Goal: Task Accomplishment & Management: Manage account settings

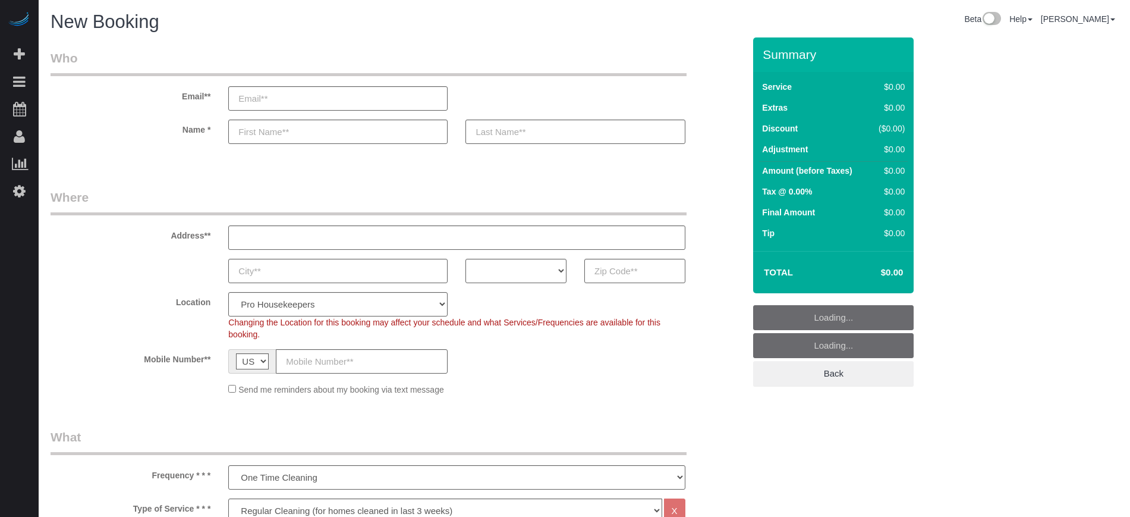
select select "4"
select select "number:9"
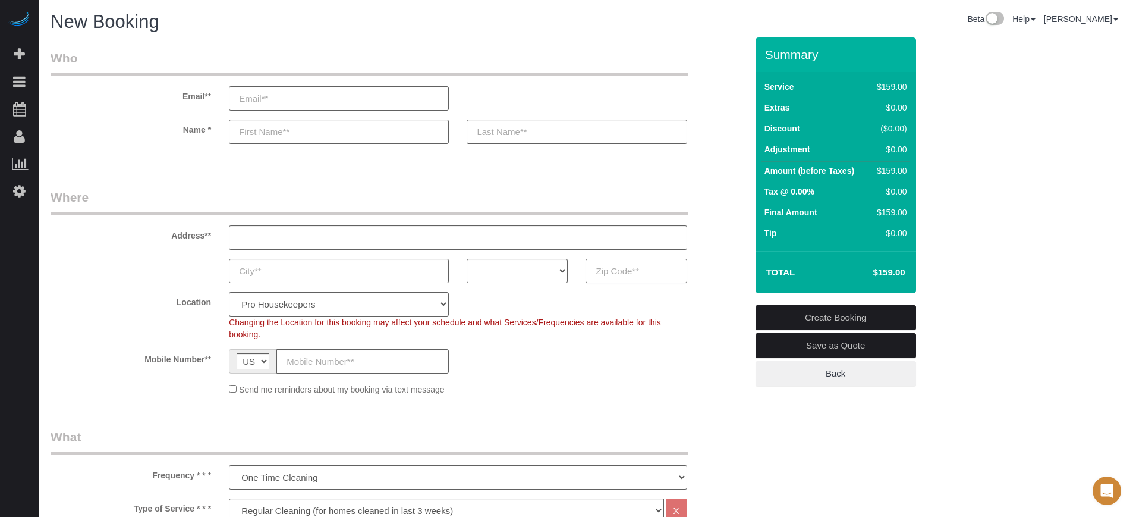
paste input "33523"
type input "33523"
click at [536, 270] on select "AK AL AR AZ CA CO CT DC DE FL GA HI IA ID IL IN KS KY LA MA MD ME MI MN MO MS M…" at bounding box center [517, 271] width 101 height 24
select select "FL"
click at [467, 259] on select "AK AL AR AZ CA CO CT DC DE FL GA HI IA ID IL IN KS KY LA MA MD ME MI MN MO MS M…" at bounding box center [517, 271] width 101 height 24
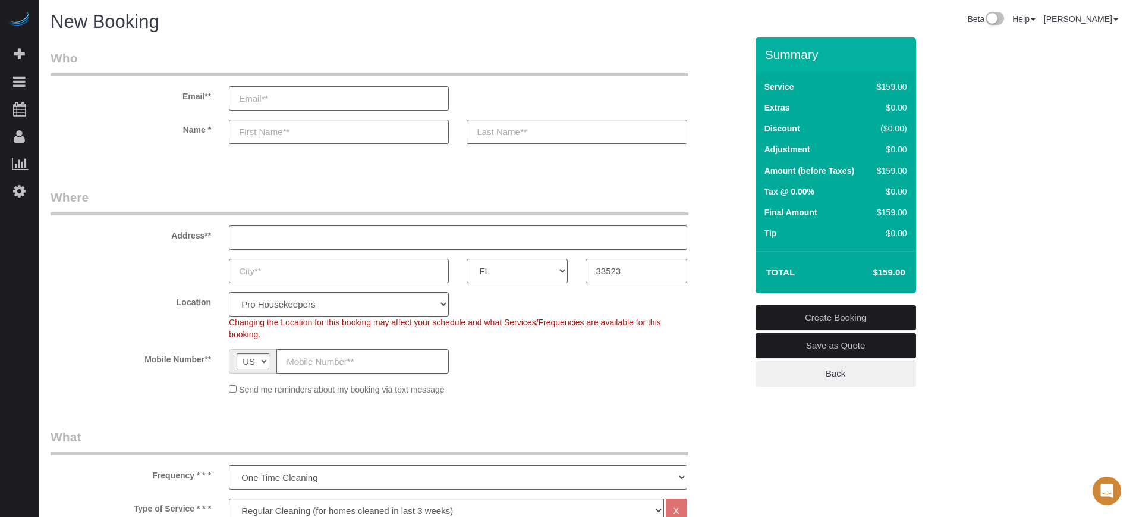
click at [314, 307] on select "Pro Housekeepers Atlanta Austin Boston Chicago Cincinnati Clearwater Denver Ft …" at bounding box center [339, 304] width 220 height 24
select select "24"
click at [229, 292] on select "Pro Housekeepers Atlanta Austin Boston Chicago Cincinnati Clearwater Denver Ft …" at bounding box center [339, 304] width 220 height 24
select select "object:1205"
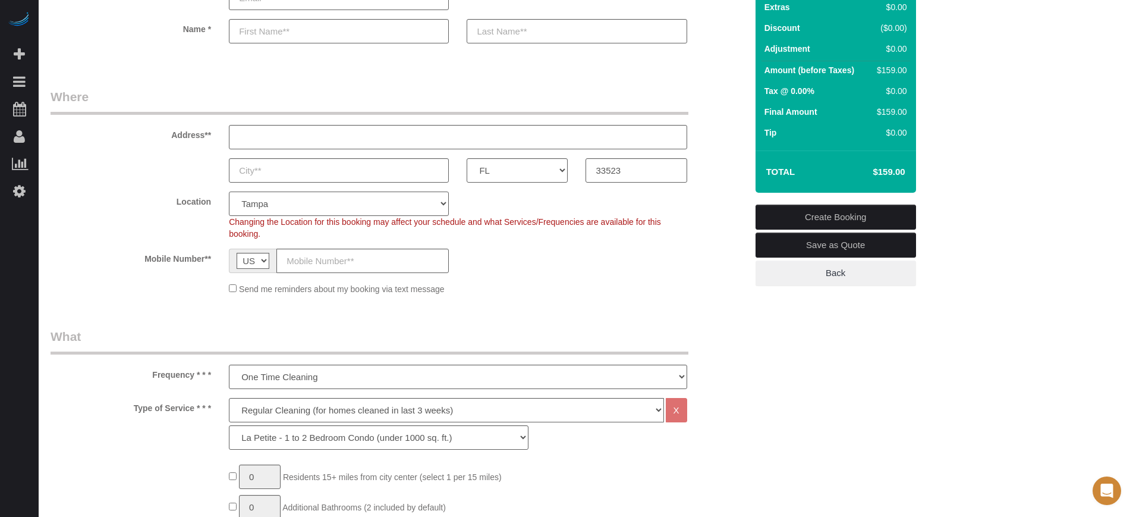
scroll to position [297, 0]
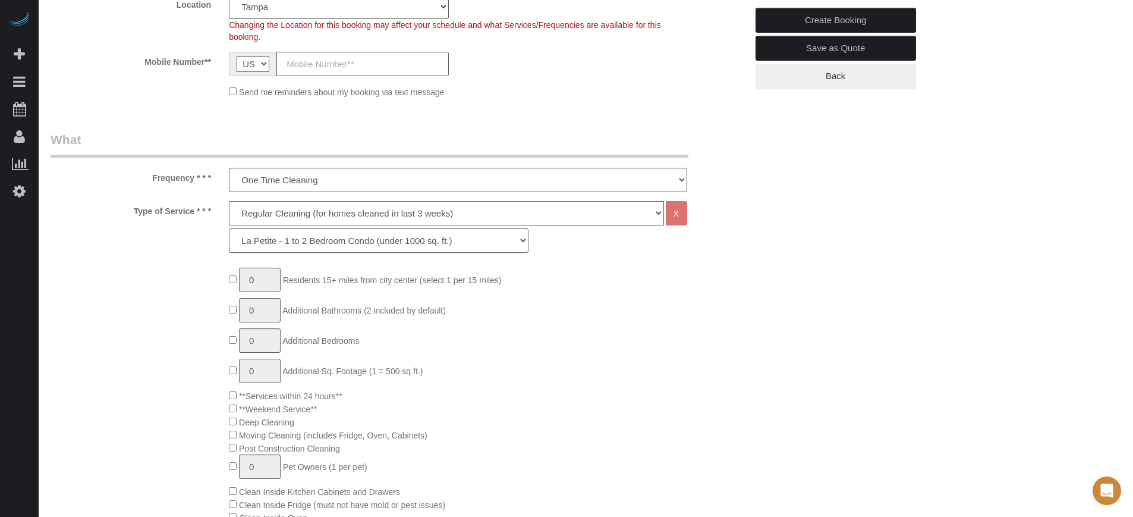
click at [287, 239] on select "La Petite - 1 to 2 Bedroom Condo (under 1000 sq. ft.) La Petite II - 2 Bedroom …" at bounding box center [379, 240] width 300 height 24
select select "89"
click at [229, 228] on select "La Petite - 1 to 2 Bedroom Condo (under 1000 sq. ft.) La Petite II - 2 Bedroom …" at bounding box center [379, 240] width 300 height 24
type input "1"
click at [263, 372] on input "1" at bounding box center [260, 371] width 42 height 24
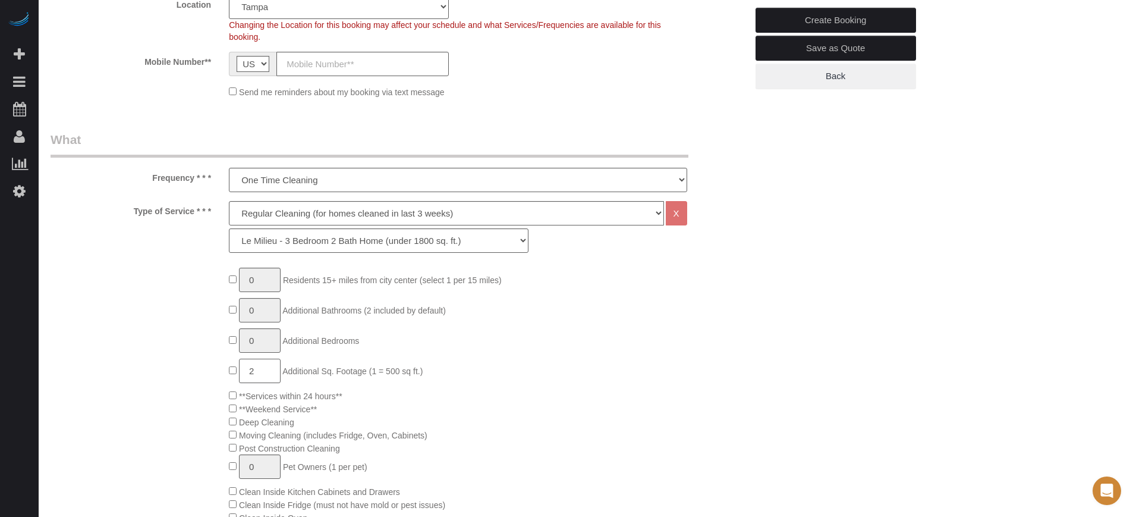
type input "2"
click at [308, 181] on select "One Time Cleaning Weekly Cleaning (20%) - 20.00% (0% for the First Booking) Eve…" at bounding box center [458, 180] width 458 height 24
select select "object:1207"
click at [229, 168] on select "One Time Cleaning Weekly Cleaning (20%) - 20.00% (0% for the First Booking) Eve…" at bounding box center [458, 180] width 458 height 24
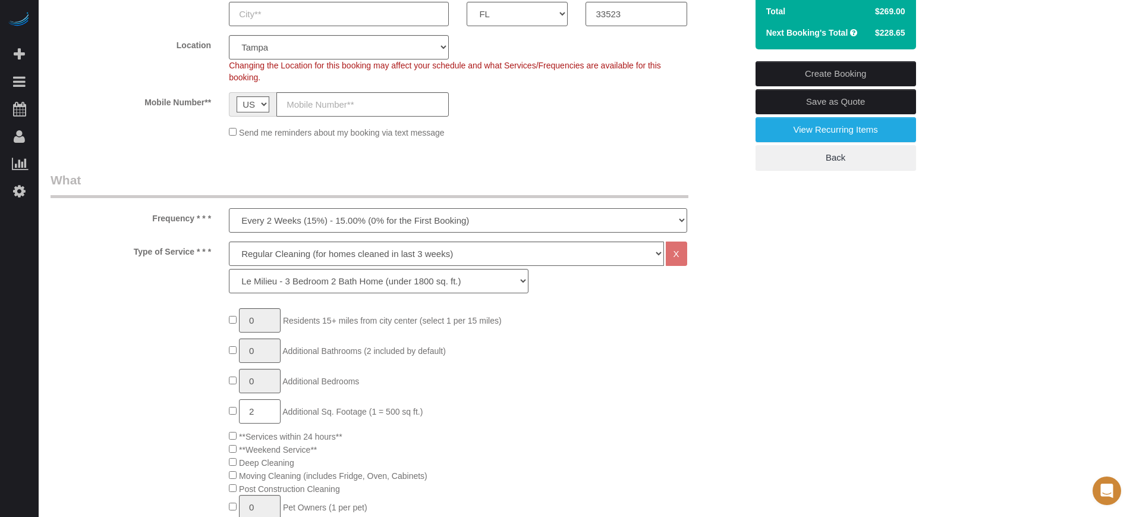
scroll to position [223, 0]
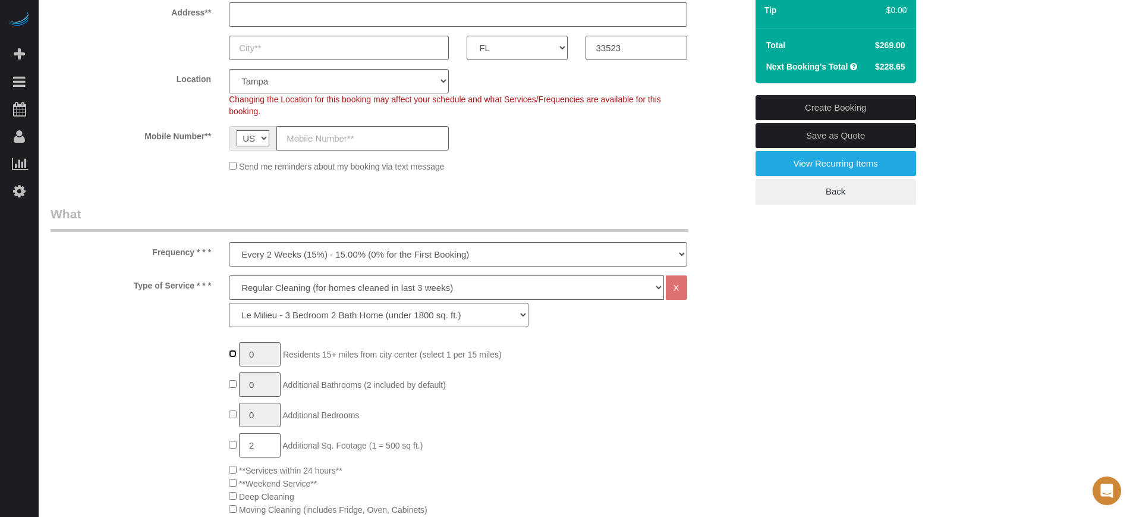
type input "1"
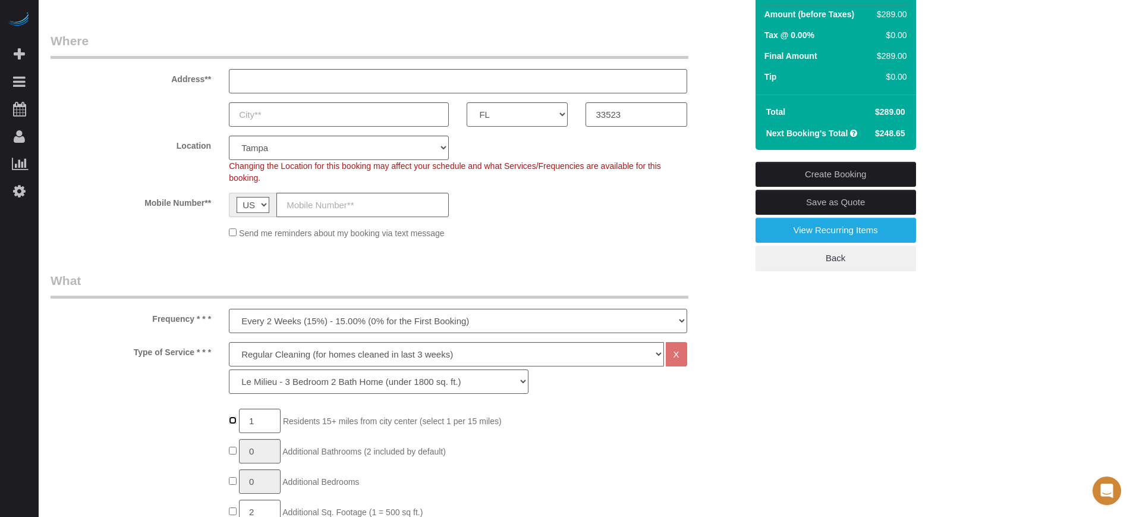
scroll to position [0, 0]
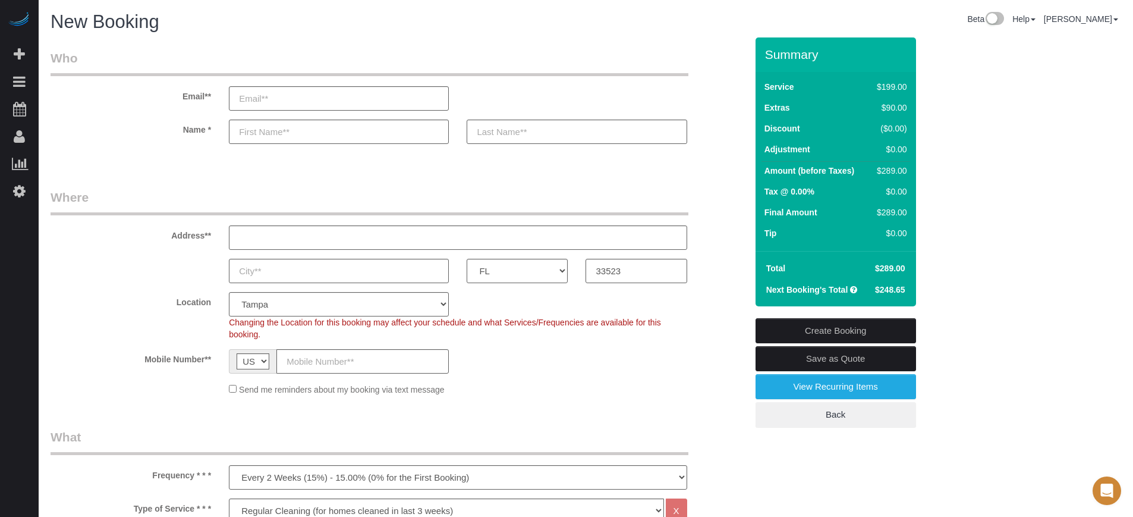
drag, startPoint x: 766, startPoint y: 52, endPoint x: 900, endPoint y: 289, distance: 271.9
click at [900, 289] on div "Summary Service $199.00 Extras $90.00 Discount ($0.00) Adjustment $0.00 Amount …" at bounding box center [836, 171] width 161 height 269
click at [900, 289] on span "$248.65" at bounding box center [890, 290] width 30 height 10
click at [734, 131] on div "Name *" at bounding box center [399, 132] width 714 height 24
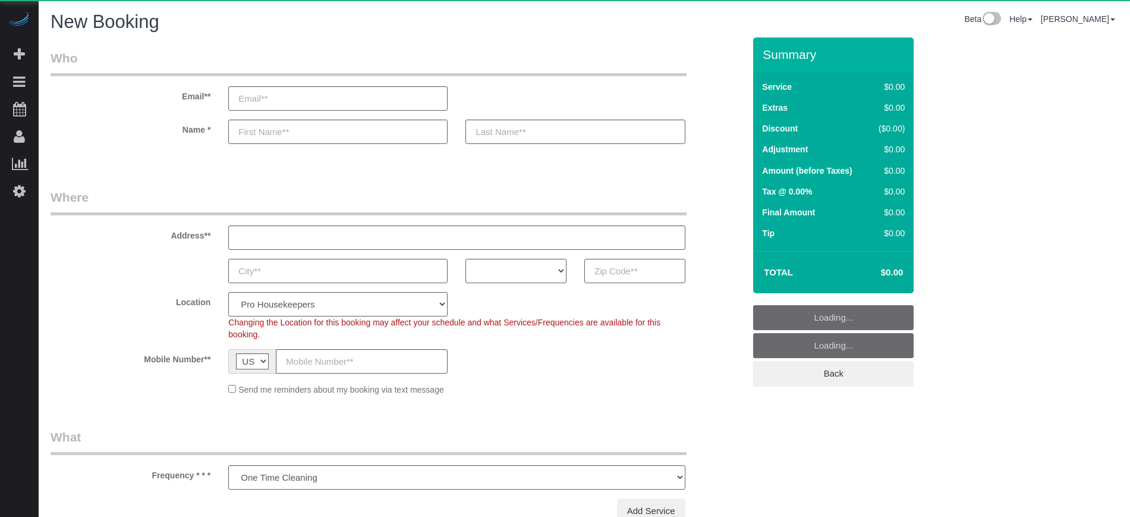
select select "number:9"
select select "object:1196"
select select "4"
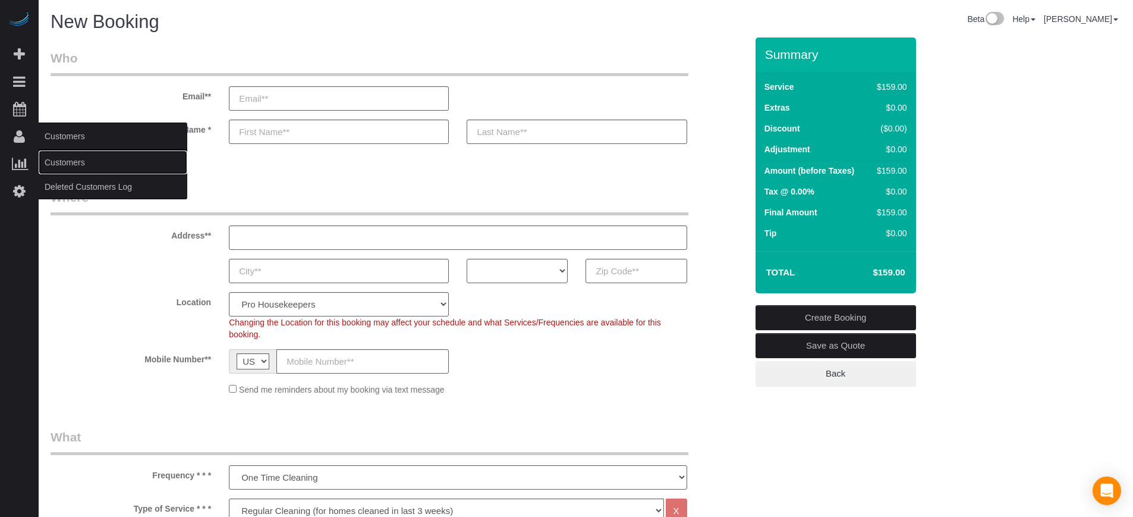
click at [64, 158] on link "Customers" at bounding box center [113, 162] width 149 height 24
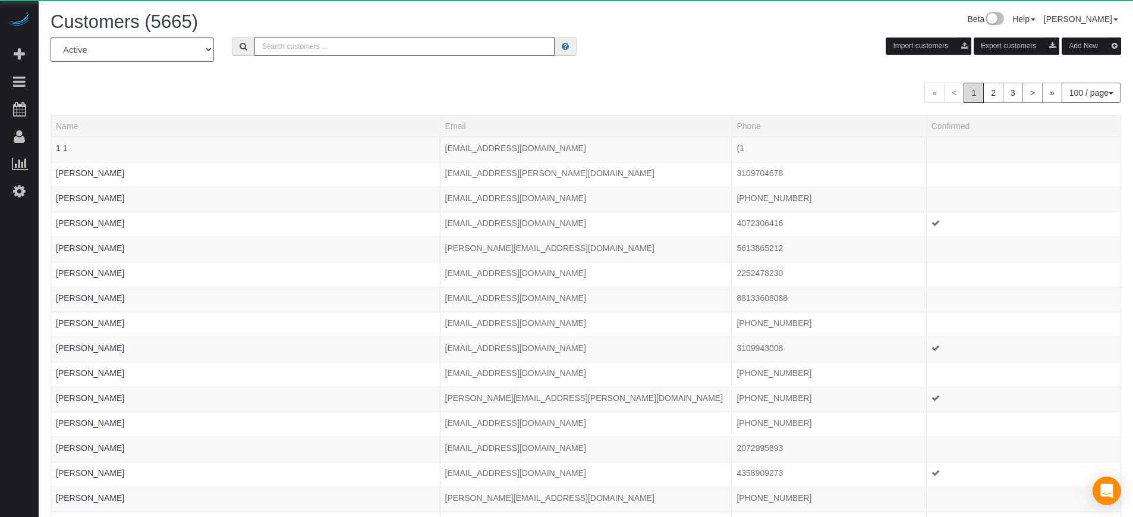
click at [291, 54] on input "text" at bounding box center [404, 46] width 300 height 18
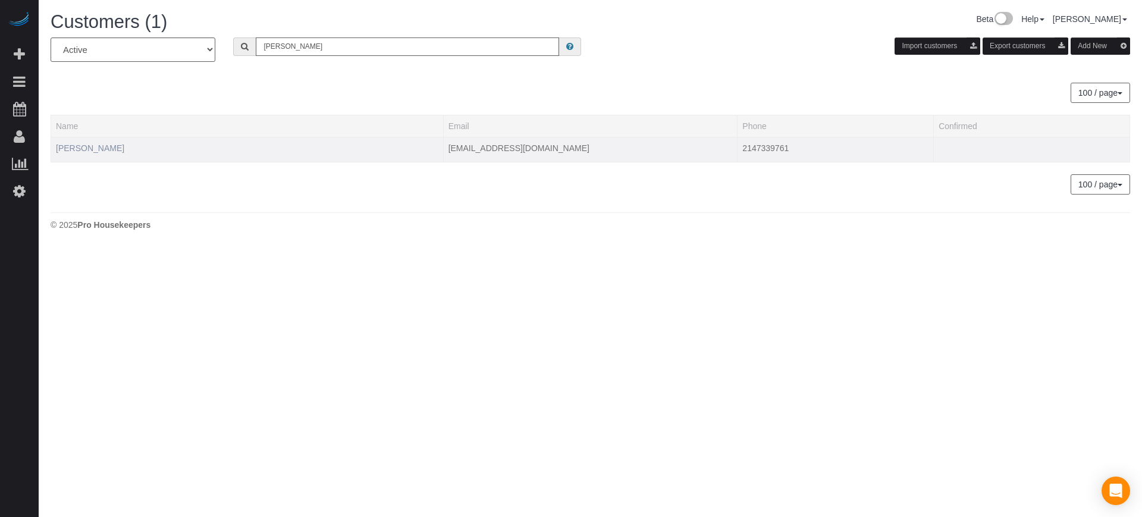
type input "wendie"
click at [101, 147] on link "[PERSON_NAME]" at bounding box center [90, 148] width 68 height 10
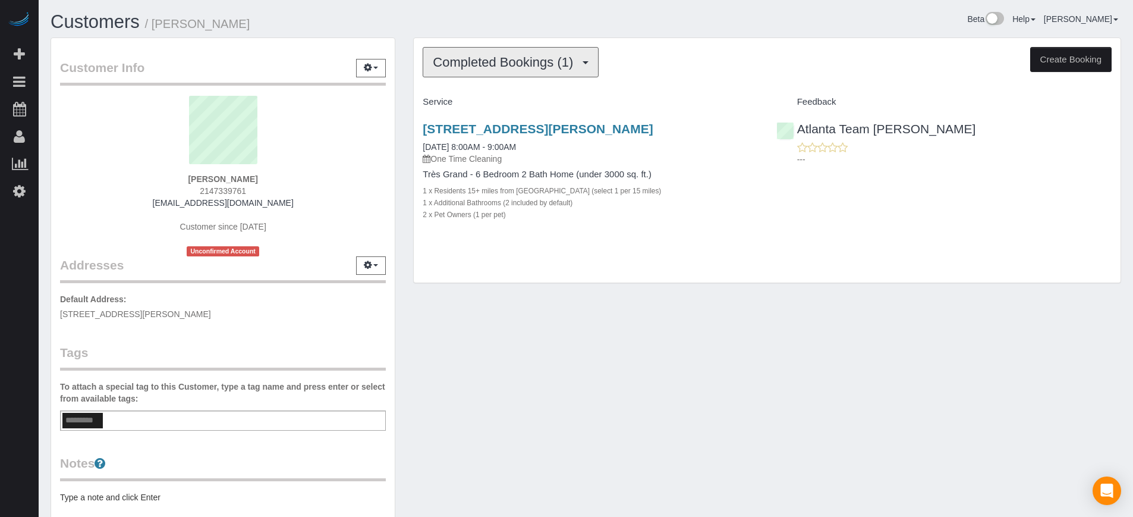
click at [523, 55] on span "Completed Bookings (1)" at bounding box center [506, 62] width 146 height 15
click at [540, 33] on div "Customers / Wendie Ridley" at bounding box center [314, 25] width 545 height 26
click at [1054, 61] on button "Create Booking" at bounding box center [1070, 59] width 81 height 25
select select "GA"
select select "number:9"
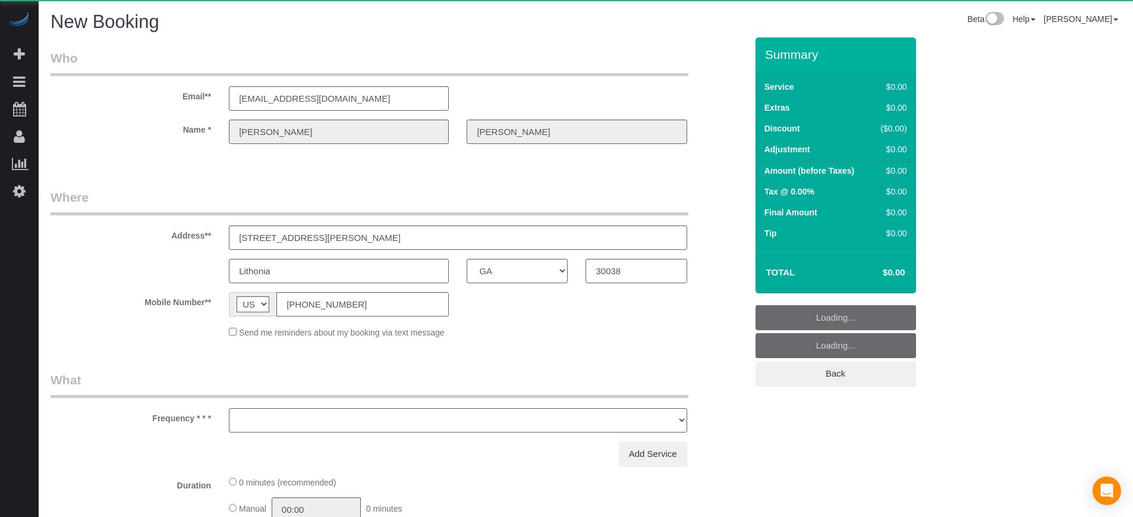
select select "object:2602"
select select "string:fspay-fe42efb2-d212-469d-ac14-286ede364b52"
select select "4"
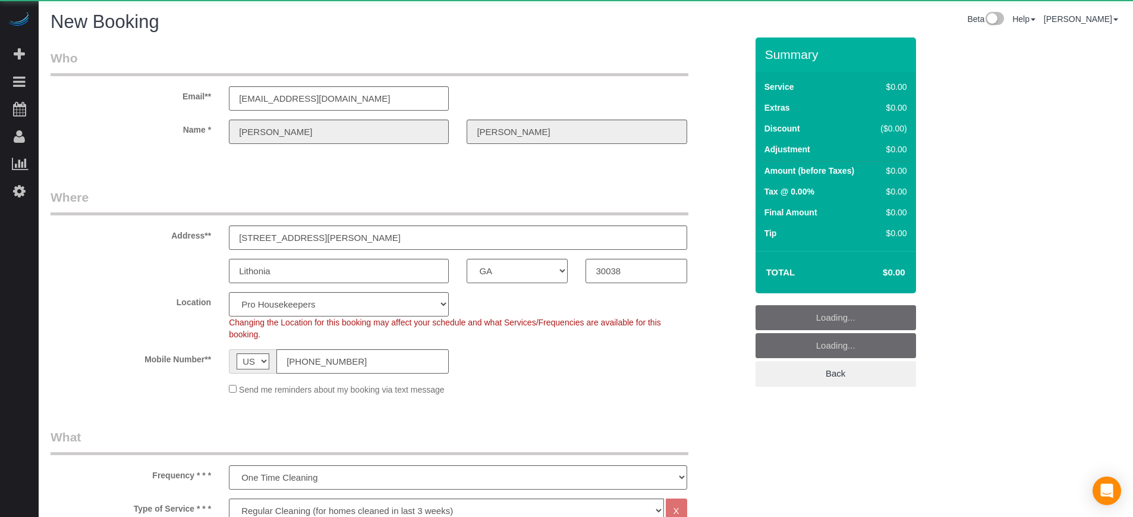
select select "object:2743"
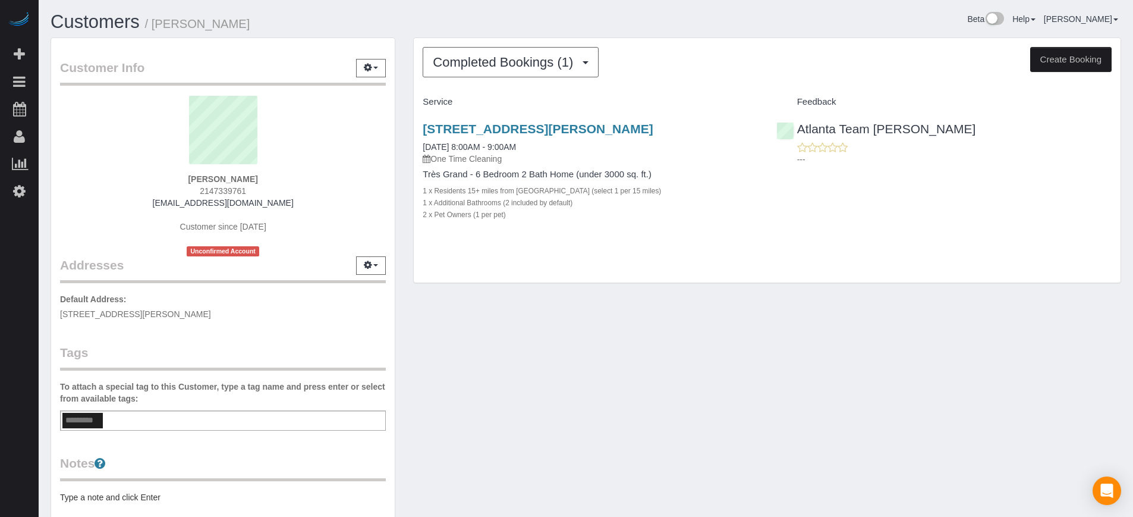
click at [1066, 62] on button "Create Booking" at bounding box center [1070, 59] width 81 height 25
select select "GA"
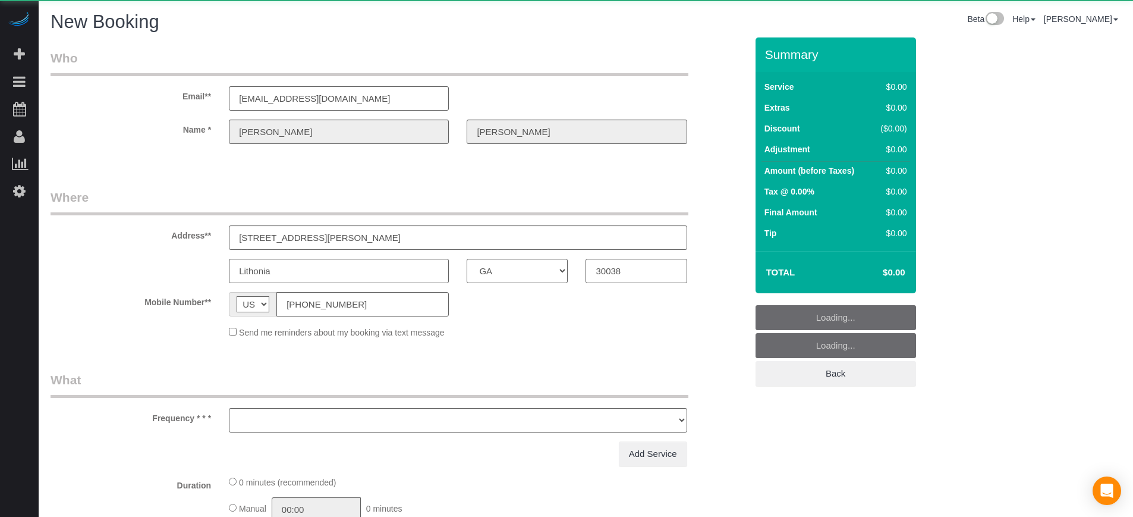
select select "object:3221"
select select "string:fspay-fe42efb2-d212-469d-ac14-286ede364b52"
select select "number:9"
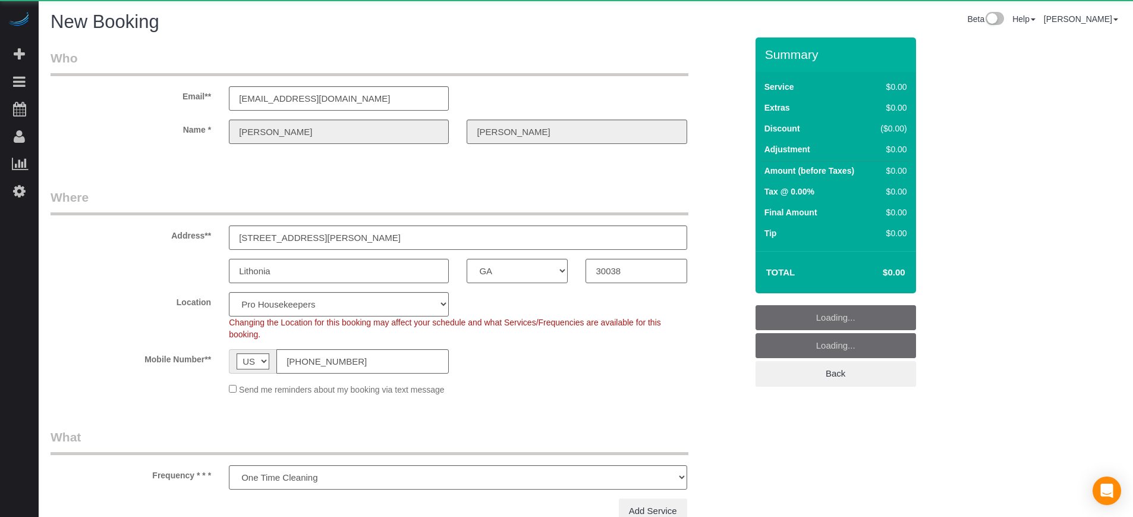
select select "object:3813"
select select "4"
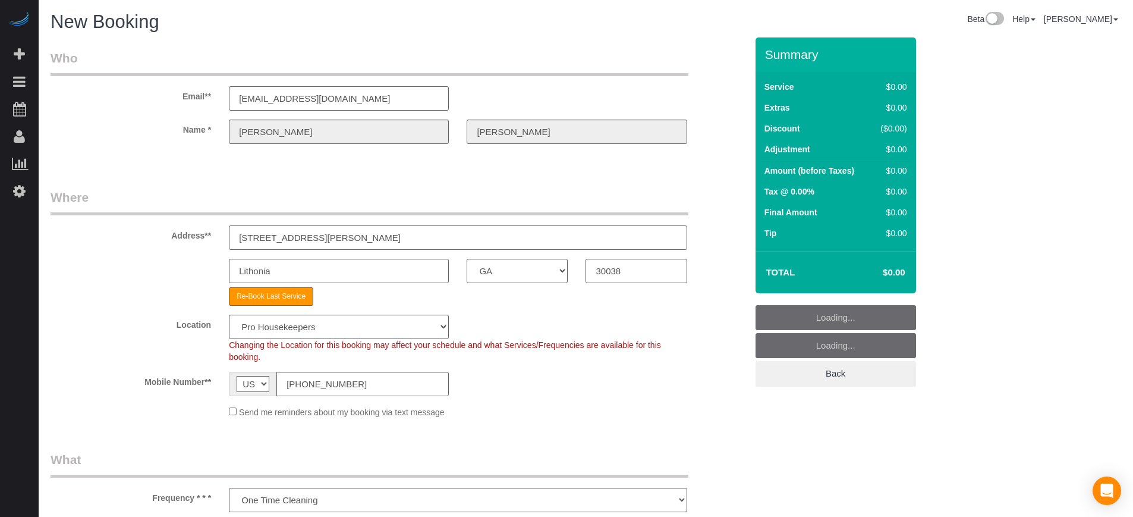
click at [345, 238] on input "5048 Panola Woods Ct" at bounding box center [458, 237] width 458 height 24
select select "object:3825"
click at [345, 238] on input "5048 Panola Woods Ct" at bounding box center [458, 237] width 458 height 24
paste input "[STREET_ADDRESS]"
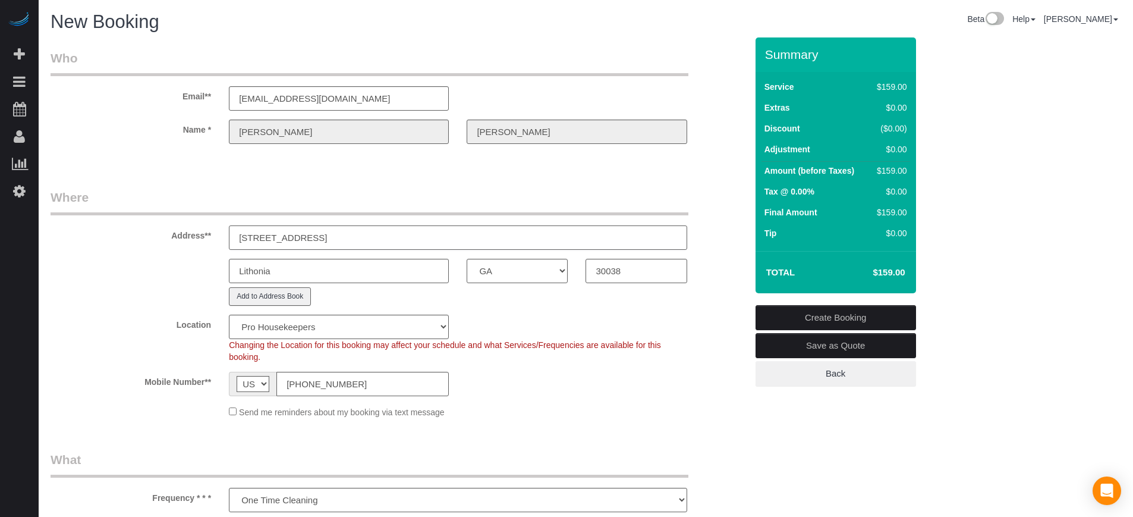
click at [401, 234] on input "1026 Creekshire Cv, Lawrenceville, GA 30043" at bounding box center [458, 237] width 458 height 24
type input "1026 Creekshire Cv, Lawrenceville, GA"
click at [621, 276] on input "30038" at bounding box center [636, 271] width 101 height 24
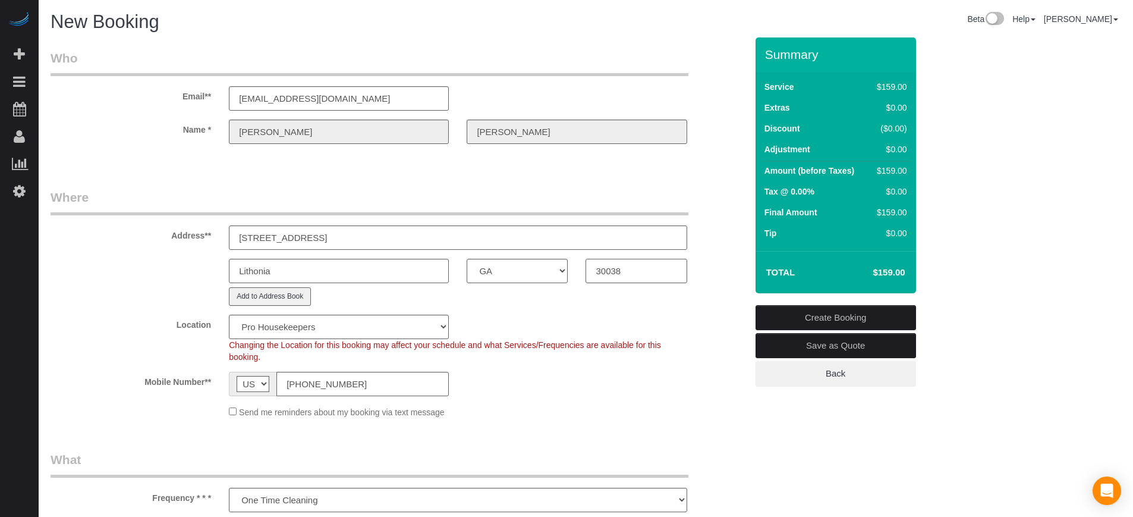
click at [621, 276] on input "30038" at bounding box center [636, 271] width 101 height 24
paste input "43"
type input "30043"
click at [350, 239] on input "1026 Creekshire Cv, Lawrenceville, GA" at bounding box center [458, 237] width 458 height 24
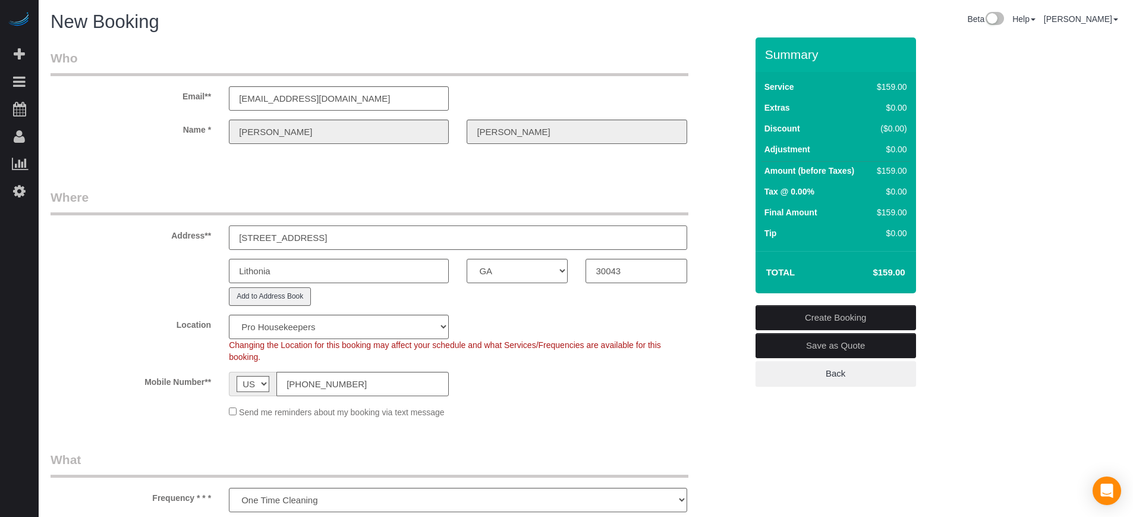
type input "1026 Creekshire Cv, , GA"
click at [332, 266] on input "Lithonia" at bounding box center [339, 271] width 220 height 24
paste input "awrenceville"
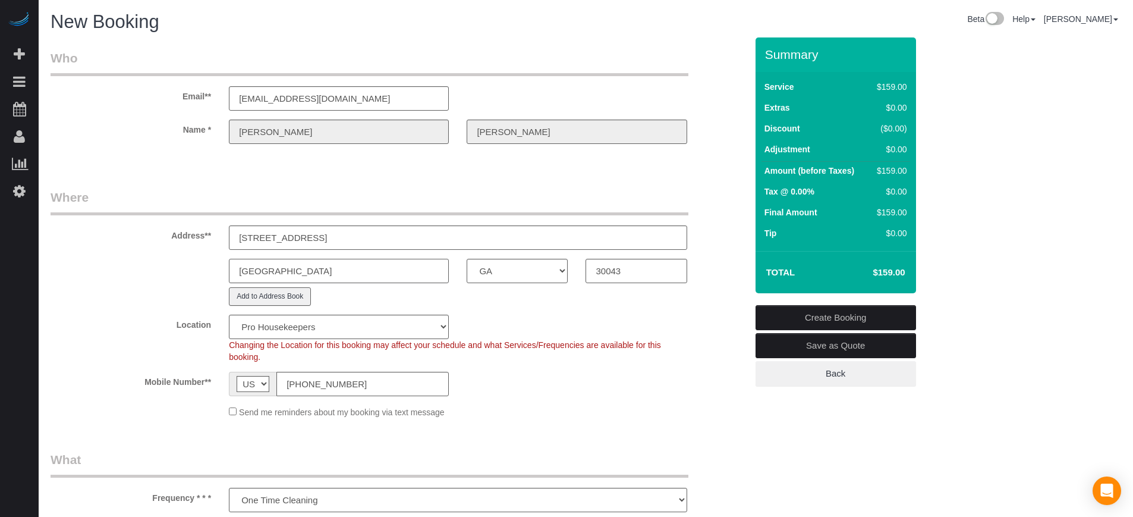
type input "Lawrenceville"
click at [362, 236] on input "1026 Creekshire Cv, , GA" at bounding box center [458, 237] width 458 height 24
type input "1026 Creekshire Cv"
click at [312, 196] on legend "Where" at bounding box center [370, 201] width 638 height 27
click at [300, 323] on select "Pro Housekeepers Atlanta Austin Boston Chicago Cincinnati Clearwater Denver Ft …" at bounding box center [339, 327] width 220 height 24
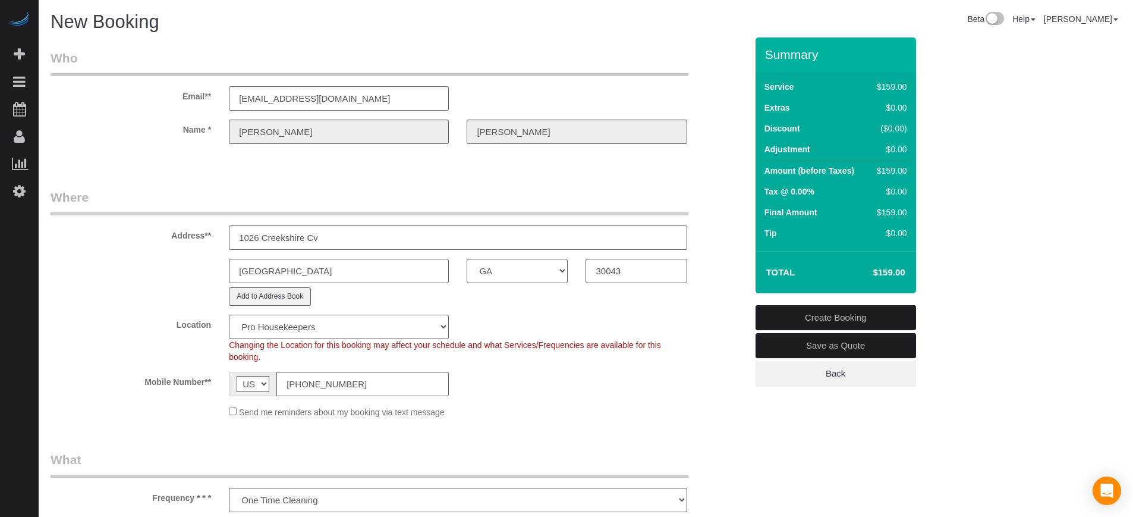
select select "8"
click at [229, 315] on select "Pro Housekeepers Atlanta Austin Boston Chicago Cincinnati Clearwater Denver Ft …" at bounding box center [339, 327] width 220 height 24
select select "object:3836"
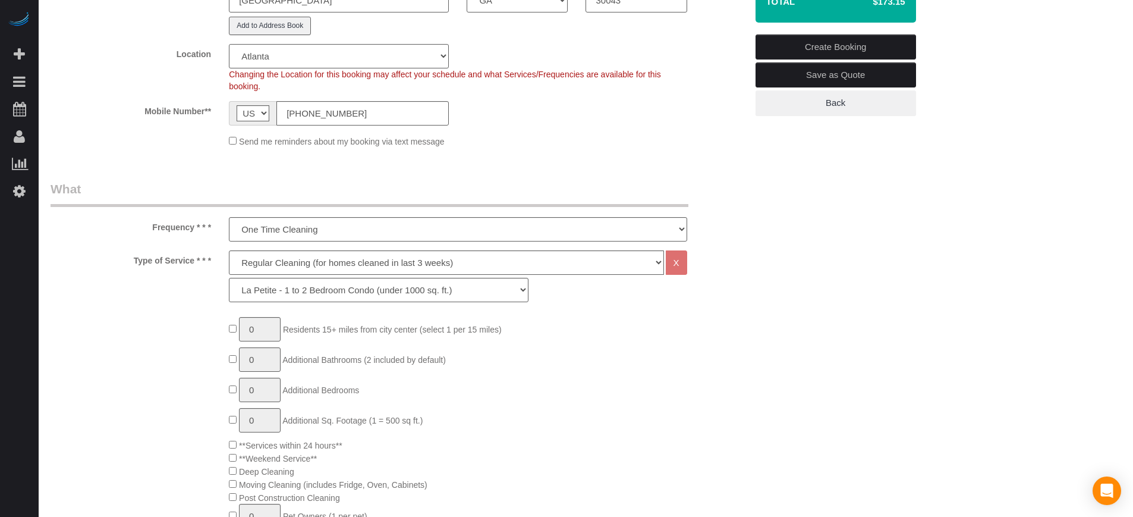
scroll to position [297, 0]
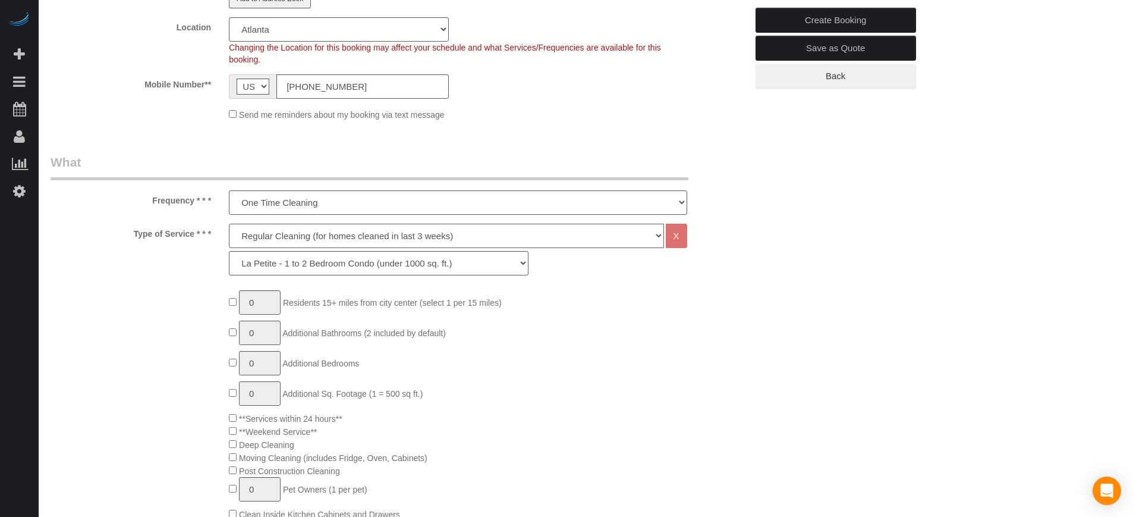
click at [275, 237] on select "Deep Cleaning (for homes that have not been cleaned in 3+ weeks) Spruce Regular…" at bounding box center [446, 236] width 435 height 24
select select "5"
click at [229, 224] on select "Deep Cleaning (for homes that have not been cleaned in 3+ weeks) Spruce Regular…" at bounding box center [446, 236] width 435 height 24
click at [294, 270] on select "La Petite - 1 to 2 Bedroom Condo (under 1000 sq. ft.) La Petite II - 2 Bedroom …" at bounding box center [379, 263] width 300 height 24
select select "95"
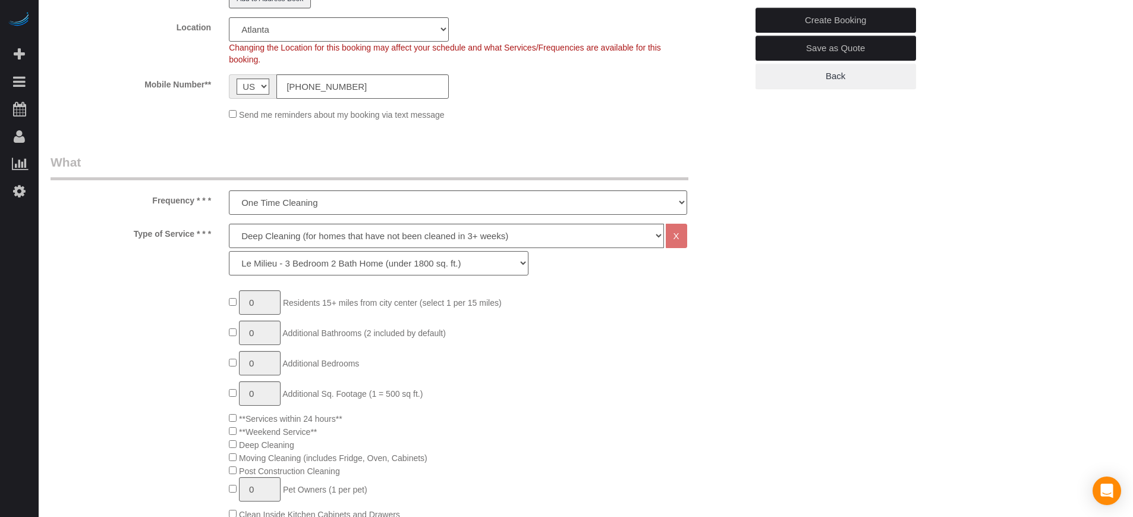
click at [229, 251] on select "La Petite - 1 to 2 Bedroom Condo (under 1000 sq. ft.) La Petite II - 2 Bedroom …" at bounding box center [379, 263] width 300 height 24
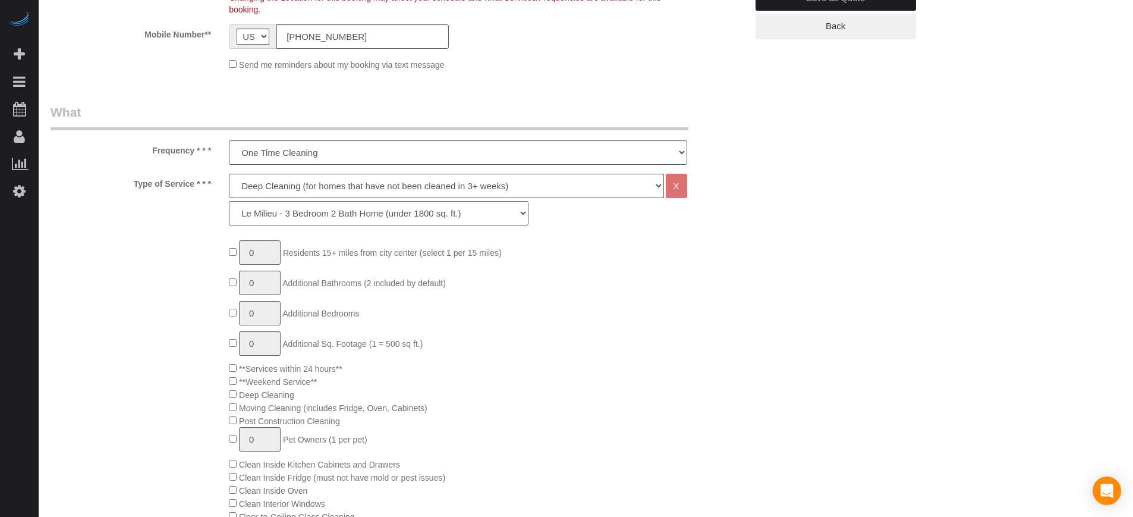
scroll to position [372, 0]
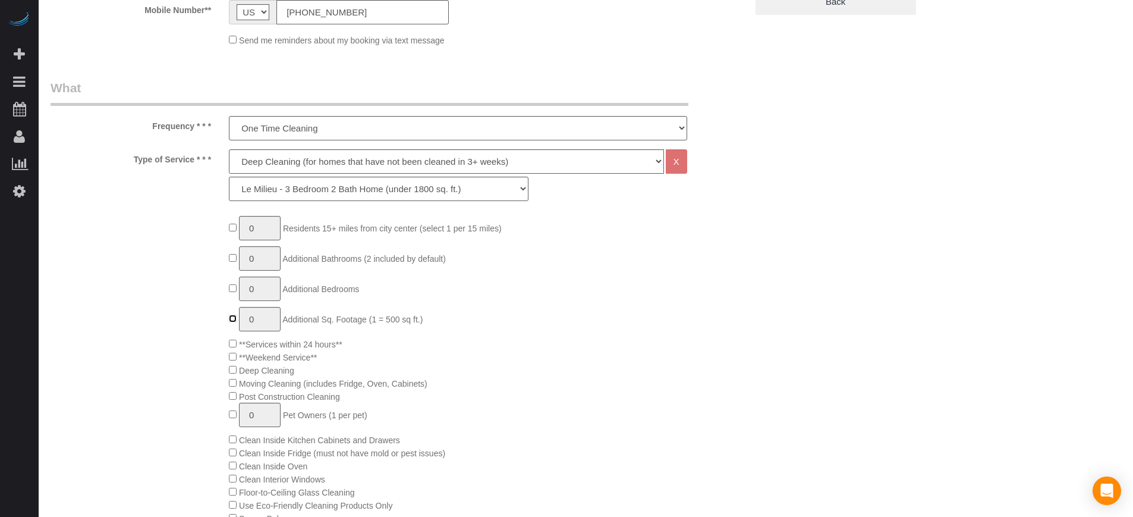
type input "1"
click at [225, 227] on div "0 Residents 15+ miles from city center (select 1 per 15 miles) 0 Additional Bat…" at bounding box center [487, 511] width 535 height 590
type input "1"
click at [262, 228] on input "1" at bounding box center [260, 228] width 42 height 24
type input "3"
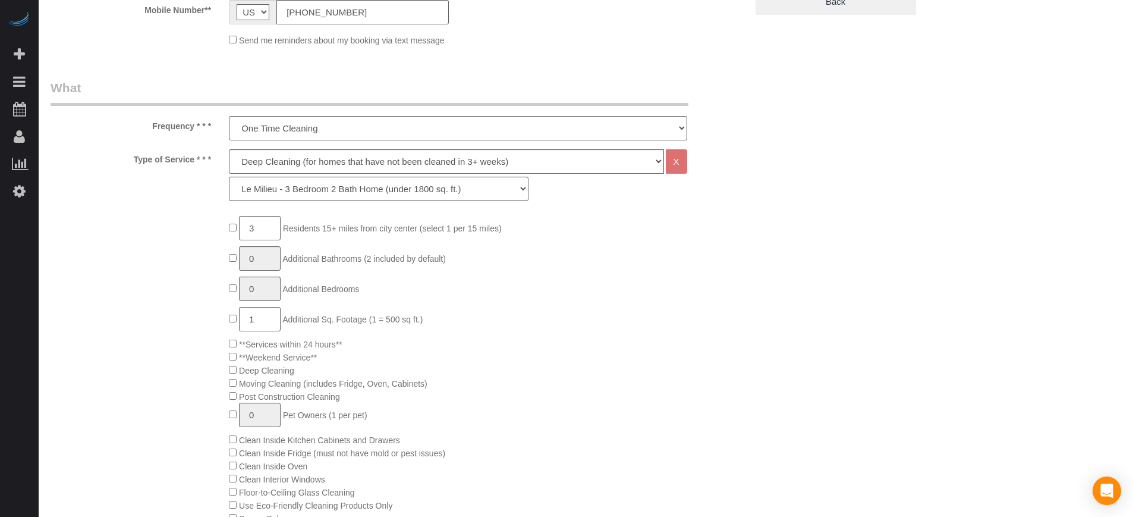
click at [160, 222] on div "3 Residents 15+ miles from city center (select 1 per 15 miles) 0 Additional Bat…" at bounding box center [399, 511] width 714 height 590
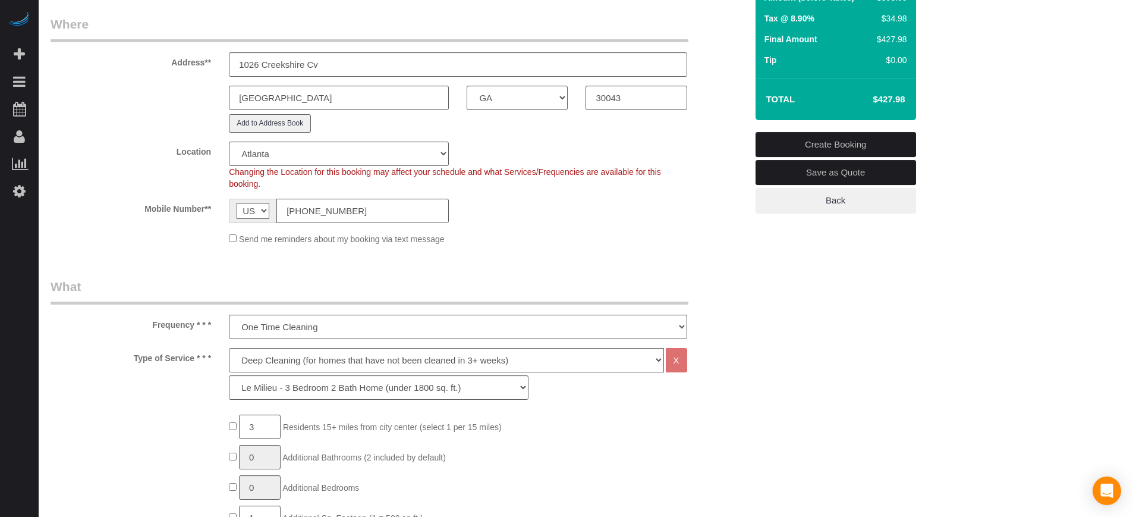
scroll to position [149, 0]
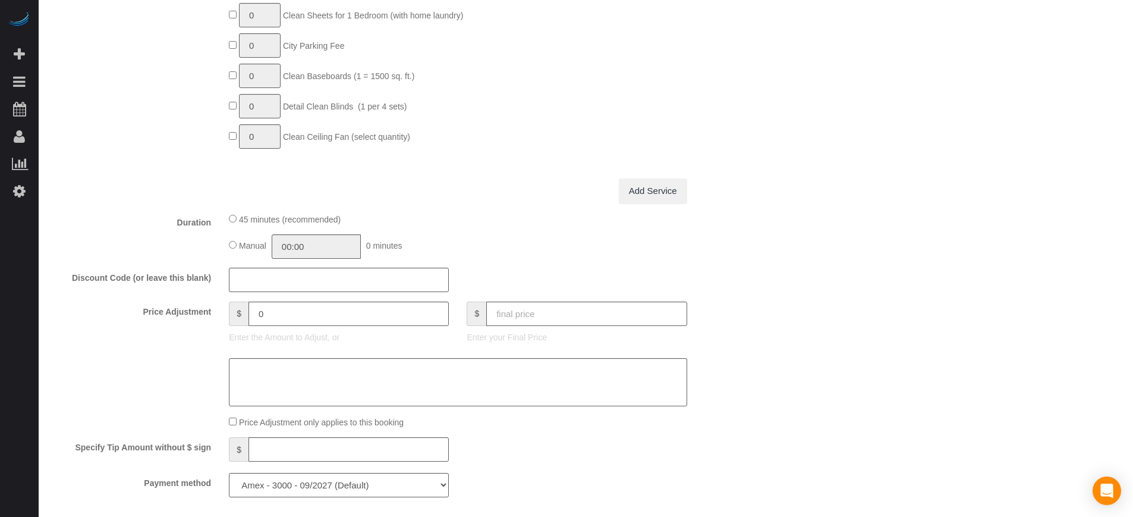
scroll to position [1115, 0]
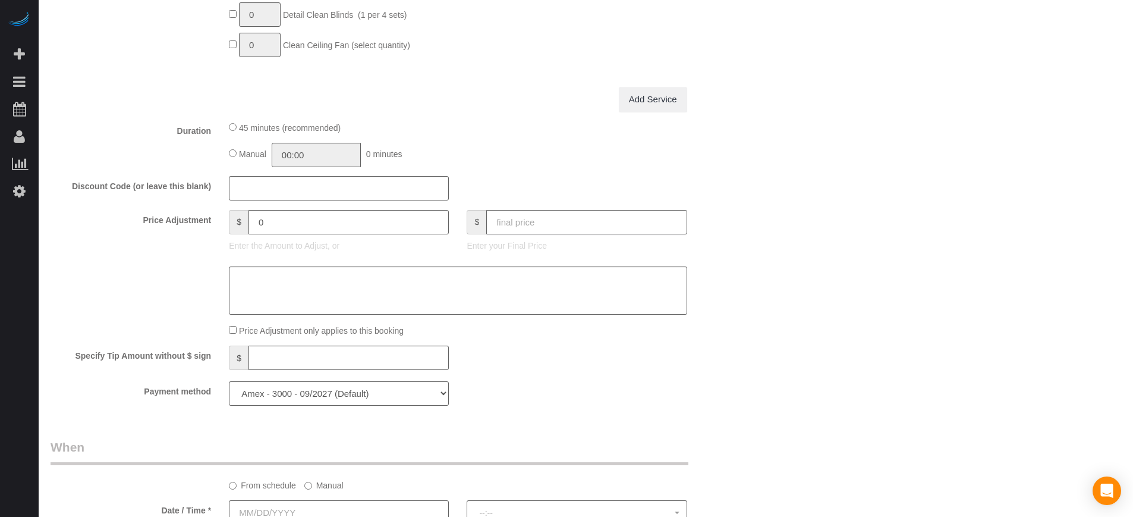
click at [556, 224] on input "text" at bounding box center [586, 222] width 200 height 24
type input "353"
click at [722, 221] on div "Price Adjustment $ 0 Enter the Amount to Adjust, or $ 353 Enter your Final Price" at bounding box center [399, 234] width 714 height 48
type input "-68.85"
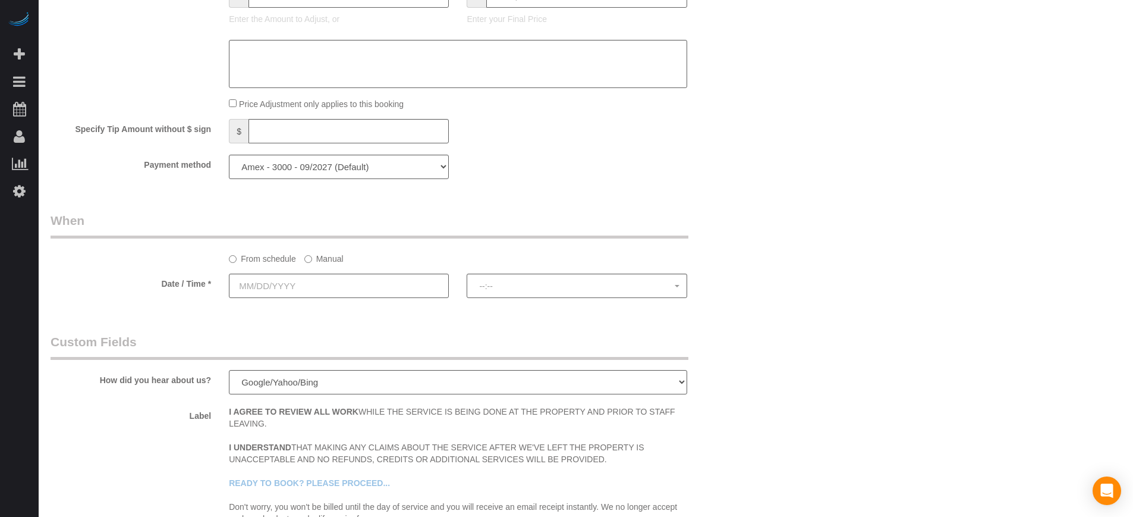
scroll to position [1338, 0]
click at [330, 291] on input "text" at bounding box center [339, 289] width 220 height 24
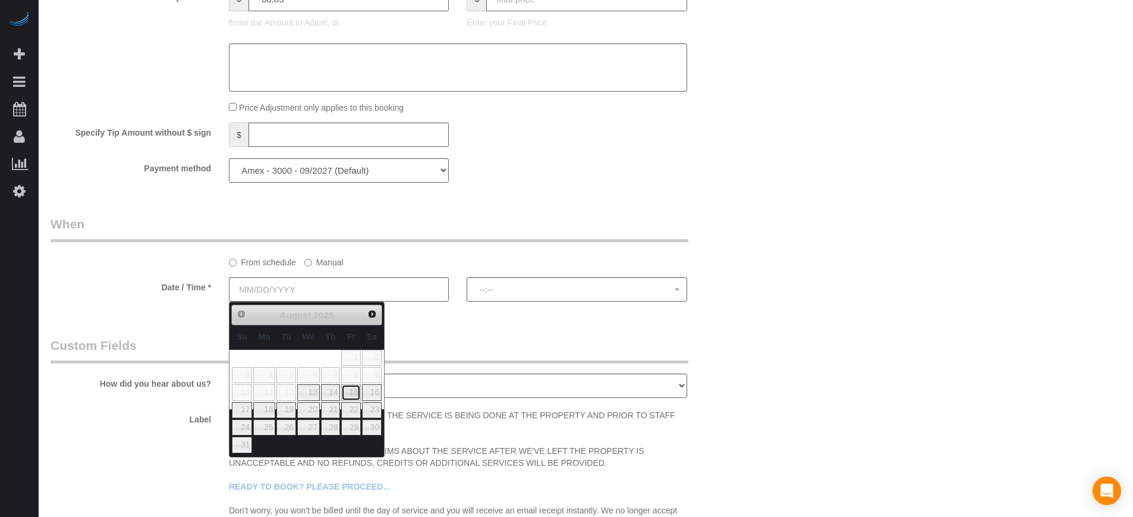
click at [356, 392] on link "15" at bounding box center [350, 392] width 19 height 16
type input "08/15/2025"
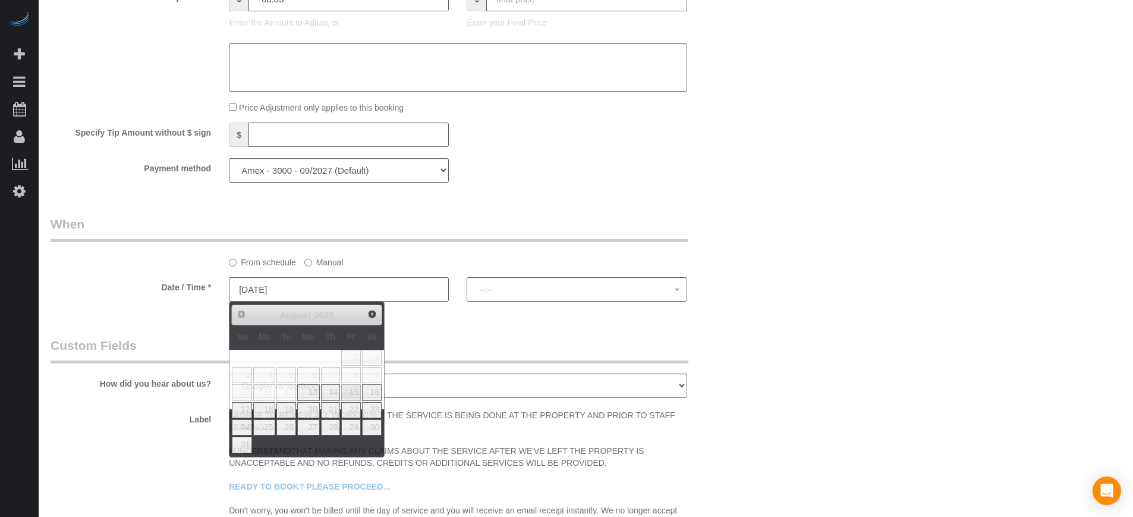
select select "spot1"
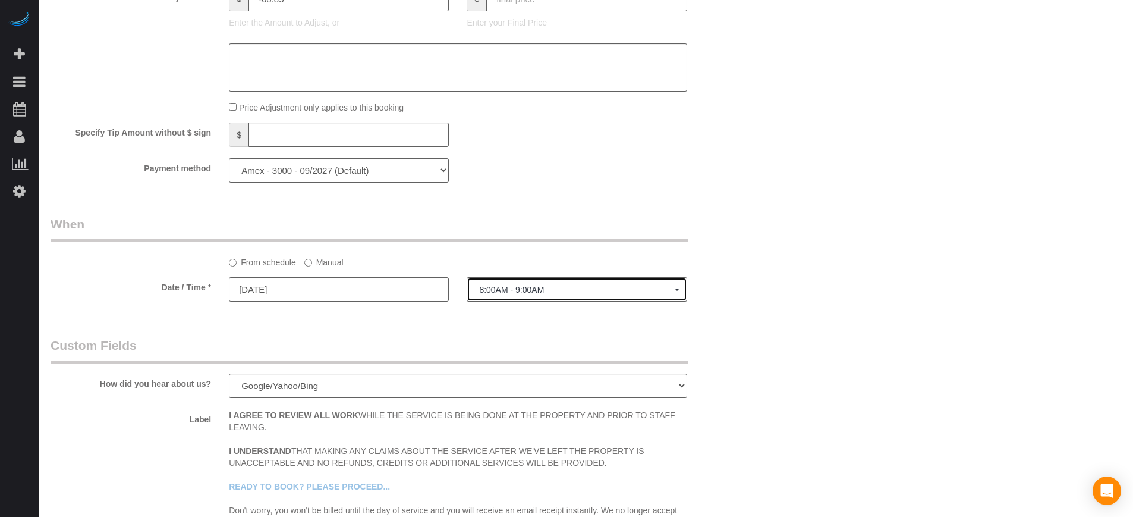
click at [530, 295] on button "8:00AM - 9:00AM" at bounding box center [577, 289] width 220 height 24
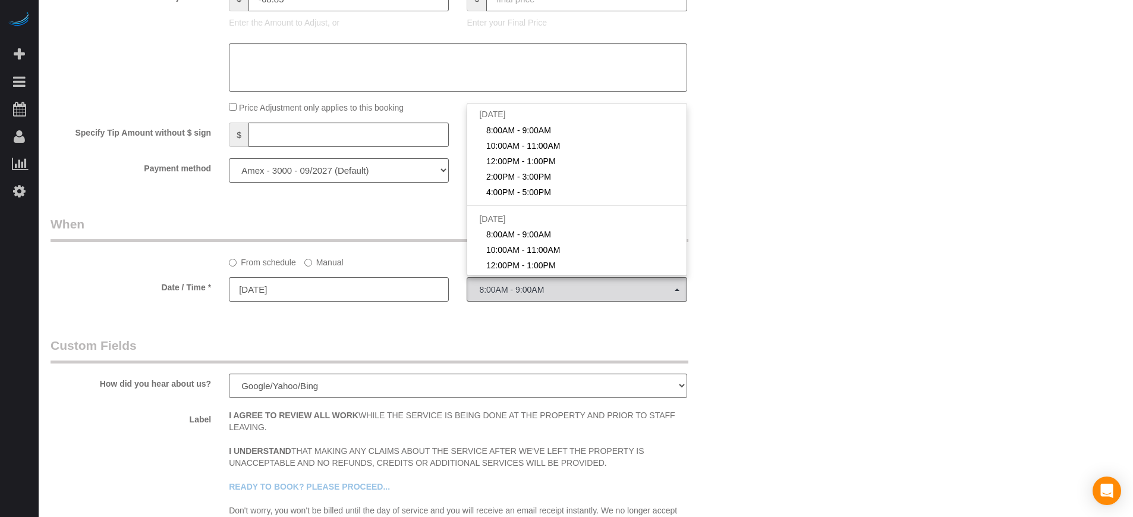
click at [312, 268] on sui-booking-spot "From schedule Manual Date / Time * 08/15/2025 8:00AM - 9:00AM Fri August 15th 8…" at bounding box center [399, 259] width 696 height 89
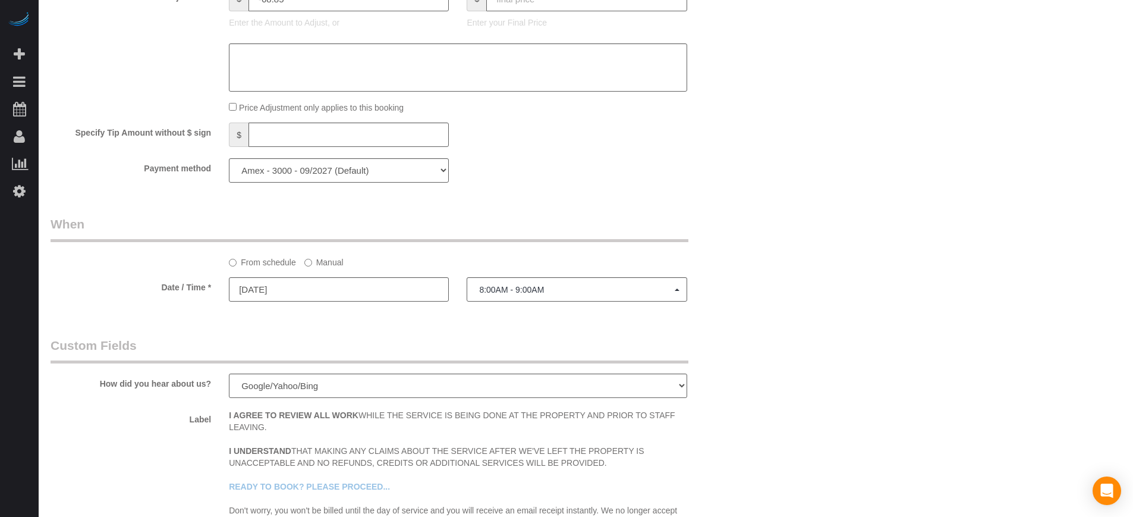
click at [315, 263] on label "Manual" at bounding box center [323, 260] width 39 height 16
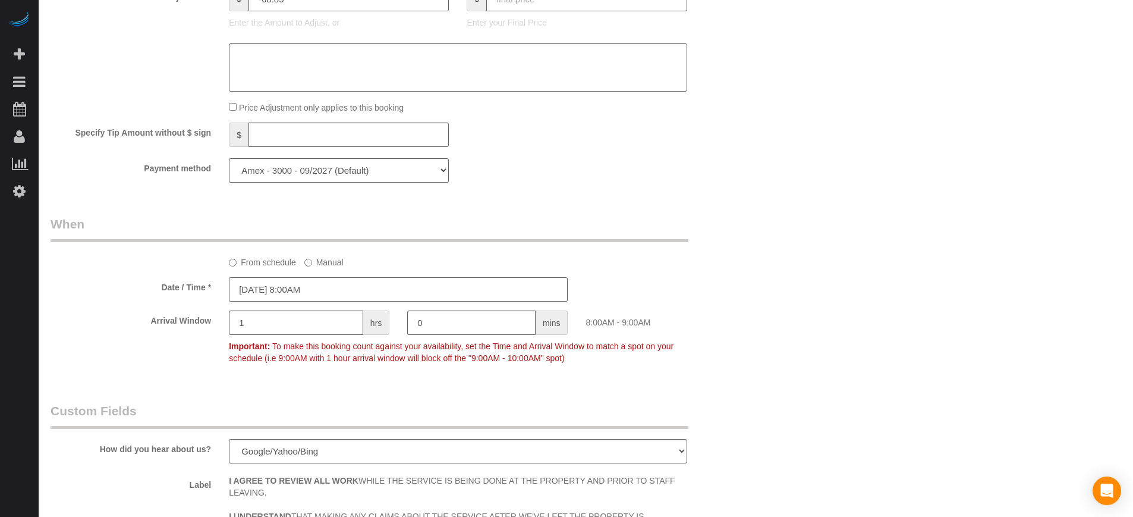
click at [332, 284] on input "08/15/2025 8:00AM" at bounding box center [398, 289] width 339 height 24
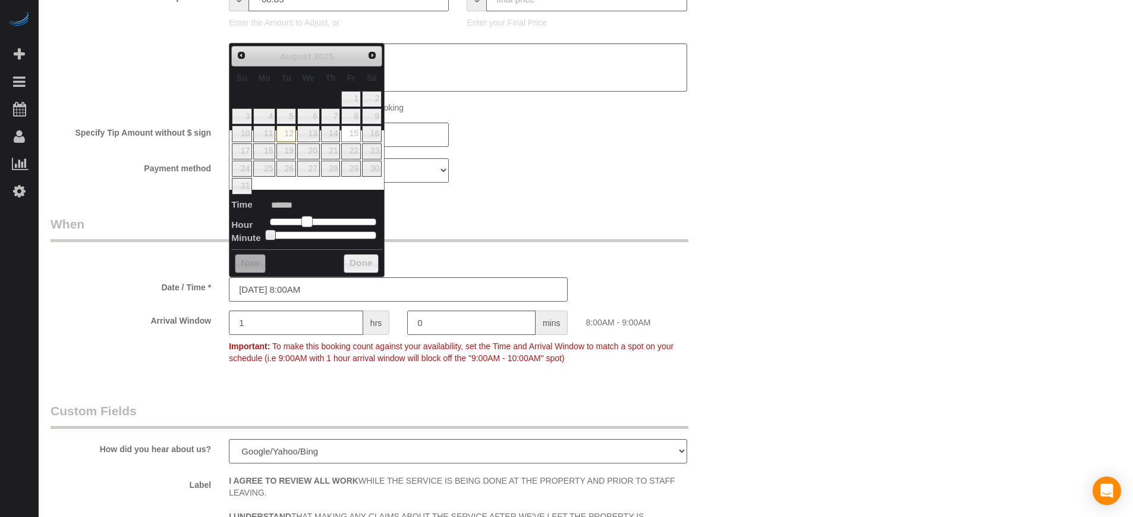
type input "08/15/2025 9:00AM"
type input "******"
click at [313, 223] on span at bounding box center [311, 221] width 11 height 11
click at [693, 219] on div "From schedule Manual" at bounding box center [399, 241] width 714 height 53
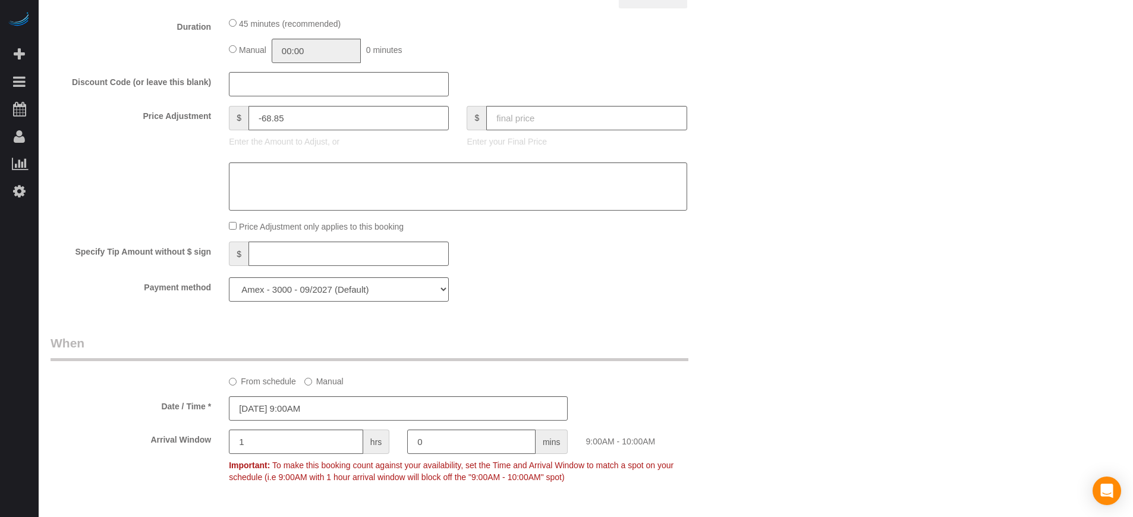
scroll to position [1189, 0]
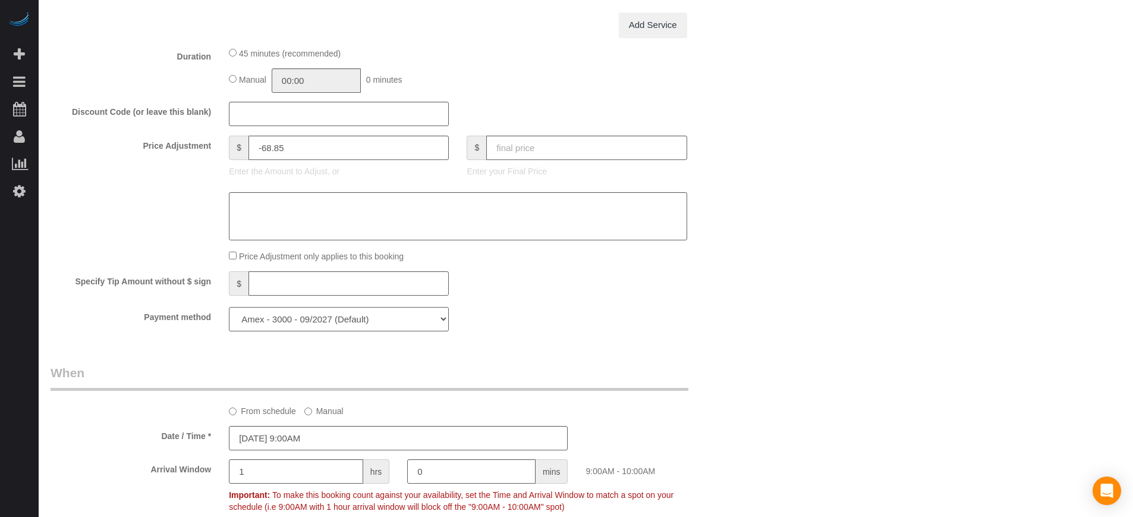
click at [441, 324] on select "Amex - 3000 - 09/2027 (Default) Add Credit Card ─────────────── Cash Check Payp…" at bounding box center [339, 319] width 220 height 24
select select "string:fspay"
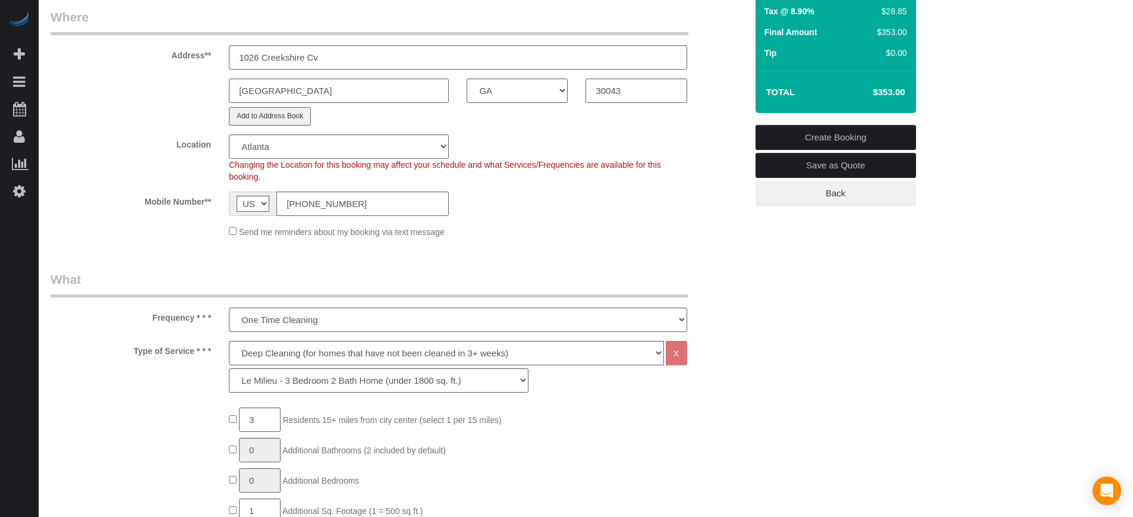
scroll to position [0, 0]
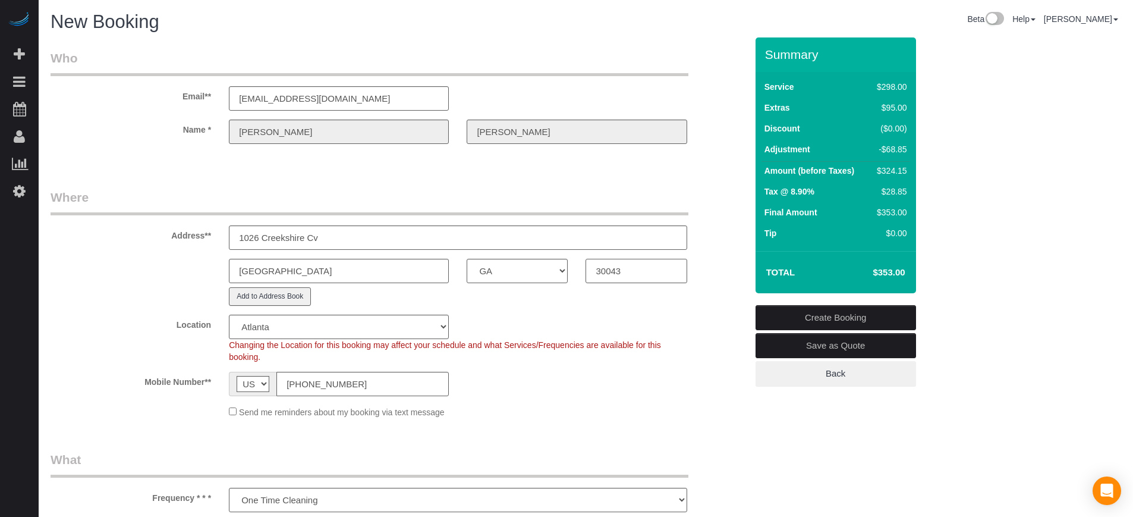
click at [643, 270] on input "30043" at bounding box center [636, 271] width 101 height 24
click at [643, 269] on input "30043" at bounding box center [636, 271] width 101 height 24
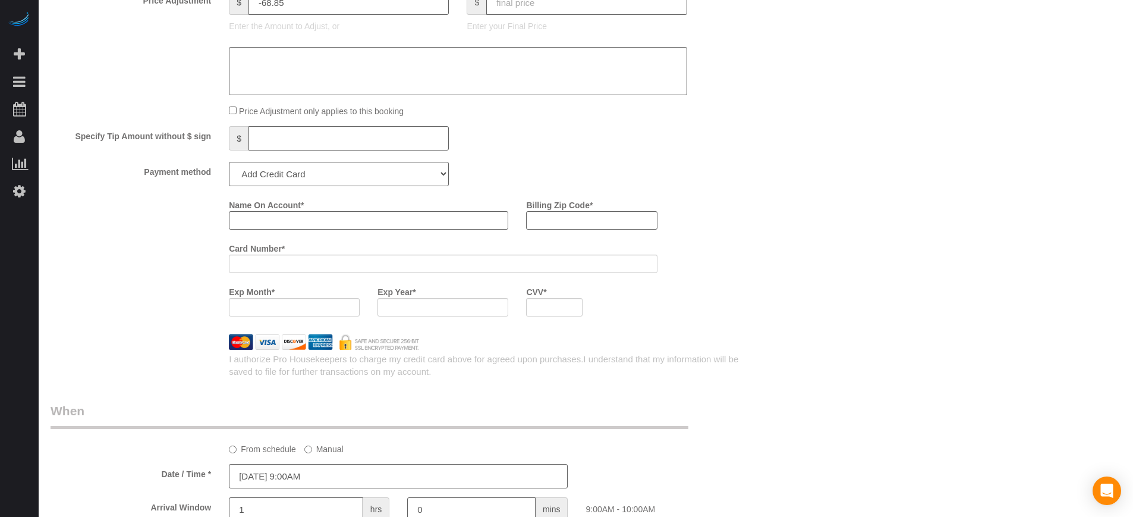
scroll to position [1328, 0]
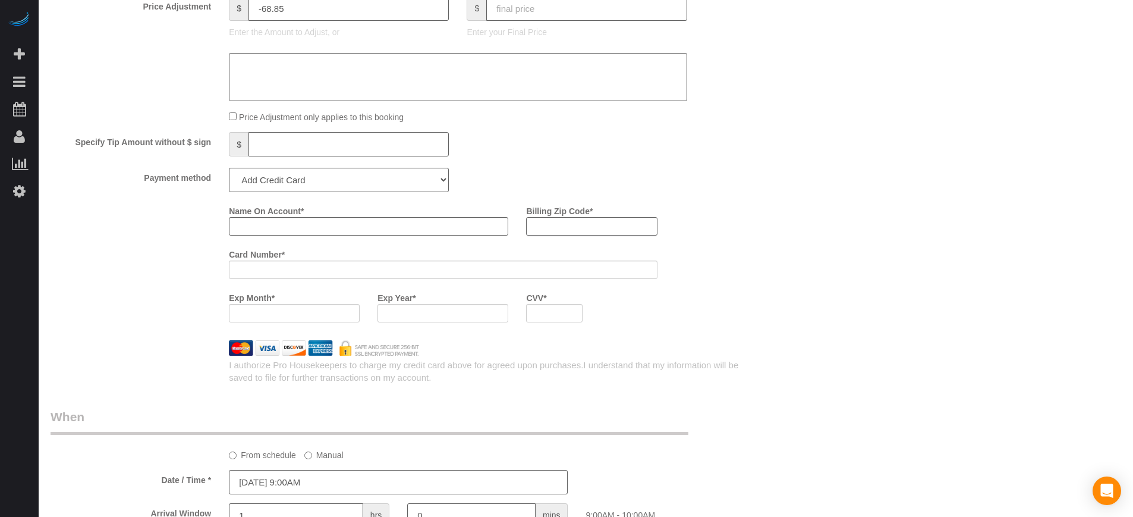
click at [623, 232] on input "Billing Zip Code *" at bounding box center [591, 226] width 131 height 18
paste input "30043"
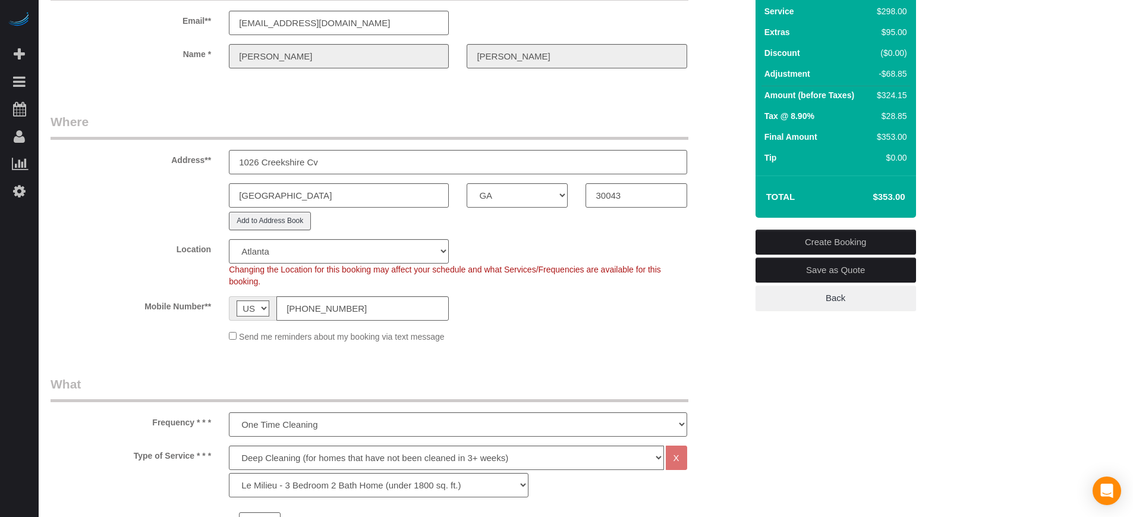
scroll to position [0, 0]
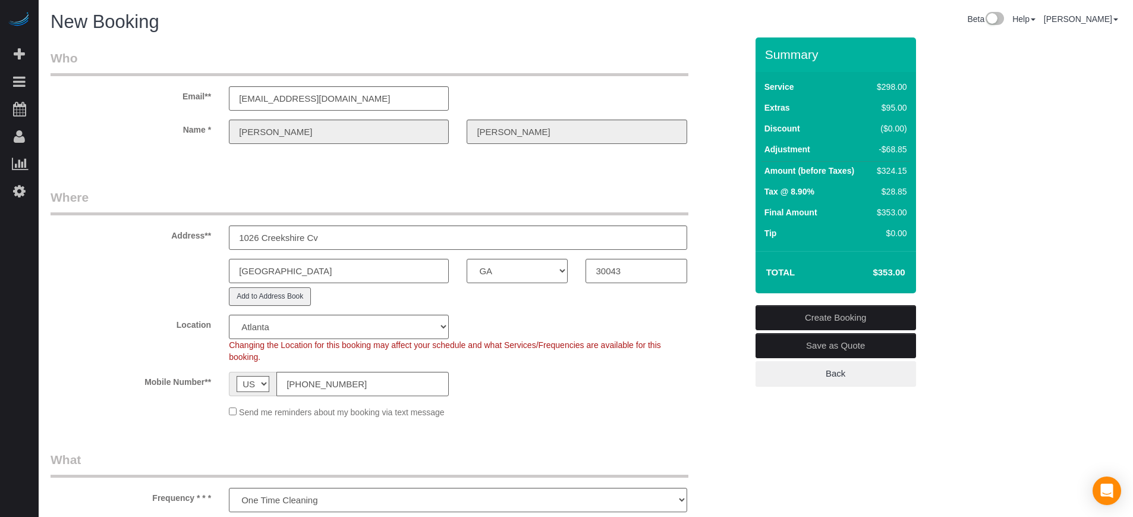
type input "30043"
click at [174, 133] on div "Name * Wendie Ridley" at bounding box center [399, 132] width 714 height 24
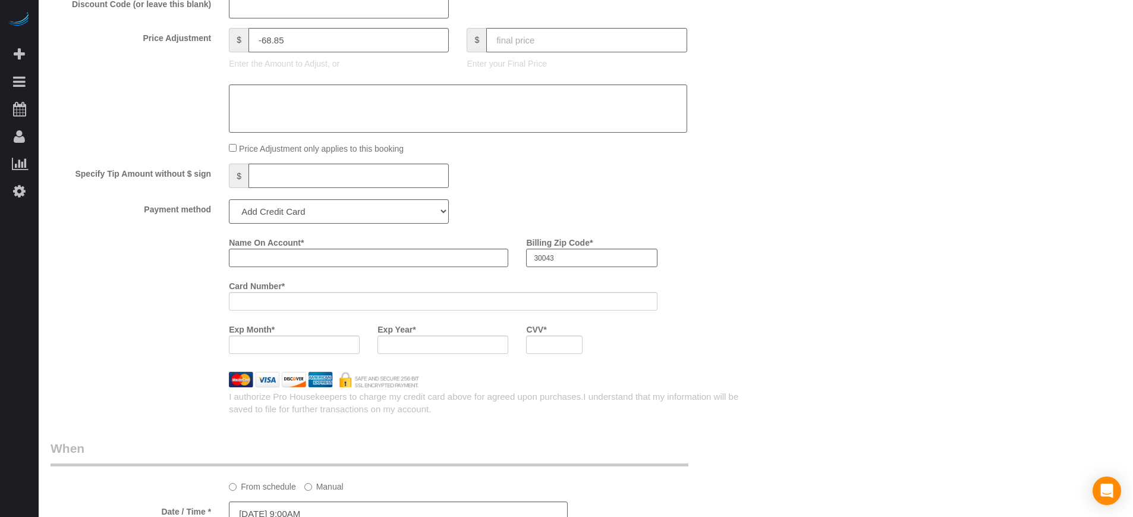
scroll to position [1398, 0]
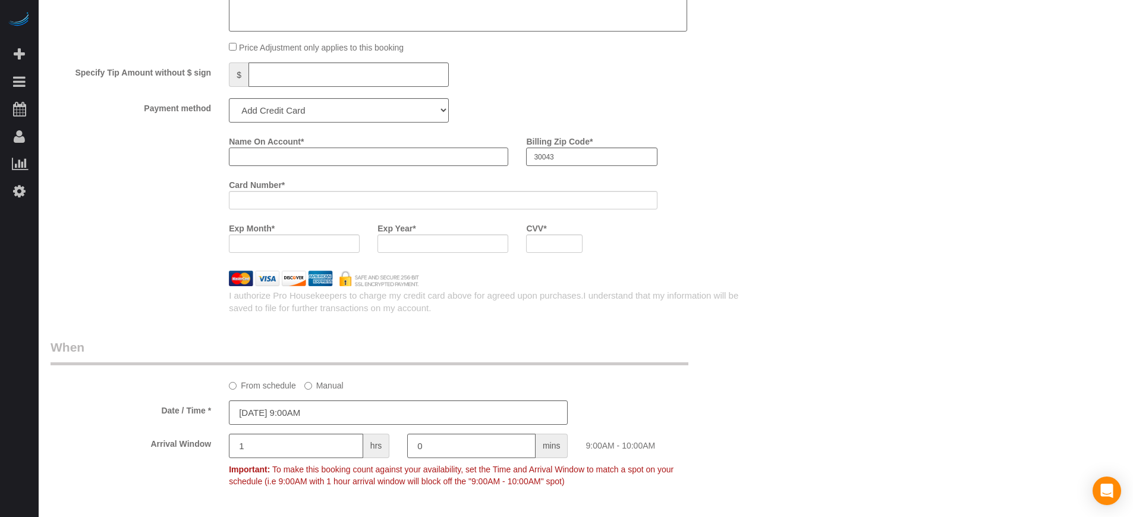
click at [243, 153] on input "Name On Account *" at bounding box center [368, 156] width 279 height 18
paste input "Wendie"
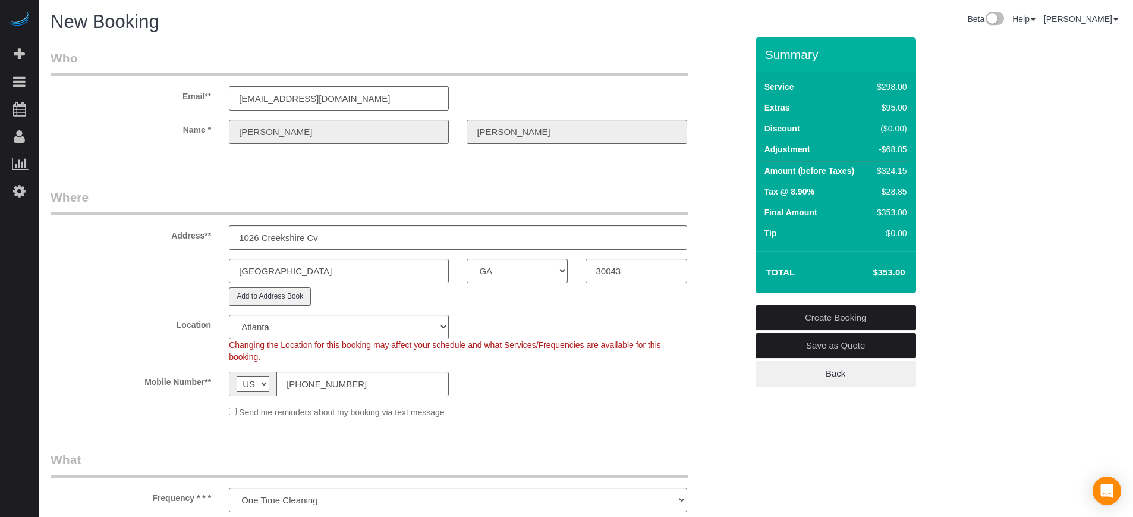
click at [460, 130] on div "Ridley" at bounding box center [577, 132] width 238 height 24
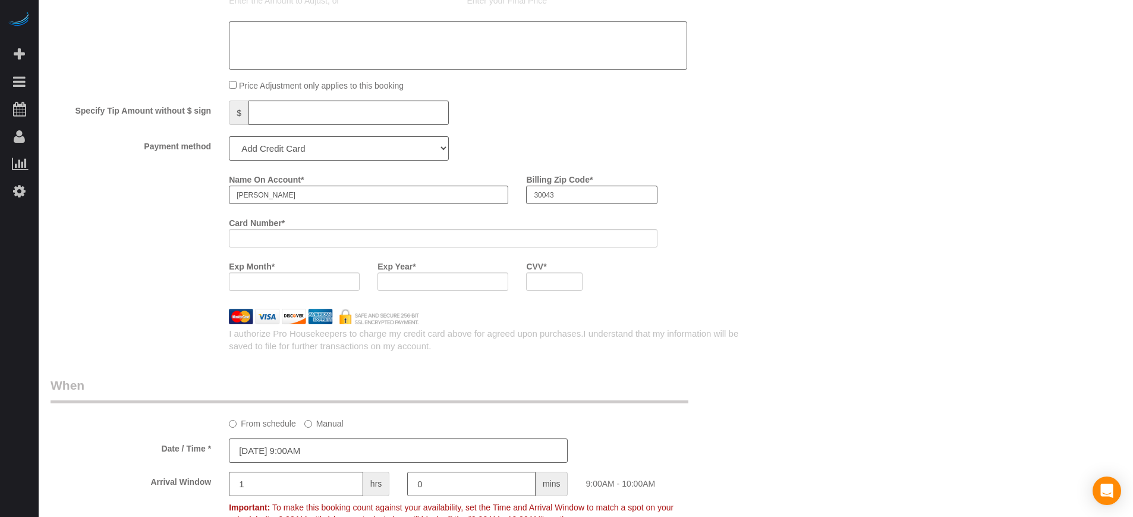
scroll to position [1350, 0]
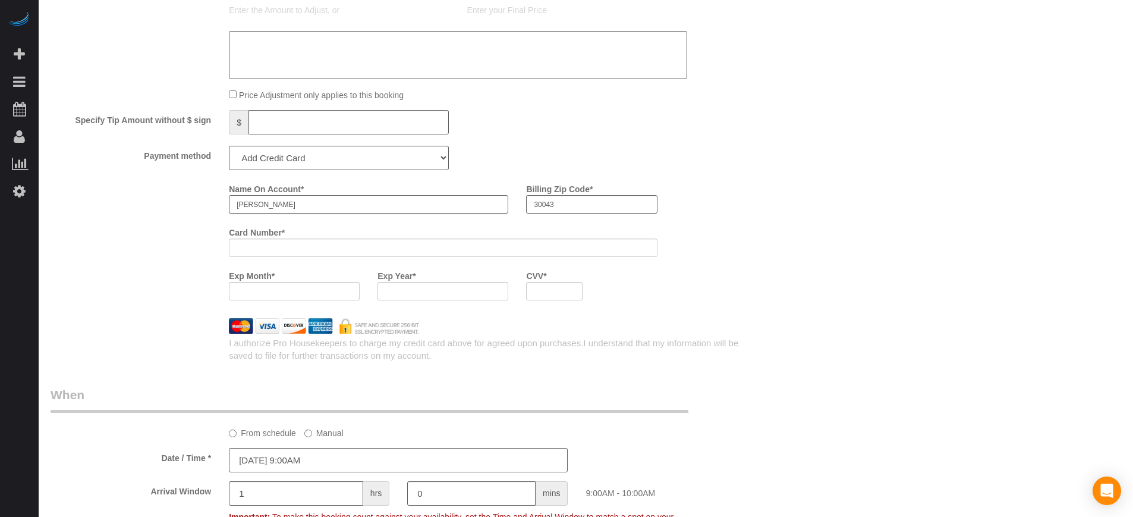
click at [312, 203] on input "Wendie" at bounding box center [368, 204] width 279 height 18
paste input "Ridley"
type input "Wendie Ridley"
click at [200, 260] on div "Name On Account * Wendie Ridley Billing Zip Code * 30043 Card Number * Exp Mont…" at bounding box center [399, 244] width 714 height 130
click at [689, 294] on div "Name On Account * Wendie Ridley Billing Zip Code * 30043 Card Number * Exp Mont…" at bounding box center [487, 244] width 535 height 130
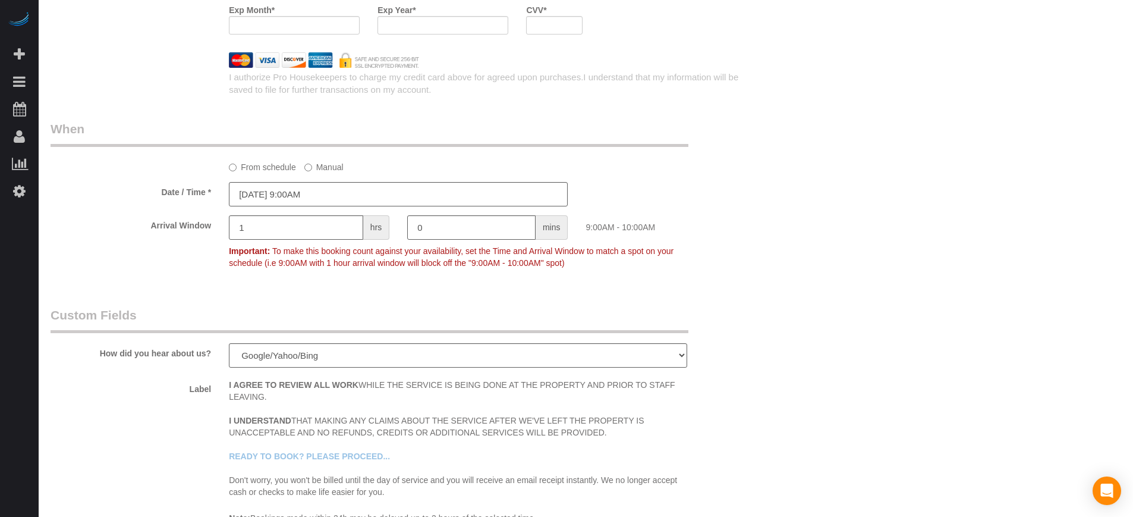
scroll to position [2113, 0]
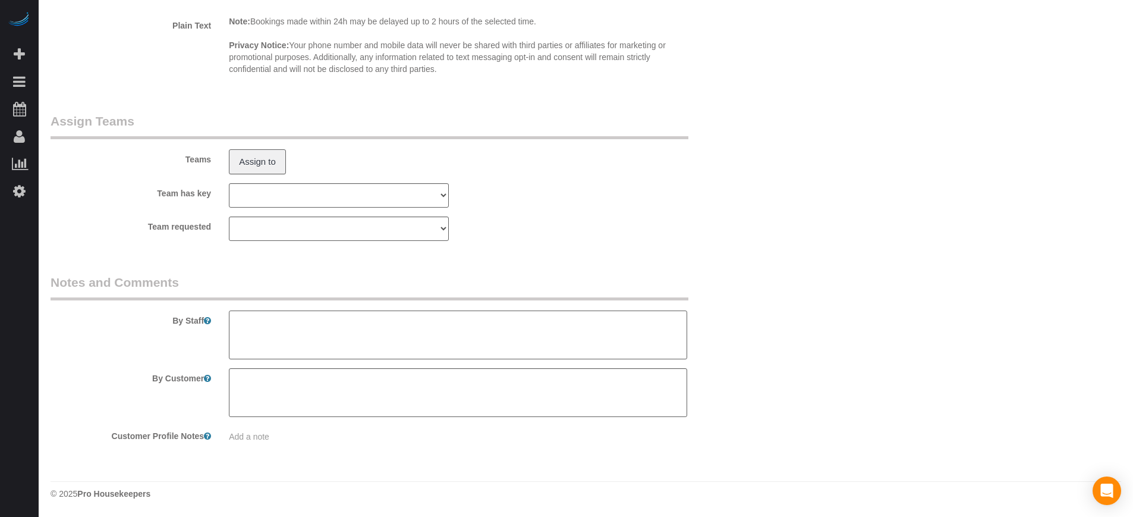
click at [297, 323] on textarea at bounding box center [458, 334] width 458 height 49
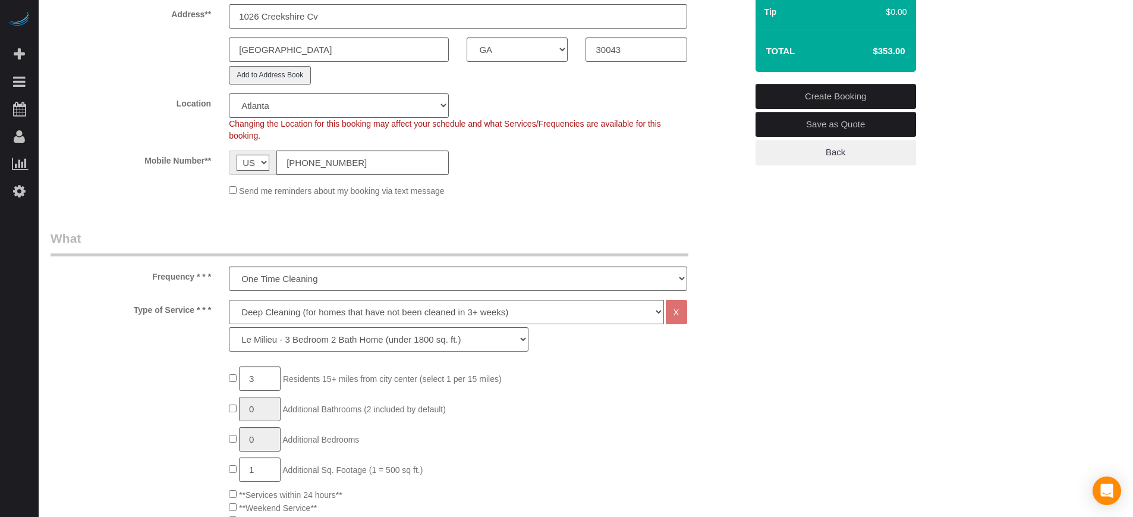
scroll to position [0, 0]
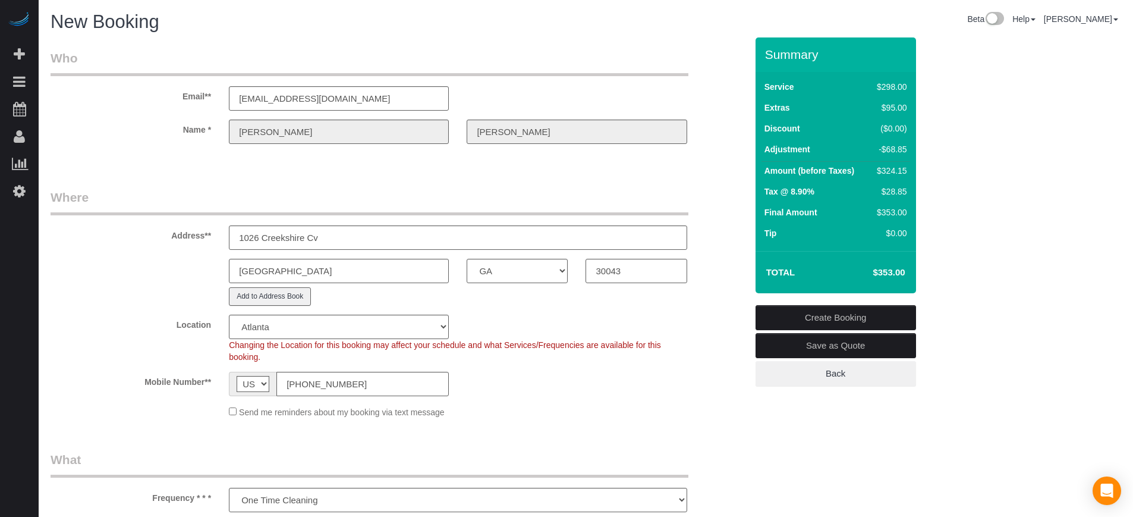
type textarea "They can park in the driveway."
click at [833, 318] on link "Create Booking" at bounding box center [836, 317] width 161 height 25
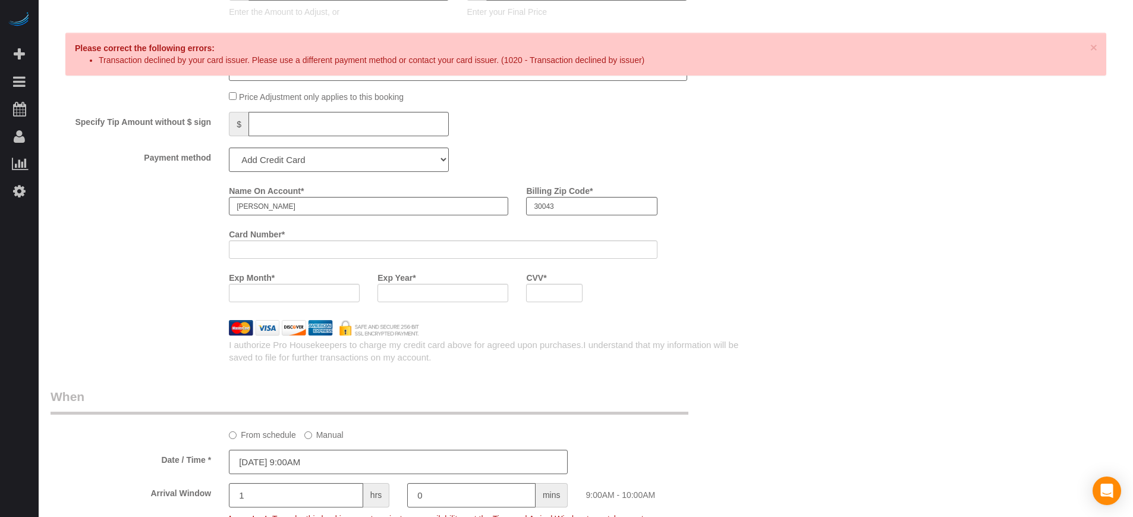
scroll to position [1338, 0]
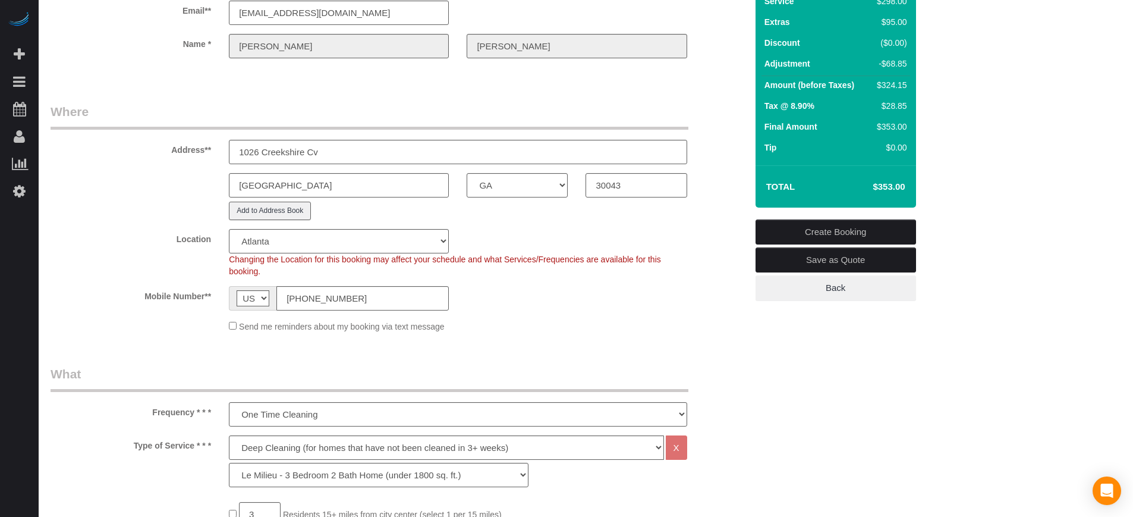
scroll to position [0, 0]
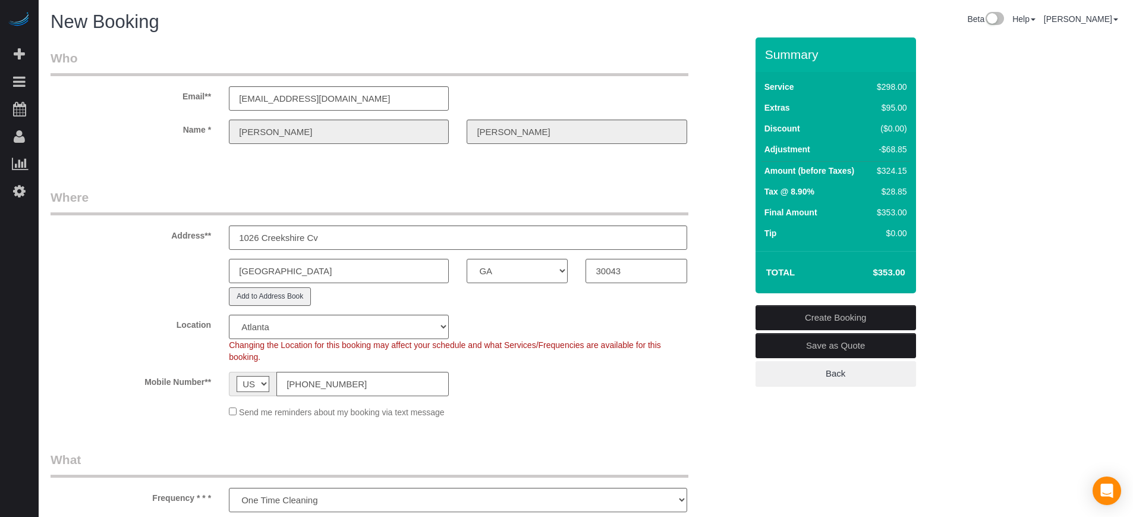
click at [825, 316] on link "Create Booking" at bounding box center [836, 317] width 161 height 25
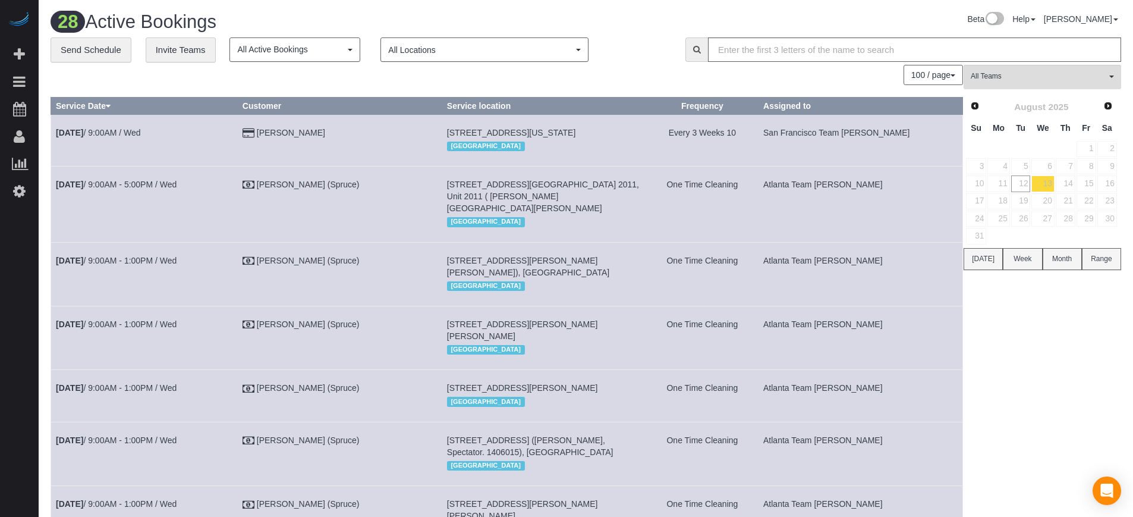
click at [276, 81] on div "100 / page 10 / page 20 / page 30 / page 40 / page 50 / page 100 / page" at bounding box center [507, 75] width 913 height 20
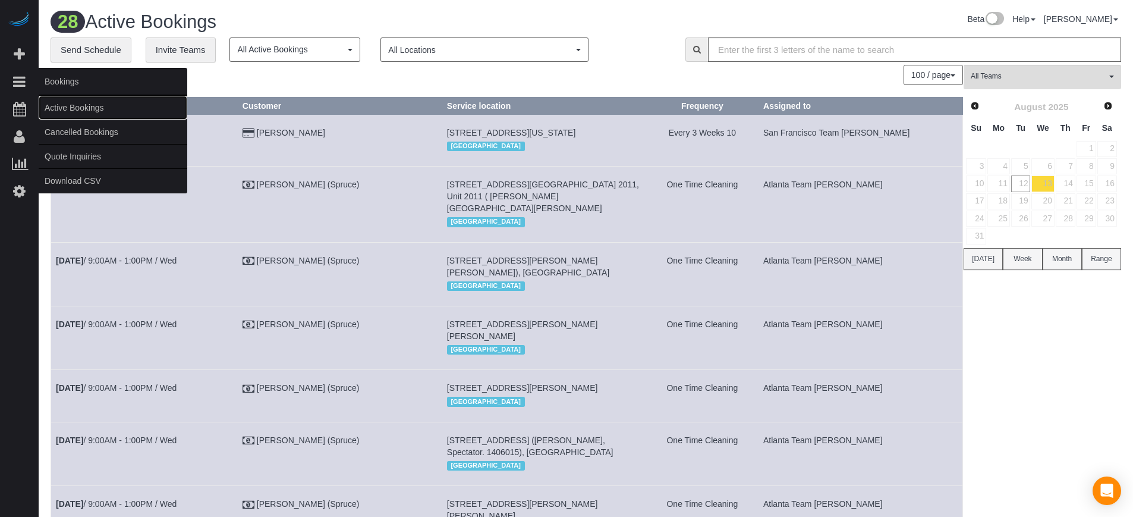
click at [73, 103] on link "Active Bookings" at bounding box center [113, 108] width 149 height 24
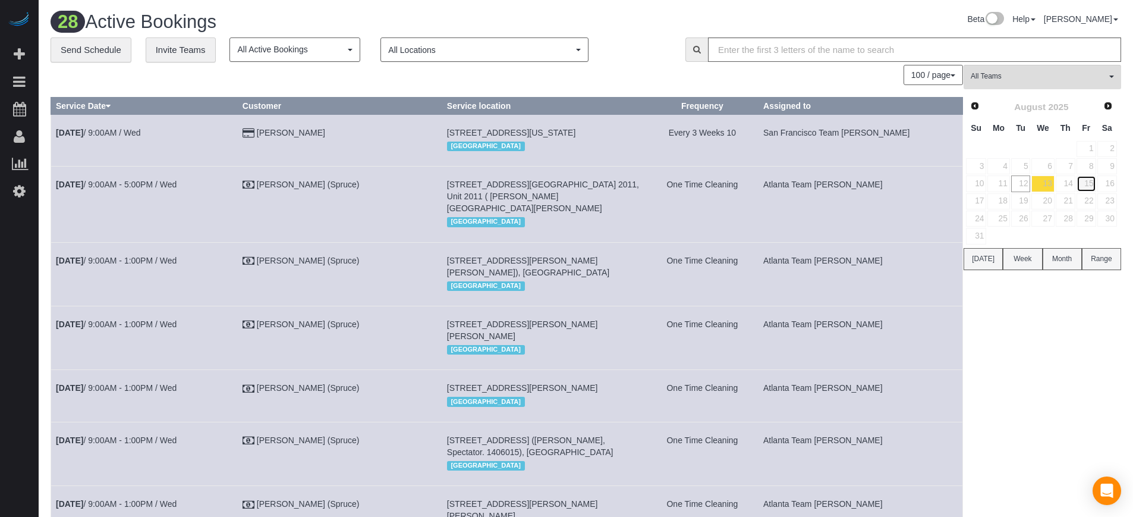
click at [1087, 181] on link "15" at bounding box center [1087, 183] width 20 height 16
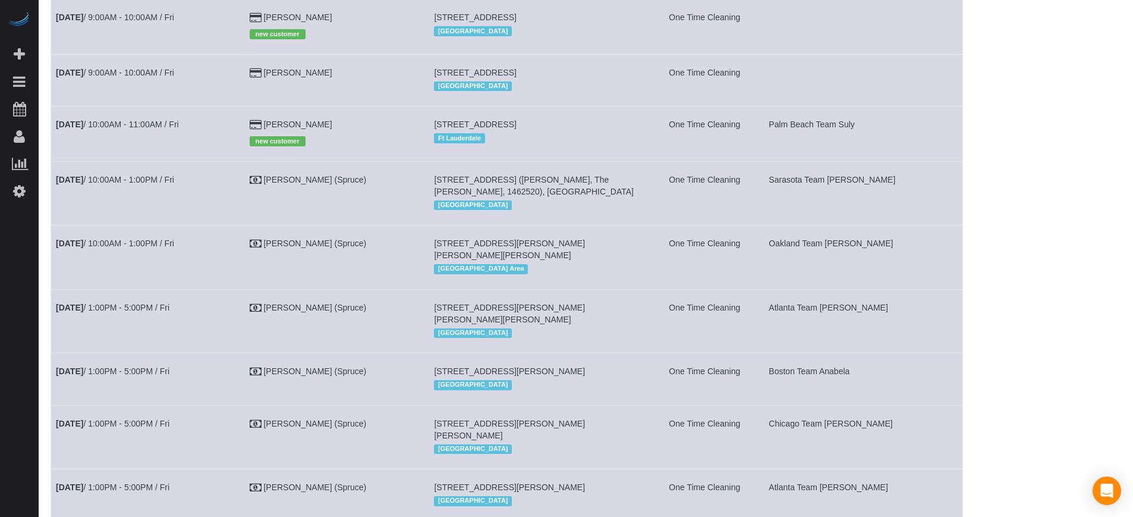
scroll to position [724, 0]
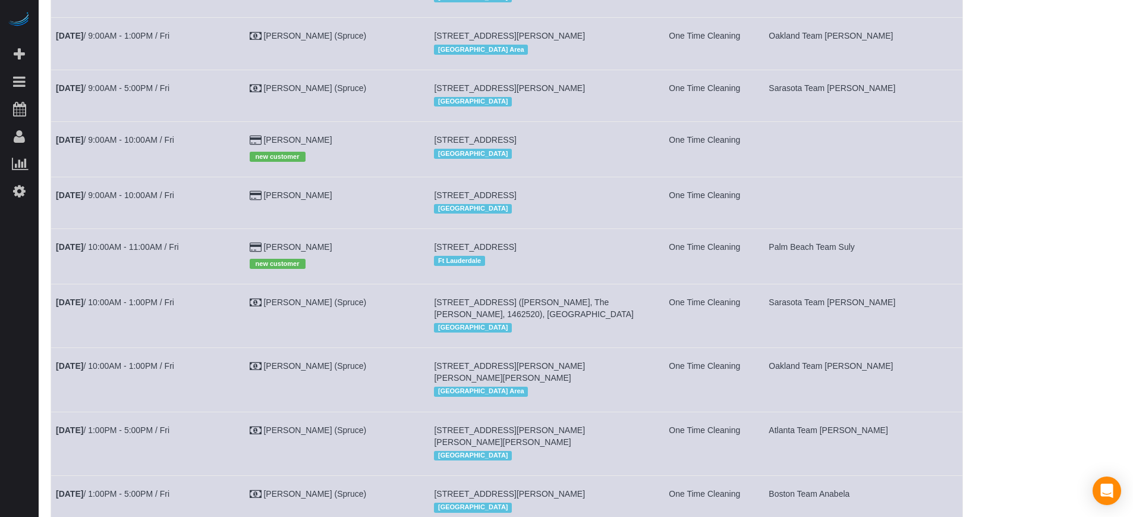
click at [35, 288] on div "Beta Add Booking Bookings Active Bookings Cancelled Bookings Quote Inquiries Do…" at bounding box center [19, 258] width 39 height 517
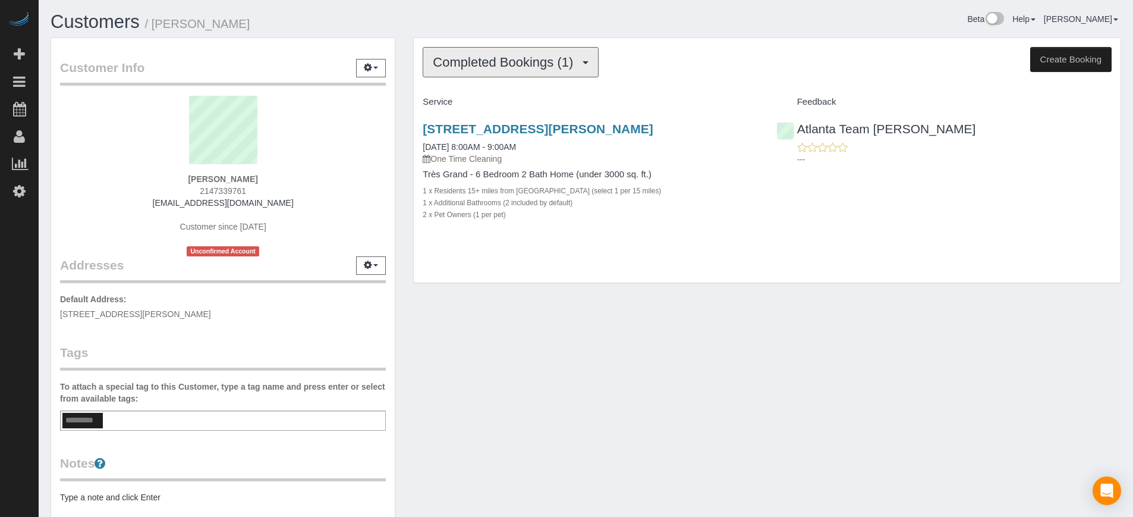
click at [512, 69] on button "Completed Bookings (1)" at bounding box center [511, 62] width 176 height 30
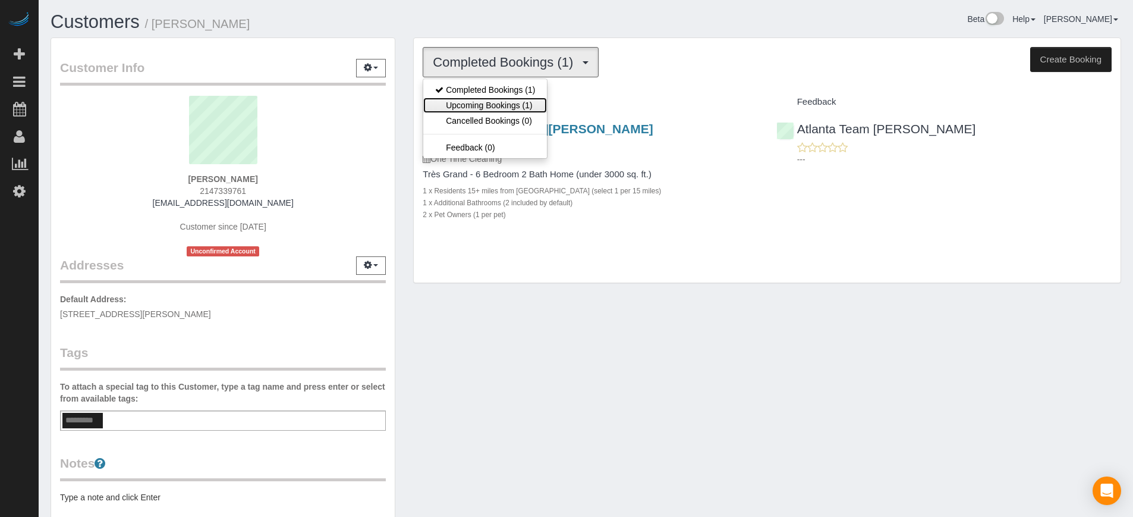
click at [517, 108] on link "Upcoming Bookings (1)" at bounding box center [485, 105] width 124 height 15
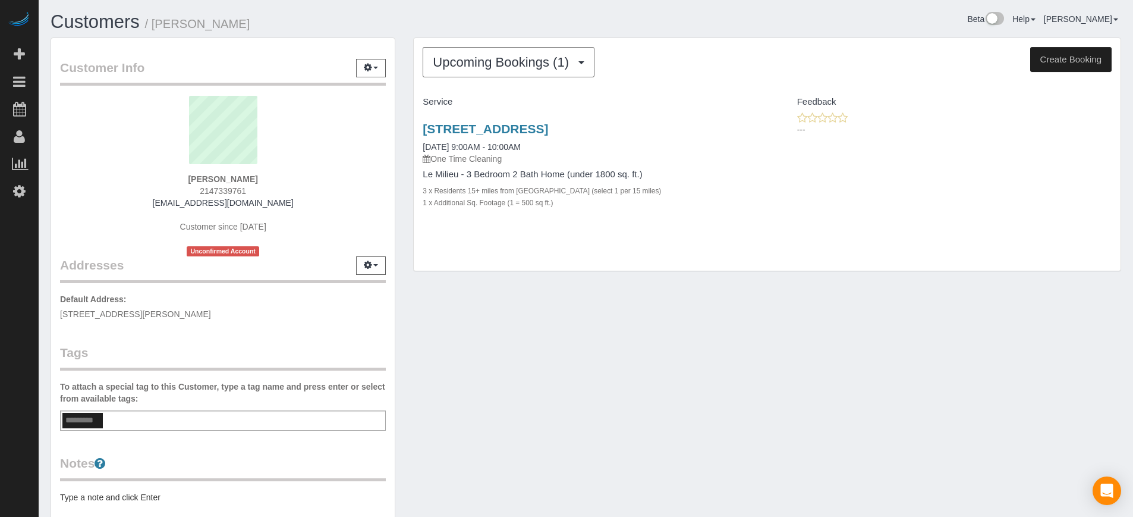
click at [410, 122] on div "Upcoming Bookings (1) Completed Bookings (1) Upcoming Bookings (1) Cancelled Bo…" at bounding box center [767, 160] width 726 height 246
click at [521, 132] on link "[STREET_ADDRESS]" at bounding box center [485, 129] width 125 height 14
click at [487, 128] on link "[STREET_ADDRESS]" at bounding box center [485, 129] width 125 height 14
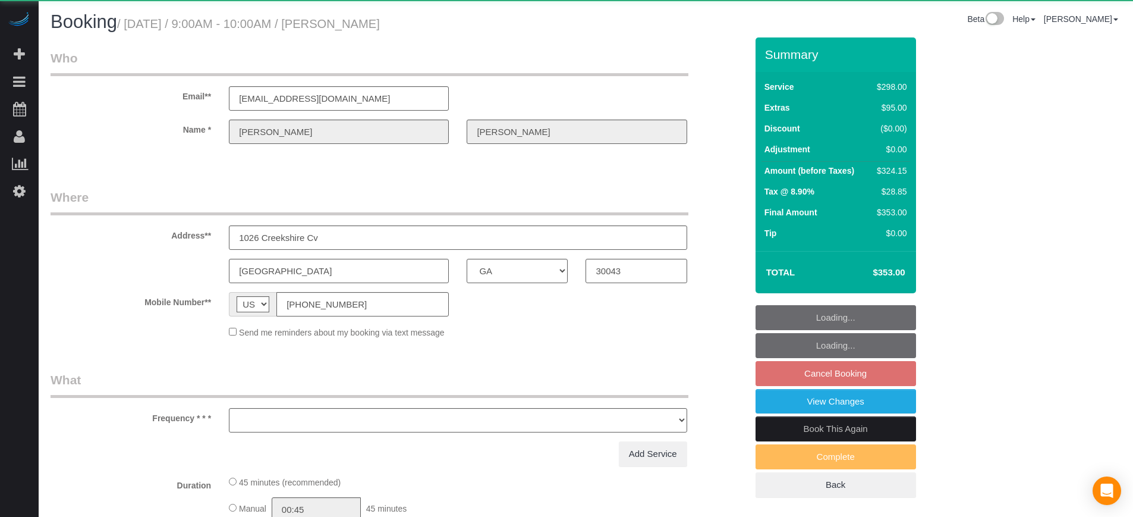
select select "GA"
select select "string:fspay-a0ac890b-ca4f-433c-b22f-5400f76f88da"
select select "object:806"
select select "5"
select select "number:9"
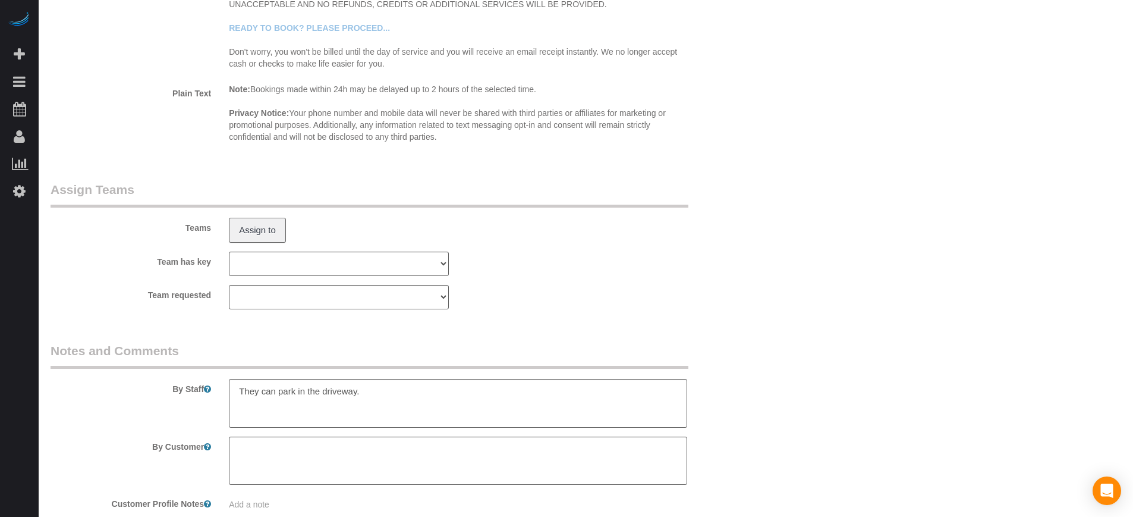
scroll to position [1972, 0]
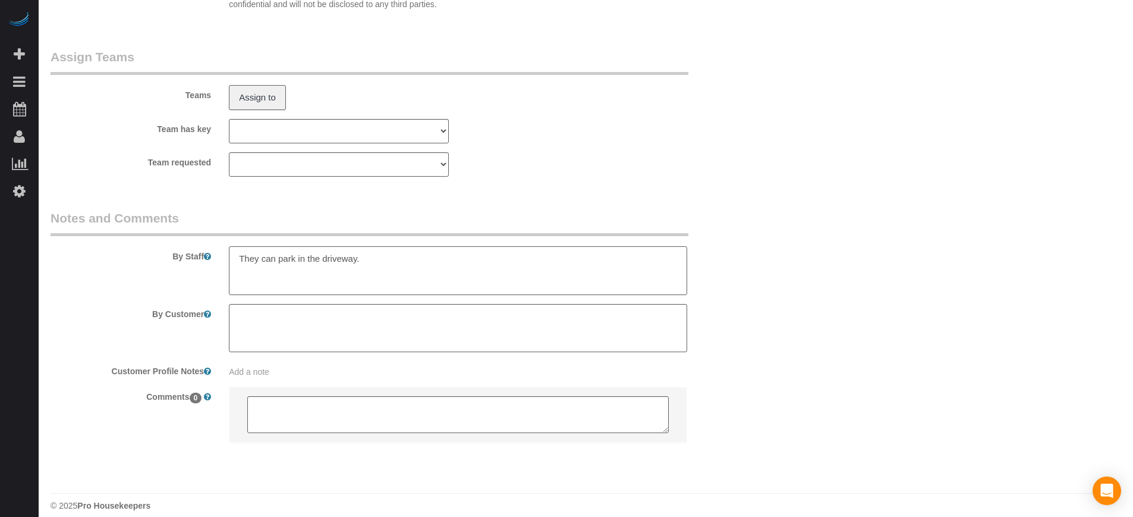
click at [491, 266] on textarea at bounding box center [458, 270] width 458 height 49
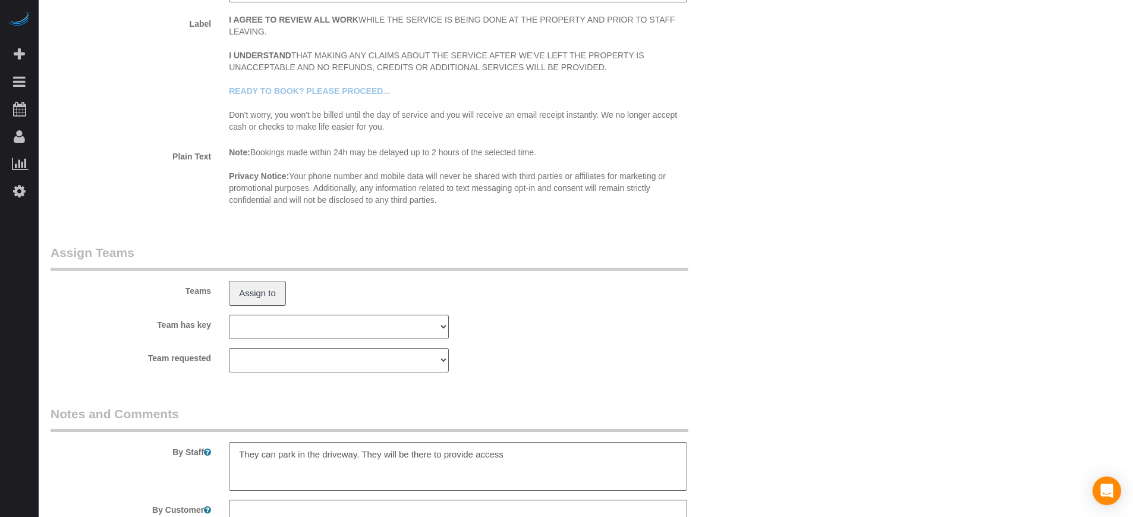
scroll to position [1944, 0]
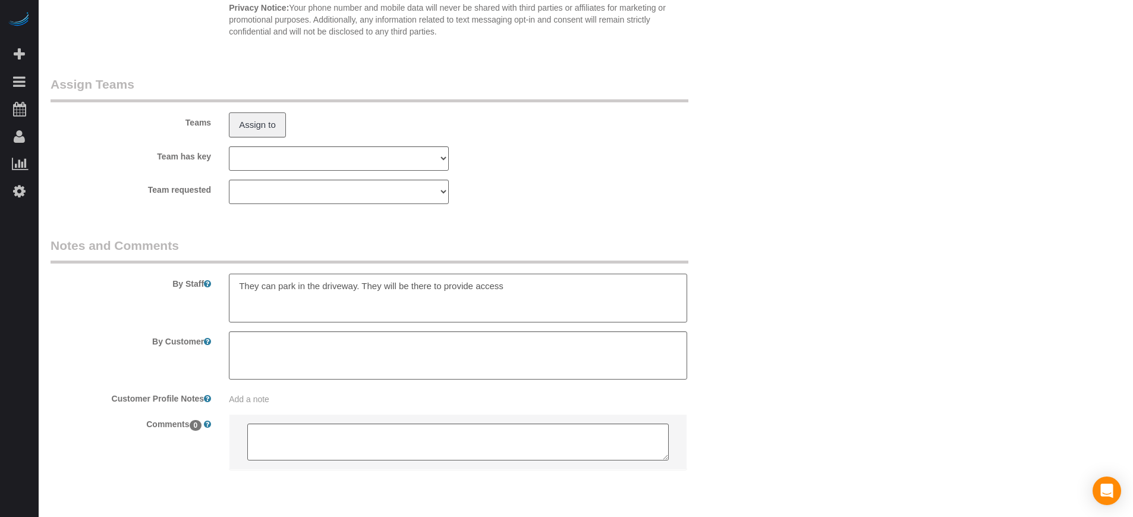
click at [241, 288] on textarea at bounding box center [458, 298] width 458 height 49
type textarea "You can park in the driveway. They will be there to provide access"
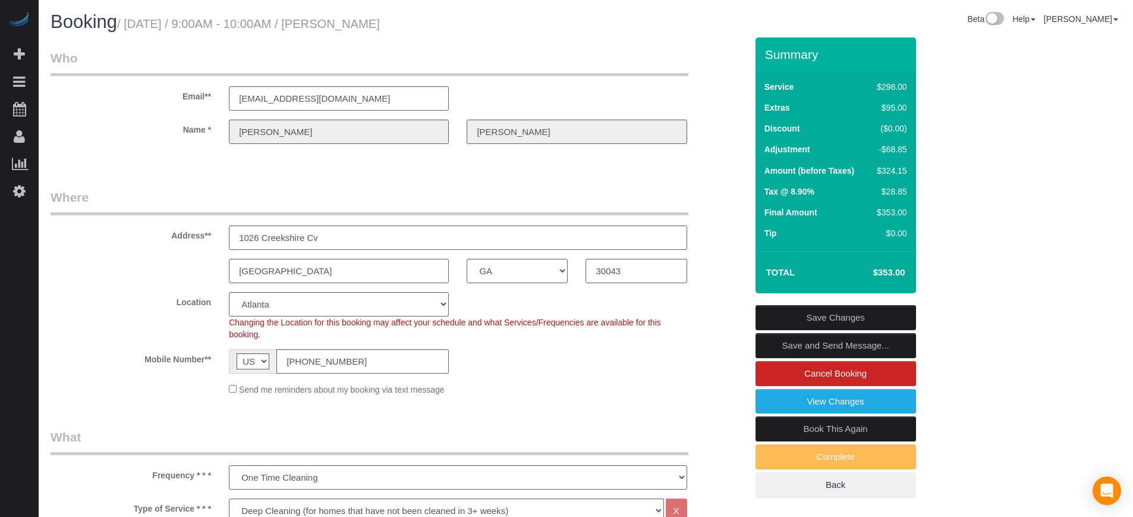
click at [845, 316] on link "Save Changes" at bounding box center [836, 317] width 161 height 25
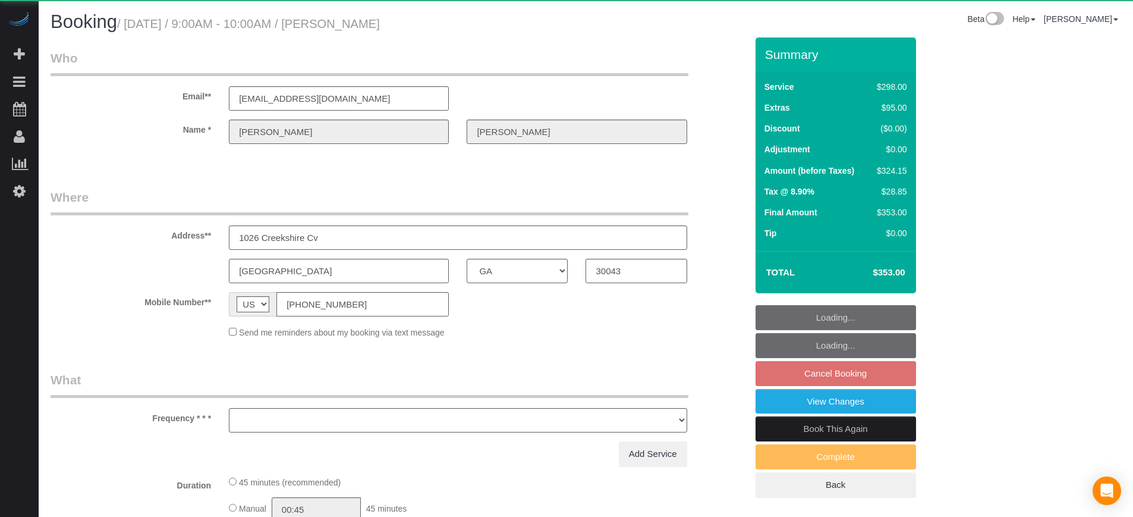
select select "GA"
select select "object:677"
select select "string:fspay-a0ac890b-ca4f-433c-b22f-5400f76f88da"
select select "5"
select select "number:9"
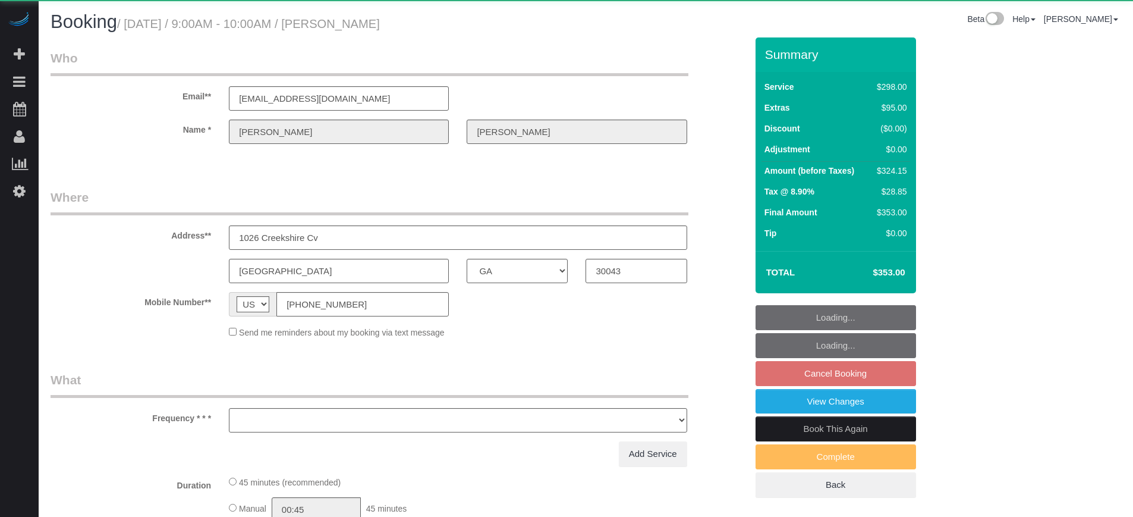
select select "GA"
select select "string:fspay-a0ac890b-ca4f-433c-b22f-5400f76f88da"
select select "object:677"
select select "5"
select select "number:9"
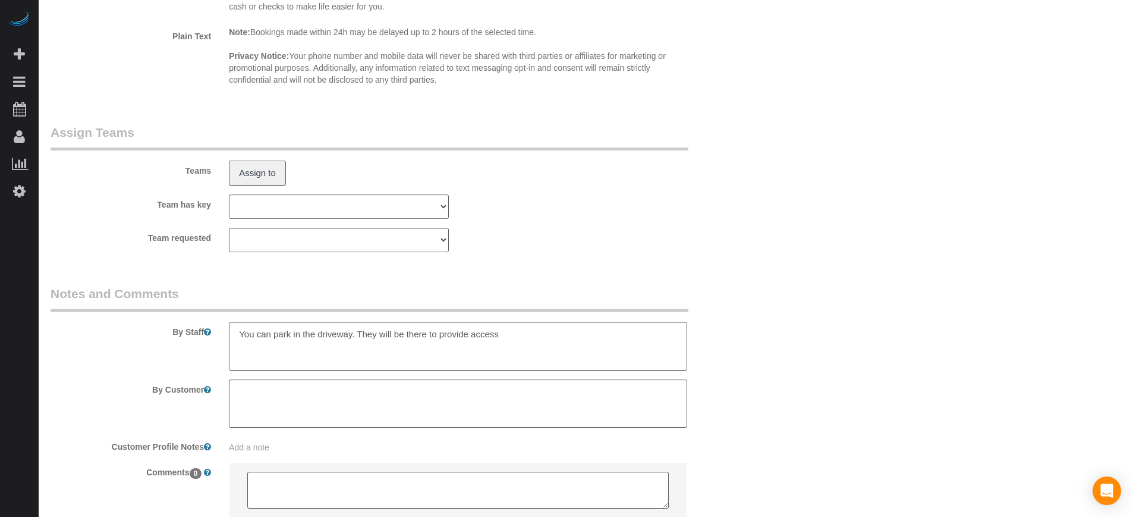
scroll to position [1984, 0]
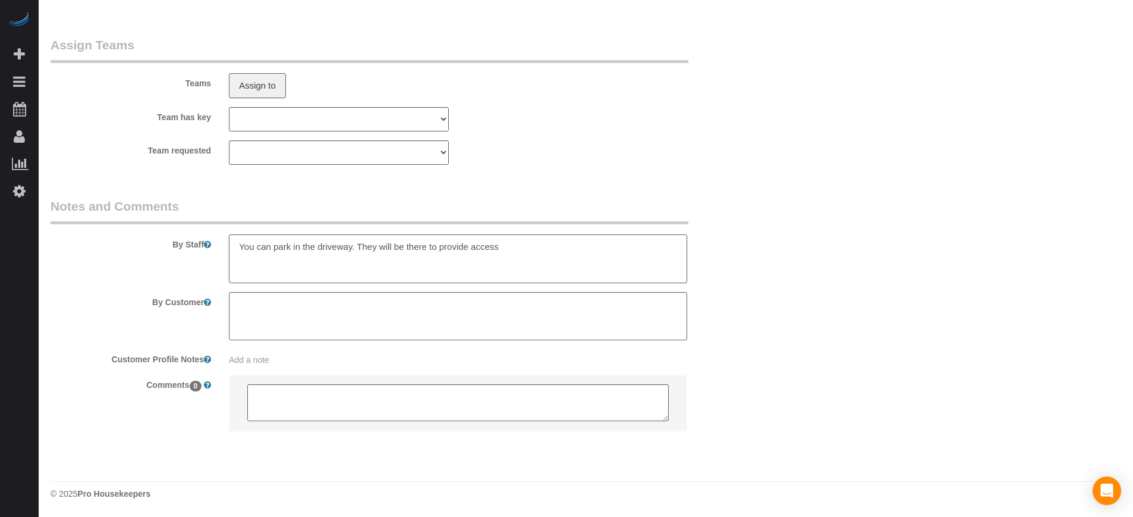
click at [548, 257] on textarea at bounding box center [458, 258] width 458 height 49
click at [671, 246] on textarea at bounding box center [458, 258] width 458 height 49
drag, startPoint x: 669, startPoint y: 253, endPoint x: 507, endPoint y: 253, distance: 161.7
click at [507, 253] on textarea at bounding box center [458, 258] width 458 height 49
drag, startPoint x: 1102, startPoint y: 257, endPoint x: 1058, endPoint y: 268, distance: 44.7
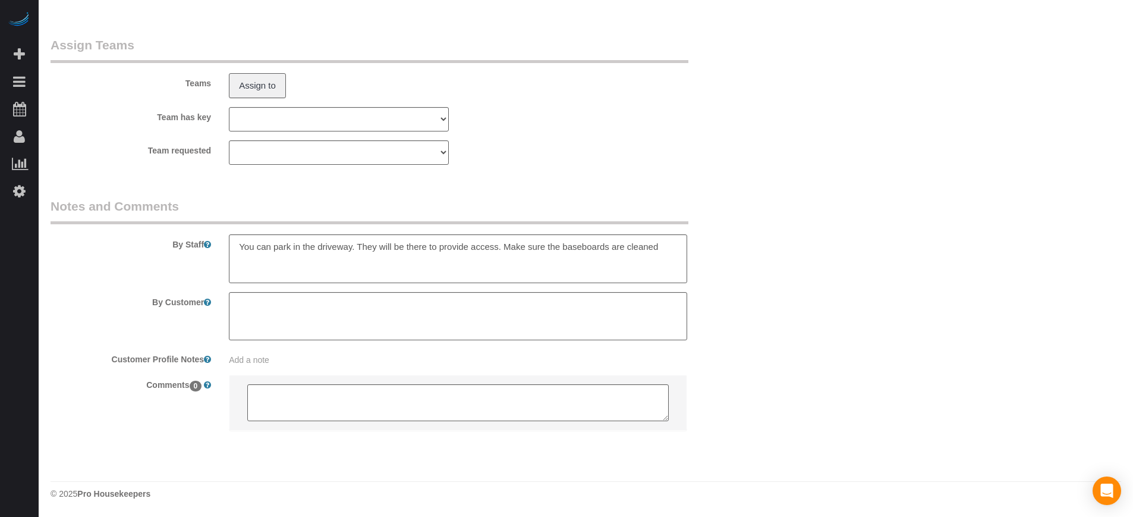
drag, startPoint x: 669, startPoint y: 249, endPoint x: 626, endPoint y: 254, distance: 43.1
click at [626, 254] on textarea at bounding box center [458, 258] width 458 height 49
paste textarea "thoroughly"
type textarea "You can park in the driveway. They will be there to provide access. Make sure t…"
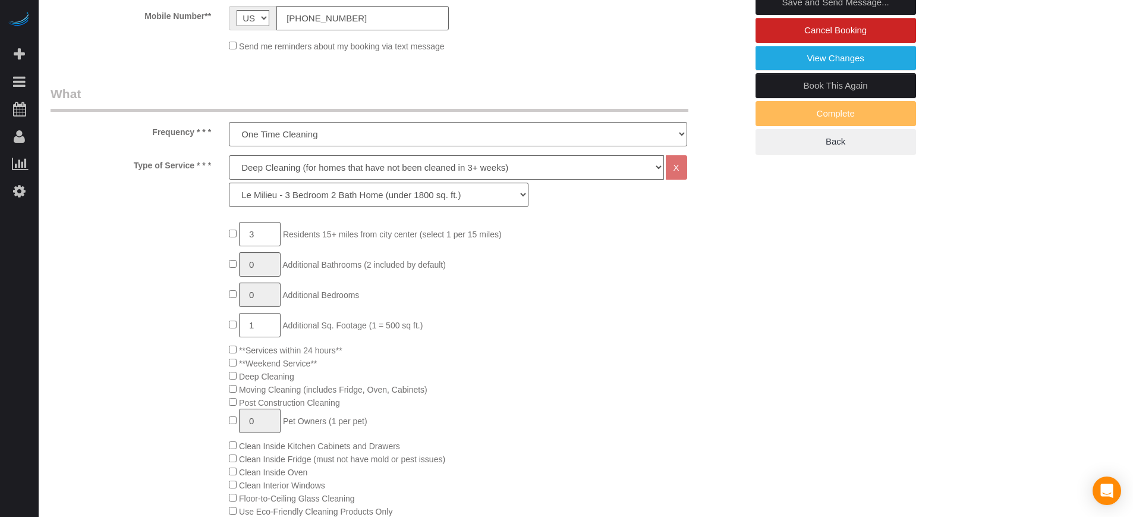
scroll to position [0, 0]
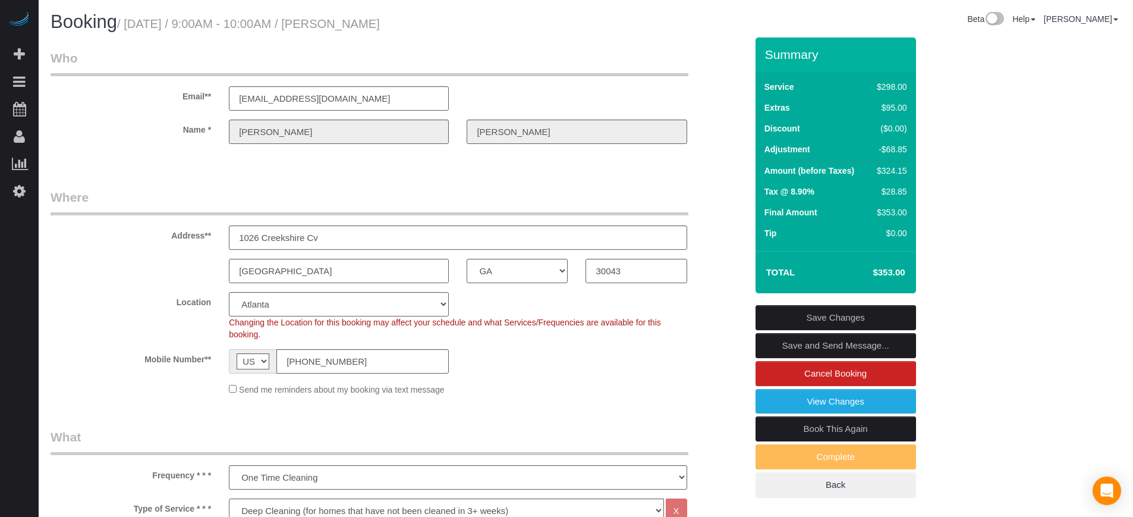
click at [827, 317] on link "Save Changes" at bounding box center [836, 317] width 161 height 25
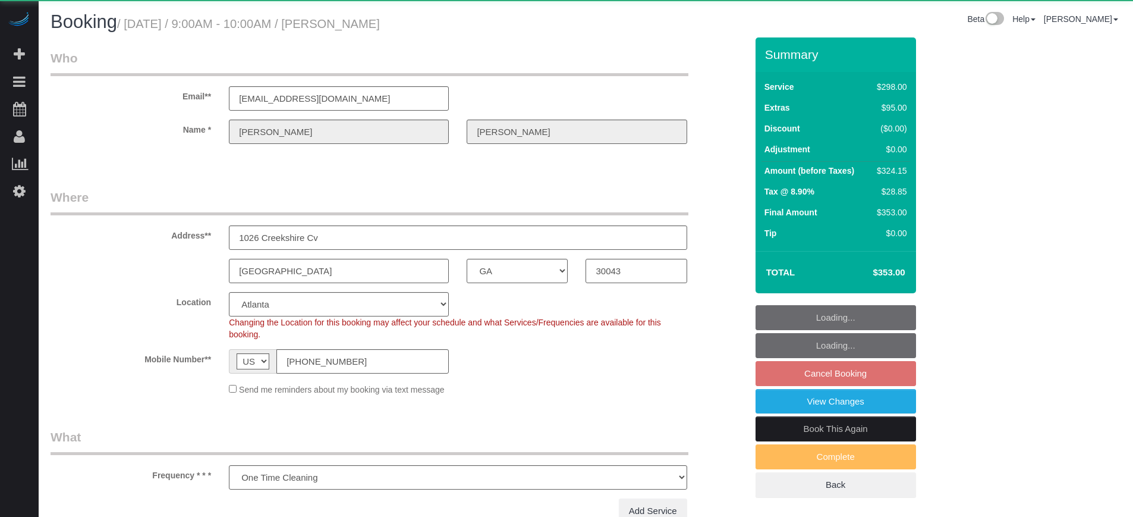
select select "GA"
select select "string:fspay-a0ac890b-ca4f-433c-b22f-5400f76f88da"
select select "number:9"
select select "object:806"
select select "5"
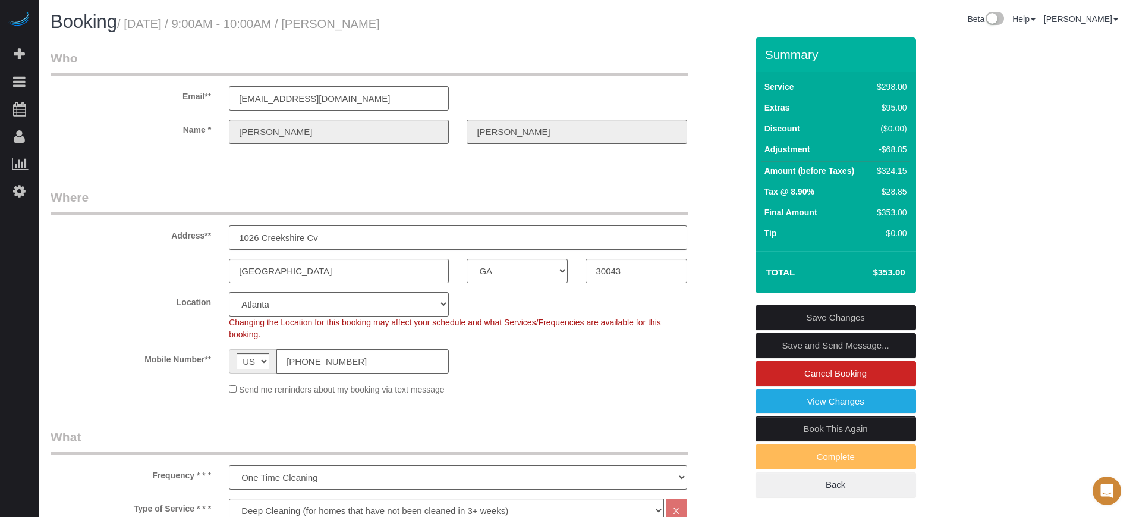
click at [392, 243] on input "1026 Creekshire Cv" at bounding box center [458, 237] width 458 height 24
click at [183, 196] on legend "Where" at bounding box center [370, 201] width 638 height 27
click at [714, 141] on div "Name * Wendie Ridley" at bounding box center [399, 132] width 714 height 24
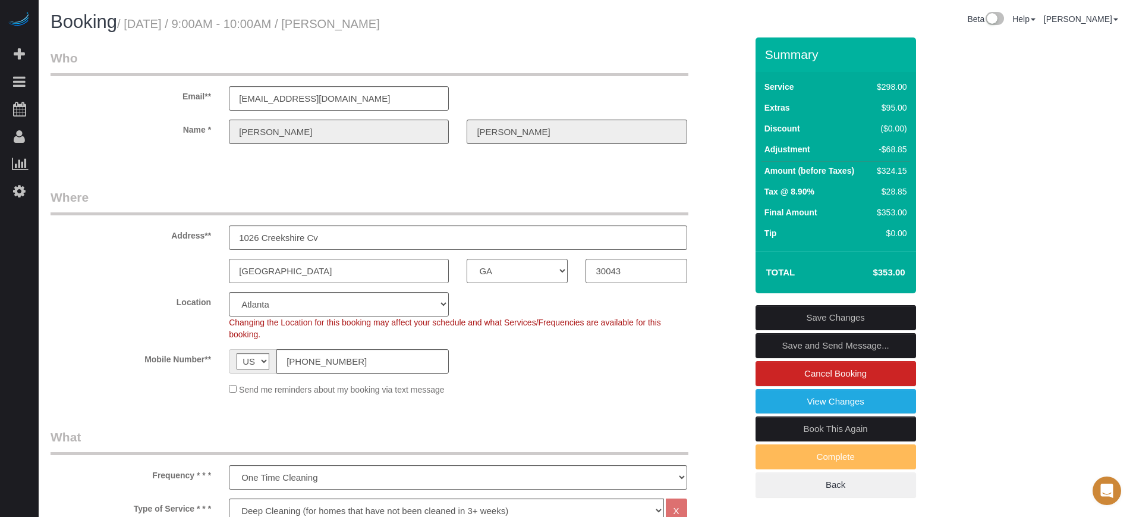
drag, startPoint x: 766, startPoint y: 54, endPoint x: 909, endPoint y: 277, distance: 265.1
click at [909, 277] on div "Summary Service $298.00 Extras $95.00 Discount ($0.00) Adjustment -$68.85 Amoun…" at bounding box center [836, 165] width 161 height 256
click at [909, 277] on td "$353.00" at bounding box center [870, 272] width 77 height 30
click at [148, 194] on legend "Where" at bounding box center [370, 201] width 638 height 27
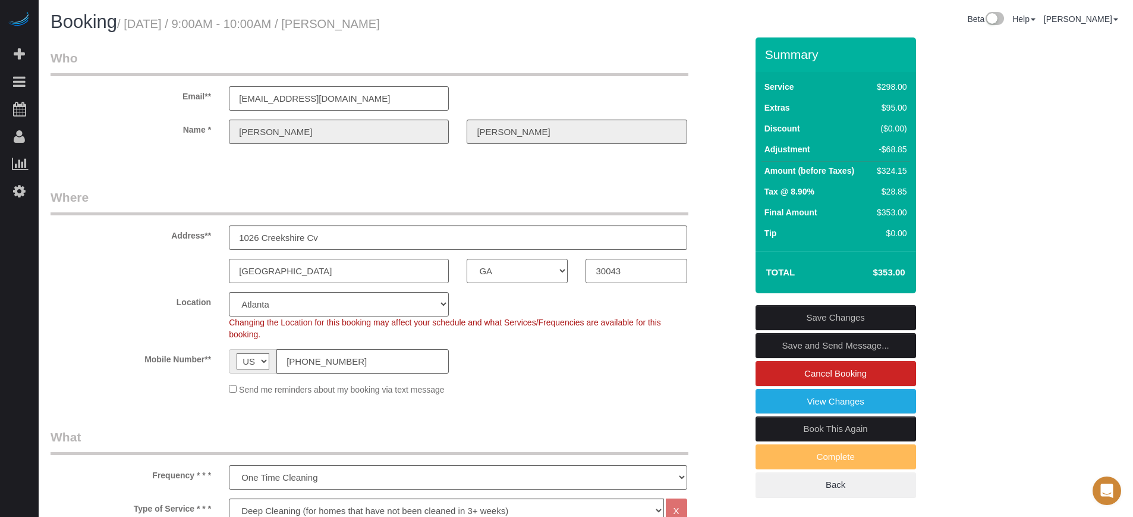
click at [180, 261] on div "Lawrenceville AK AL AR AZ CA CO CT DC DE FL GA HI IA ID IL IN KS KY LA MA MD ME…" at bounding box center [399, 271] width 714 height 24
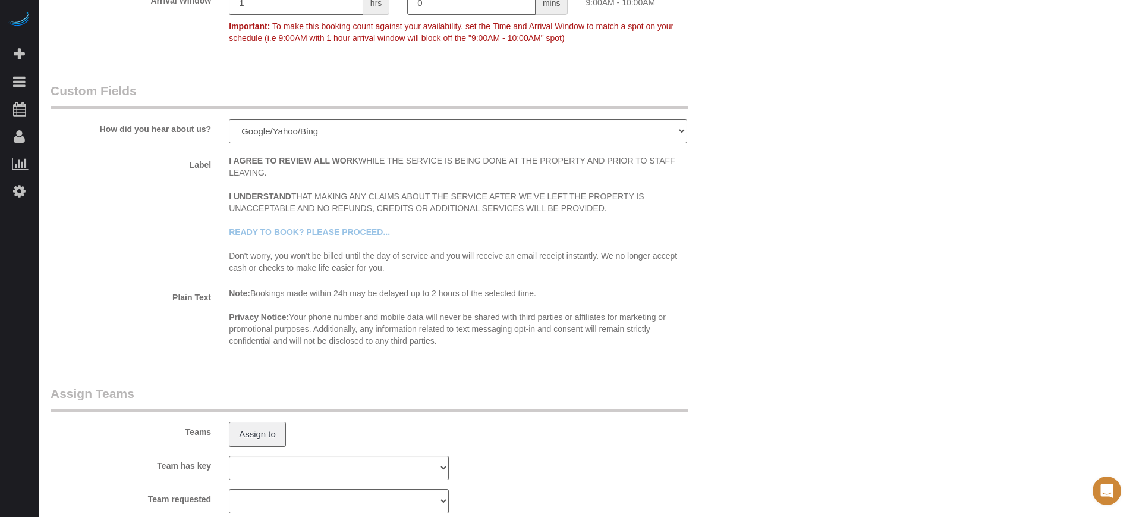
scroll to position [1984, 0]
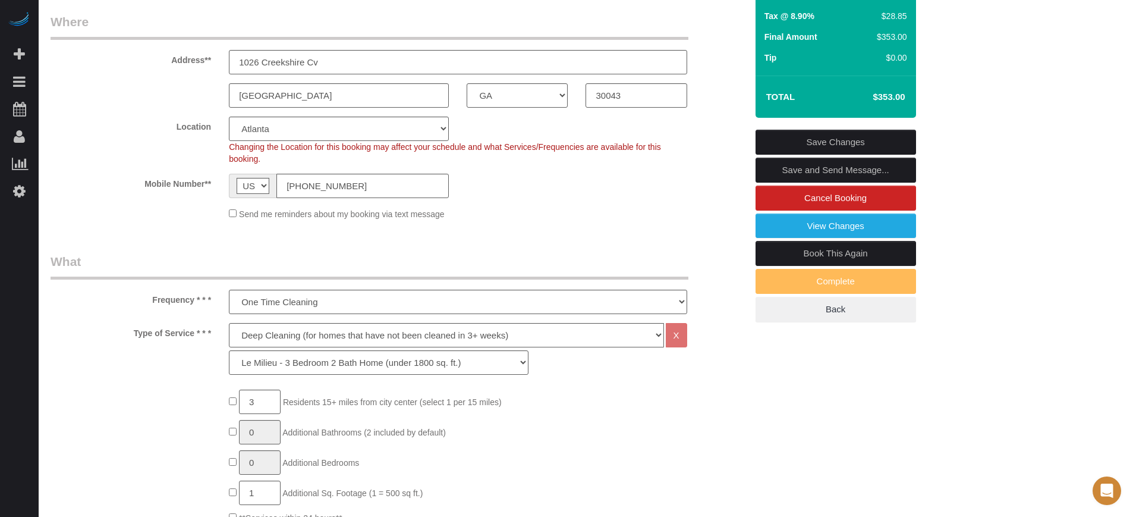
scroll to position [0, 0]
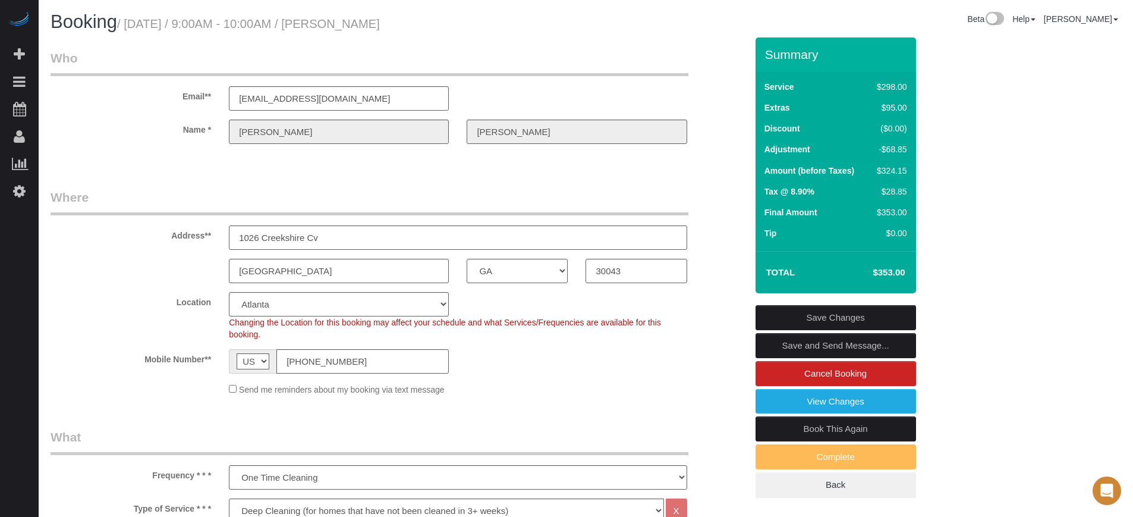
click at [144, 282] on fieldset "Where Address** 1026 Creekshire Cv Lawrenceville AK AL AR AZ CA CO CT DC DE FL …" at bounding box center [399, 296] width 696 height 216
drag, startPoint x: 328, startPoint y: 241, endPoint x: 126, endPoint y: 205, distance: 205.3
click at [127, 205] on fieldset "Where Address** 1026 Creekshire Cv Lawrenceville AK AL AR AZ CA CO CT DC DE FL …" at bounding box center [399, 296] width 696 height 216
click at [714, 236] on div "Address** 1026 Creekshire Cv" at bounding box center [399, 218] width 714 height 61
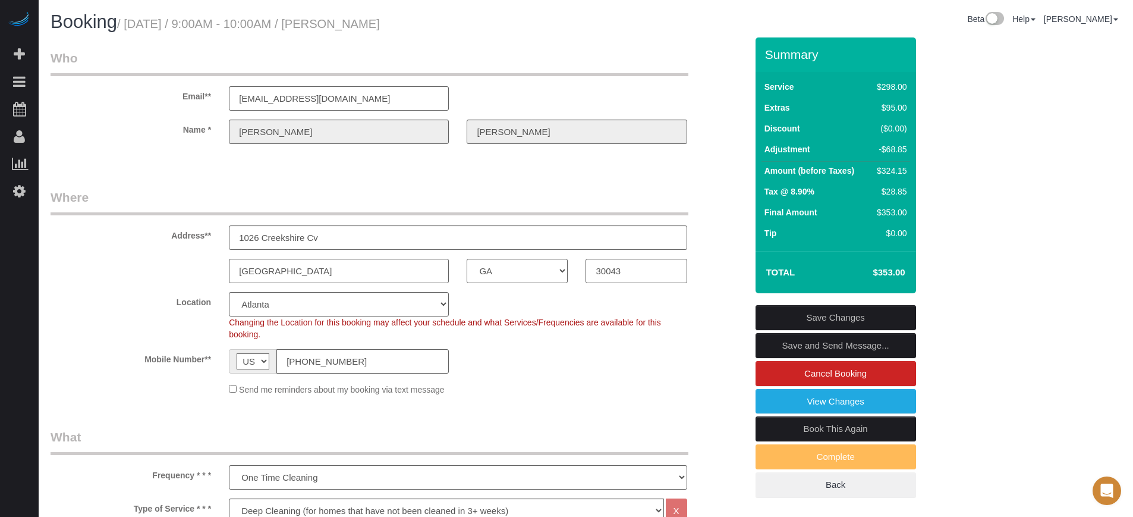
drag, startPoint x: 766, startPoint y: 56, endPoint x: 889, endPoint y: 278, distance: 253.7
click at [889, 278] on div "Summary Service $298.00 Extras $95.00 Discount ($0.00) Adjustment -$68.85 Amoun…" at bounding box center [836, 165] width 161 height 256
click at [889, 278] on td "$353.00" at bounding box center [870, 272] width 77 height 30
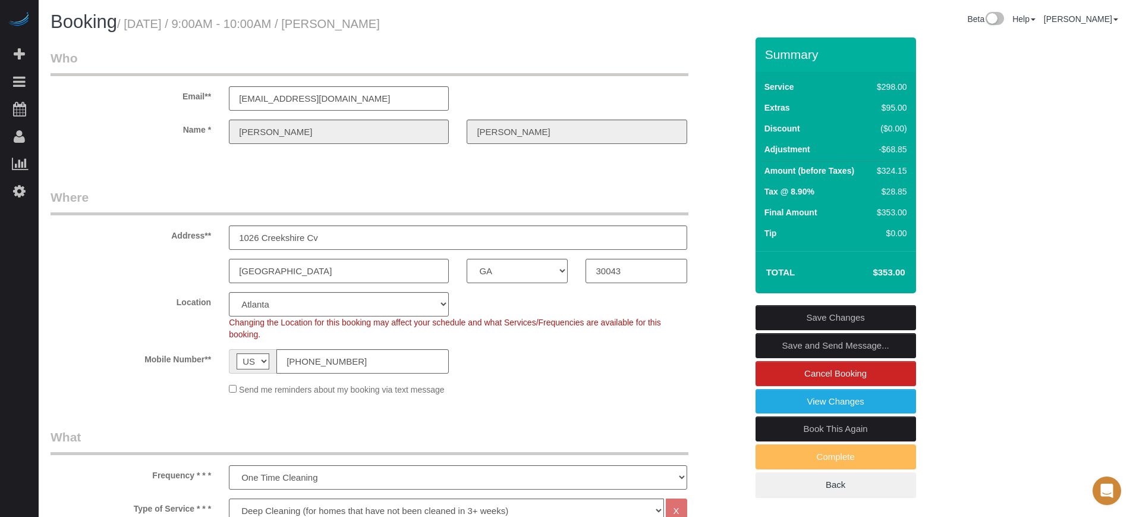
drag, startPoint x: 893, startPoint y: 269, endPoint x: 766, endPoint y: 51, distance: 252.1
click at [766, 51] on div "Summary Service $298.00 Extras $95.00 Discount ($0.00) Adjustment -$68.85 Amoun…" at bounding box center [836, 165] width 161 height 256
click at [766, 51] on h3 "Summary" at bounding box center [837, 55] width 145 height 14
click at [536, 199] on legend "Where" at bounding box center [370, 201] width 638 height 27
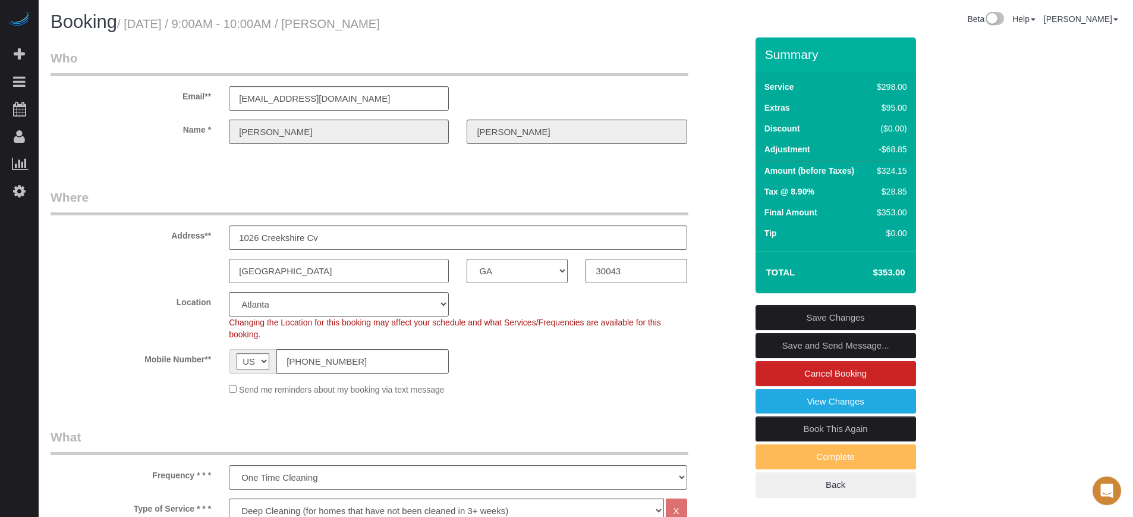
click at [36, 336] on div "Beta Add Booking Bookings Active Bookings Cancelled Bookings Quote Inquiries Do…" at bounding box center [19, 258] width 39 height 517
click at [469, 188] on legend "Where" at bounding box center [370, 201] width 638 height 27
click at [990, 323] on div "Summary Service $298.00 Extras $95.00 Discount ($0.00) Adjustment -$68.85 Amoun…" at bounding box center [881, 279] width 268 height 484
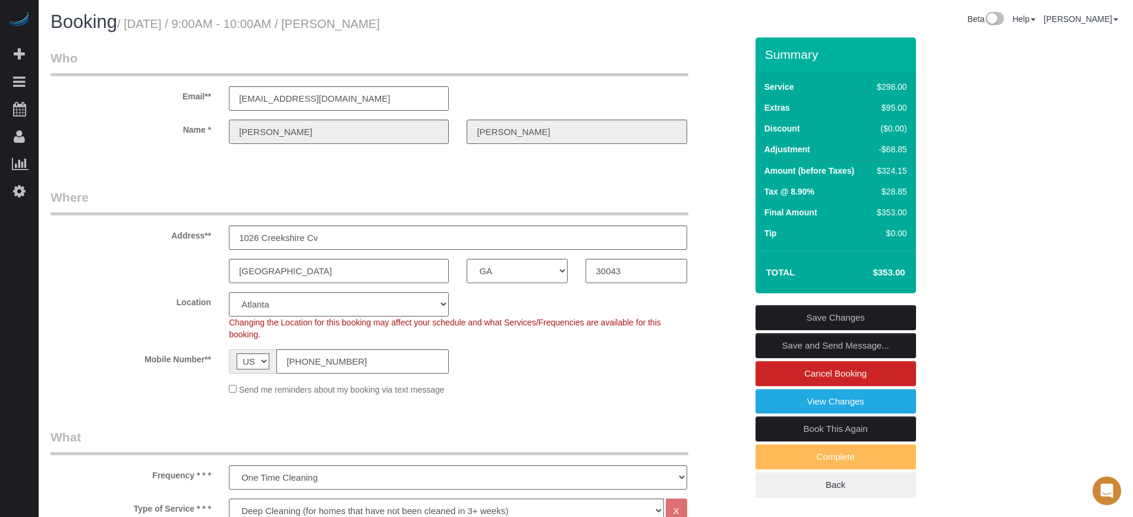
drag, startPoint x: 183, startPoint y: 93, endPoint x: 213, endPoint y: 361, distance: 269.9
click at [213, 361] on label "Mobile Number**" at bounding box center [131, 357] width 178 height 16
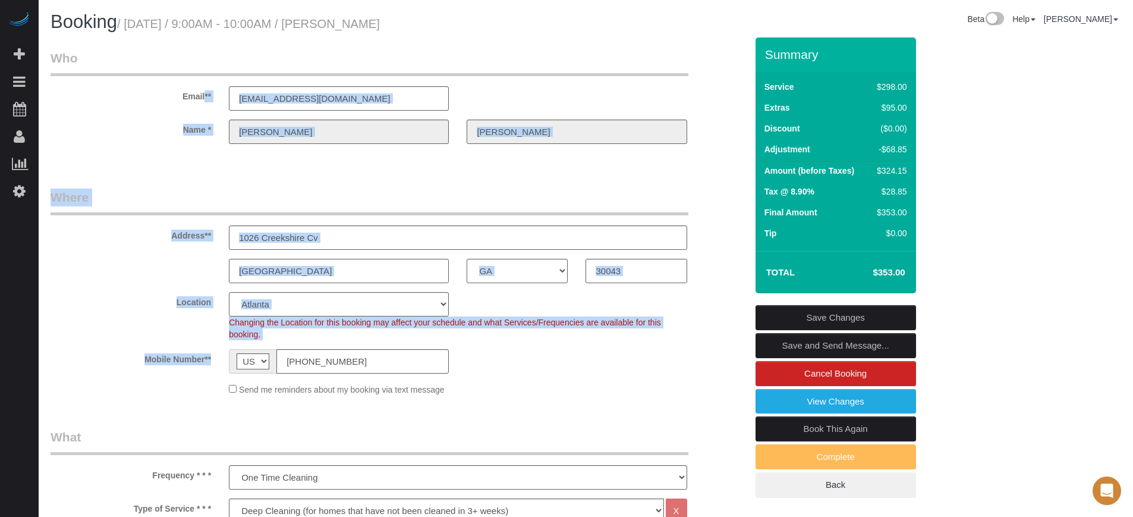
drag, startPoint x: 213, startPoint y: 361, endPoint x: 182, endPoint y: 106, distance: 257.0
click at [182, 106] on div "Email** 4ridley522@gmail.com" at bounding box center [399, 79] width 714 height 61
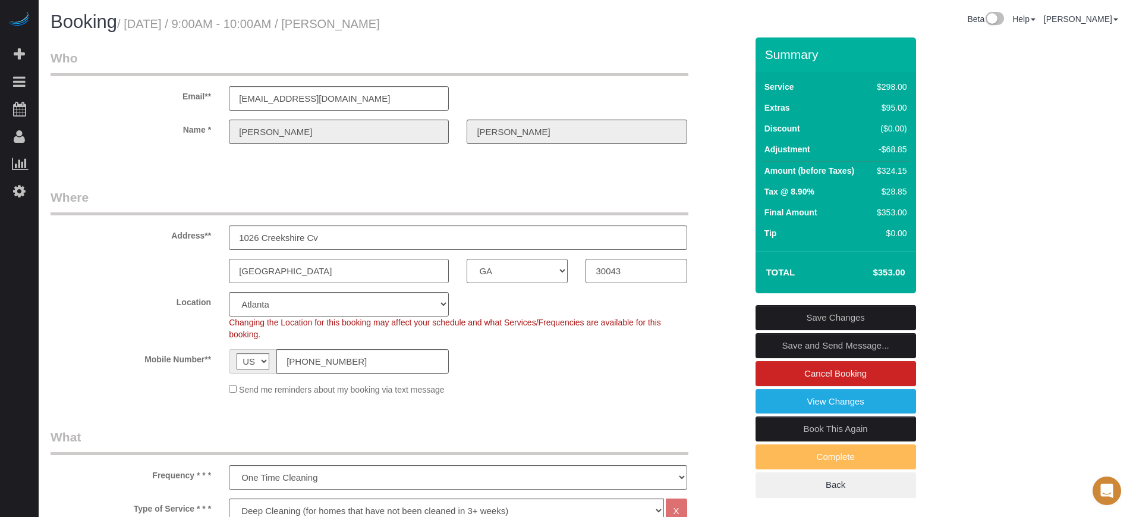
drag, startPoint x: 182, startPoint y: 101, endPoint x: 208, endPoint y: 350, distance: 250.4
click at [208, 350] on label "Mobile Number**" at bounding box center [131, 357] width 178 height 16
drag, startPoint x: 210, startPoint y: 363, endPoint x: 176, endPoint y: 96, distance: 268.6
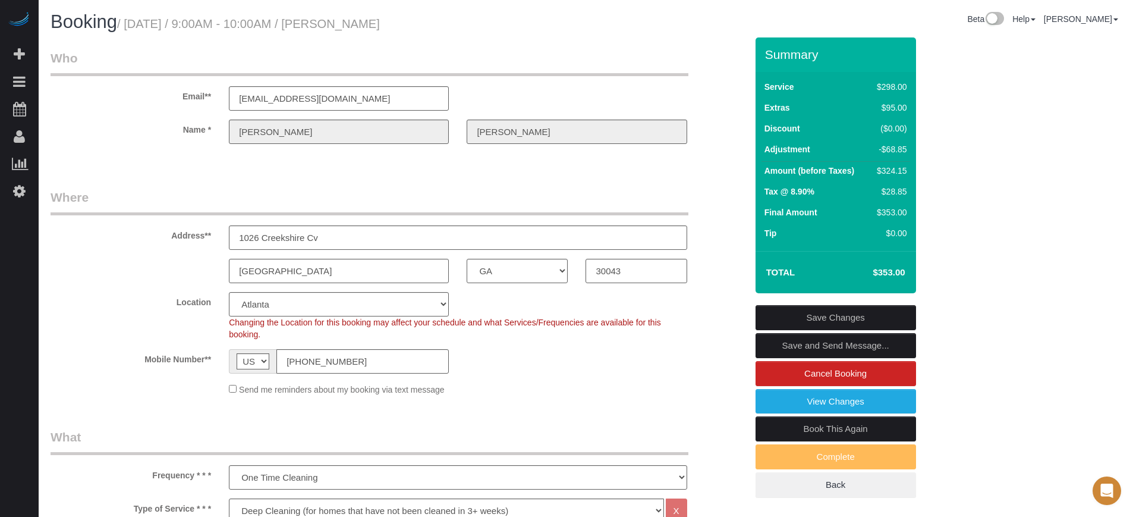
click at [176, 96] on label "Email**" at bounding box center [131, 94] width 178 height 16
drag, startPoint x: 181, startPoint y: 96, endPoint x: 211, endPoint y: 364, distance: 269.3
click at [211, 364] on label "Mobile Number**" at bounding box center [131, 357] width 178 height 16
drag, startPoint x: 183, startPoint y: 93, endPoint x: 211, endPoint y: 360, distance: 268.5
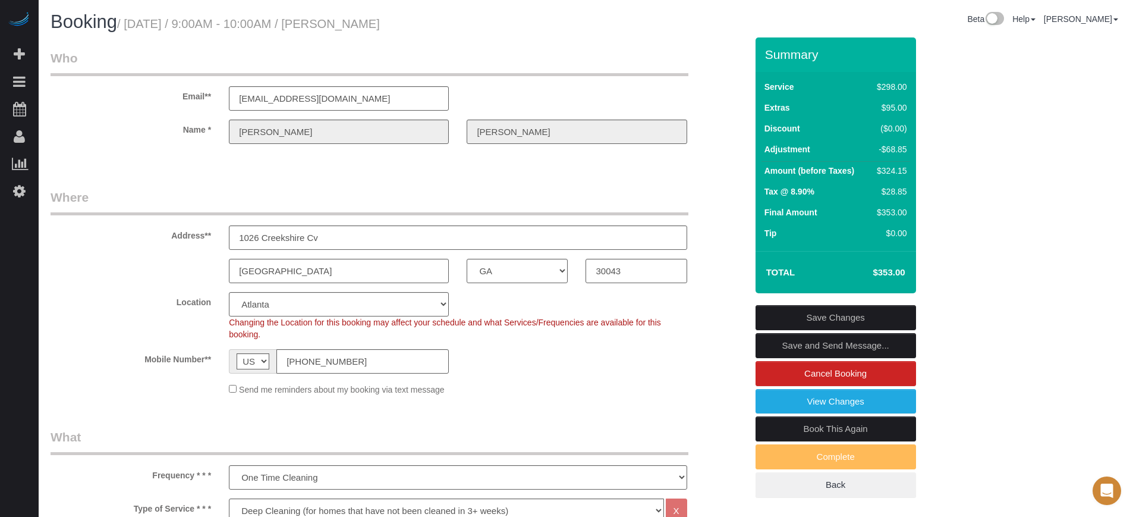
click at [211, 360] on label "Mobile Number**" at bounding box center [131, 357] width 178 height 16
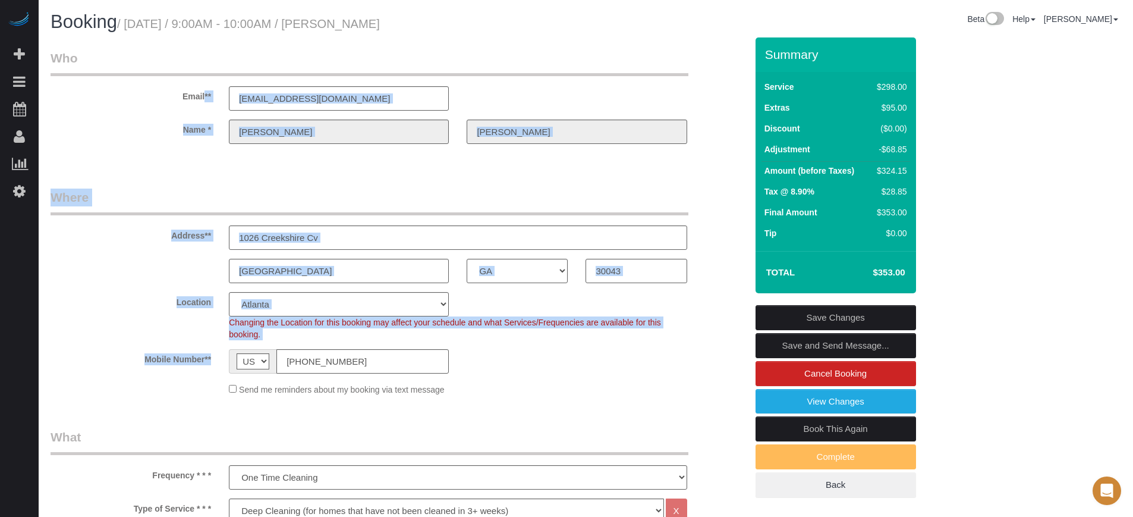
drag, startPoint x: 210, startPoint y: 360, endPoint x: 183, endPoint y: 95, distance: 266.0
click at [183, 95] on label "Email**" at bounding box center [131, 94] width 178 height 16
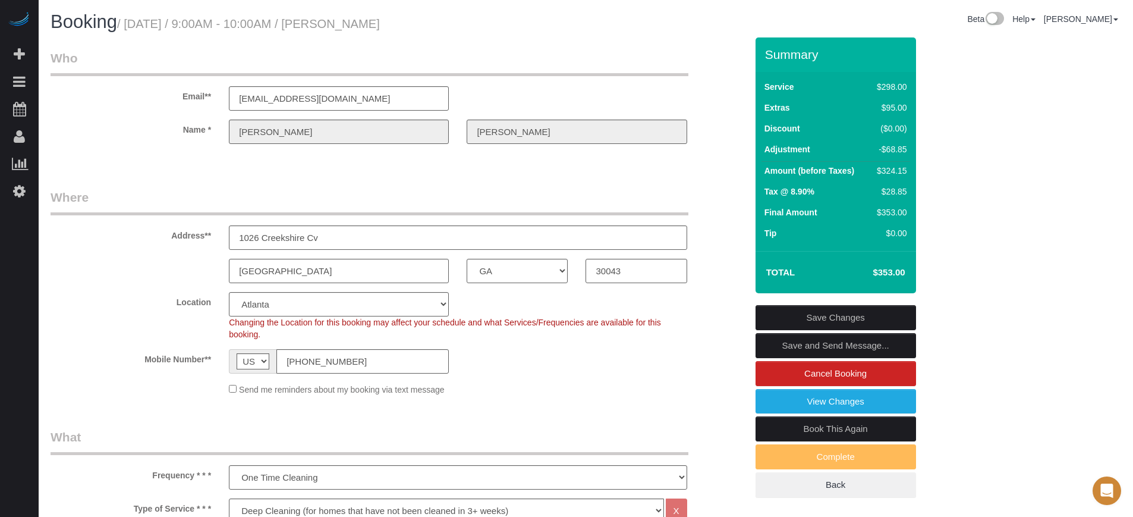
drag, startPoint x: 183, startPoint y: 95, endPoint x: 200, endPoint y: 360, distance: 265.2
click at [200, 360] on label "Mobile Number**" at bounding box center [131, 357] width 178 height 16
drag, startPoint x: 182, startPoint y: 95, endPoint x: 214, endPoint y: 364, distance: 271.3
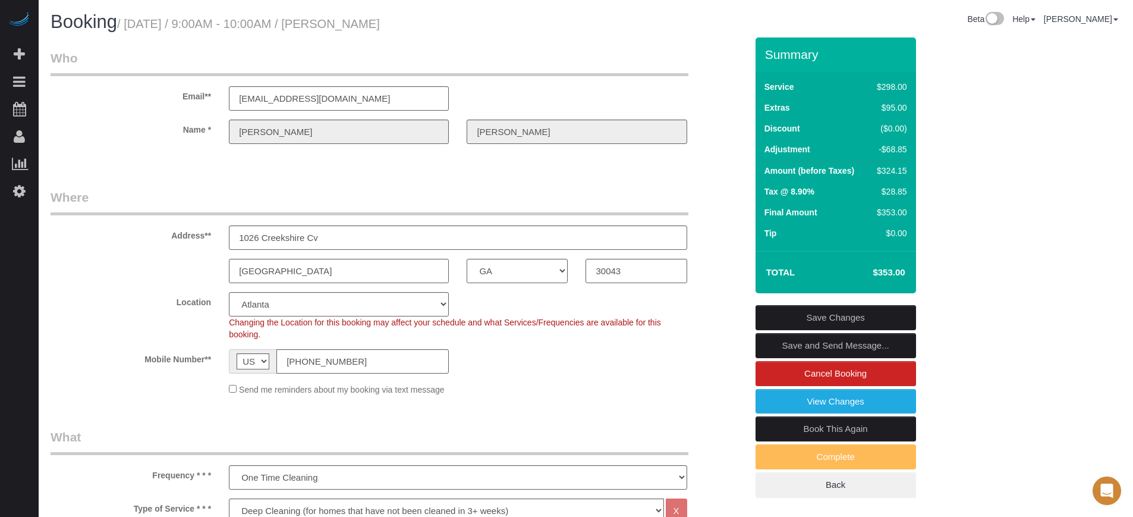
click at [214, 364] on label "Mobile Number**" at bounding box center [131, 357] width 178 height 16
drag, startPoint x: 212, startPoint y: 360, endPoint x: 183, endPoint y: 92, distance: 269.7
click at [183, 92] on label "Email**" at bounding box center [131, 94] width 178 height 16
drag, startPoint x: 183, startPoint y: 93, endPoint x: 211, endPoint y: 362, distance: 270.3
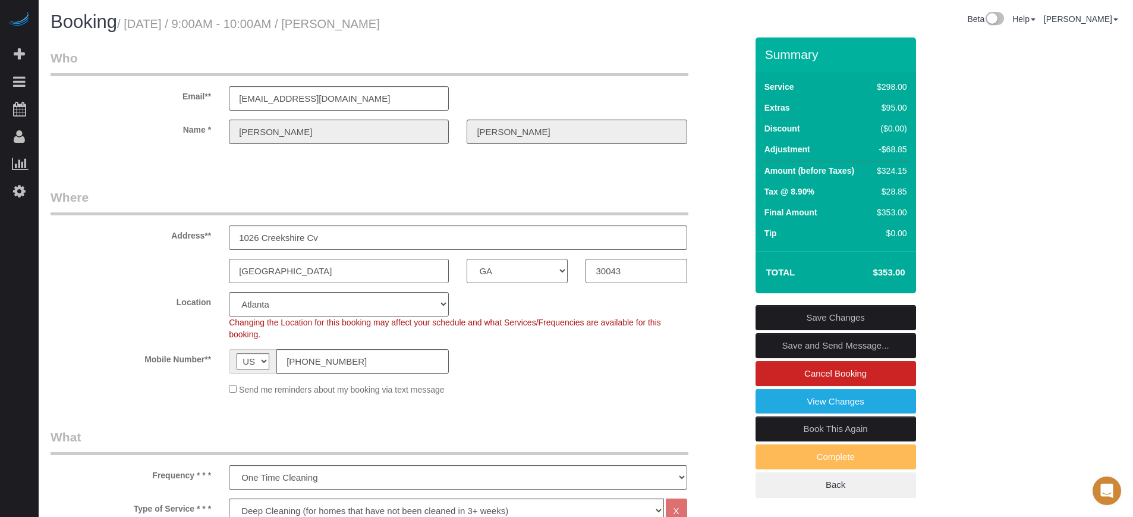
click at [211, 362] on label "Mobile Number**" at bounding box center [131, 357] width 178 height 16
drag, startPoint x: 182, startPoint y: 95, endPoint x: 88, endPoint y: 196, distance: 138.4
click at [156, 127] on label "Name *" at bounding box center [131, 128] width 178 height 16
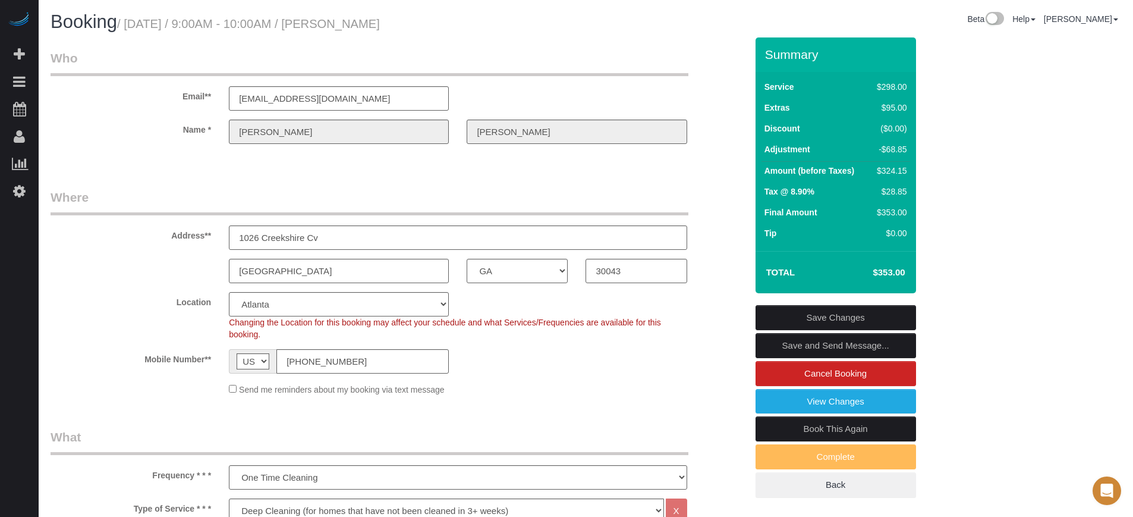
drag, startPoint x: 181, startPoint y: 96, endPoint x: 211, endPoint y: 366, distance: 272.2
click at [211, 366] on div "Mobile Number** AF AL DZ AD AO AI AQ AG AR AM AW AU AT AZ BS BH BD BB BY BE BZ …" at bounding box center [399, 361] width 714 height 24
drag, startPoint x: 183, startPoint y: 95, endPoint x: 210, endPoint y: 359, distance: 264.8
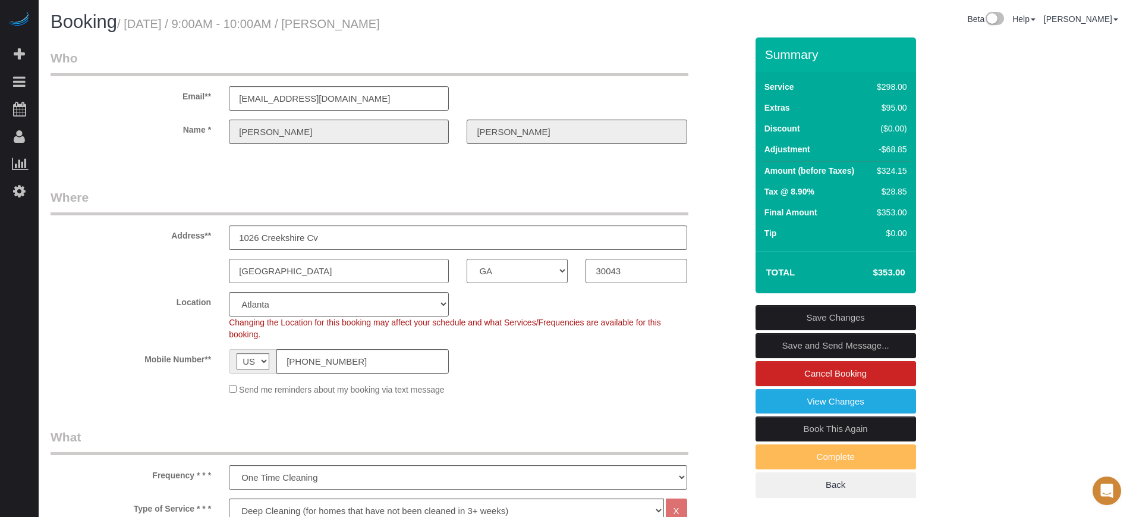
click at [210, 359] on label "Mobile Number**" at bounding box center [131, 357] width 178 height 16
drag, startPoint x: 210, startPoint y: 359, endPoint x: 181, endPoint y: 102, distance: 258.5
click at [181, 102] on div "Email** 4ridley522@gmail.com" at bounding box center [399, 79] width 714 height 61
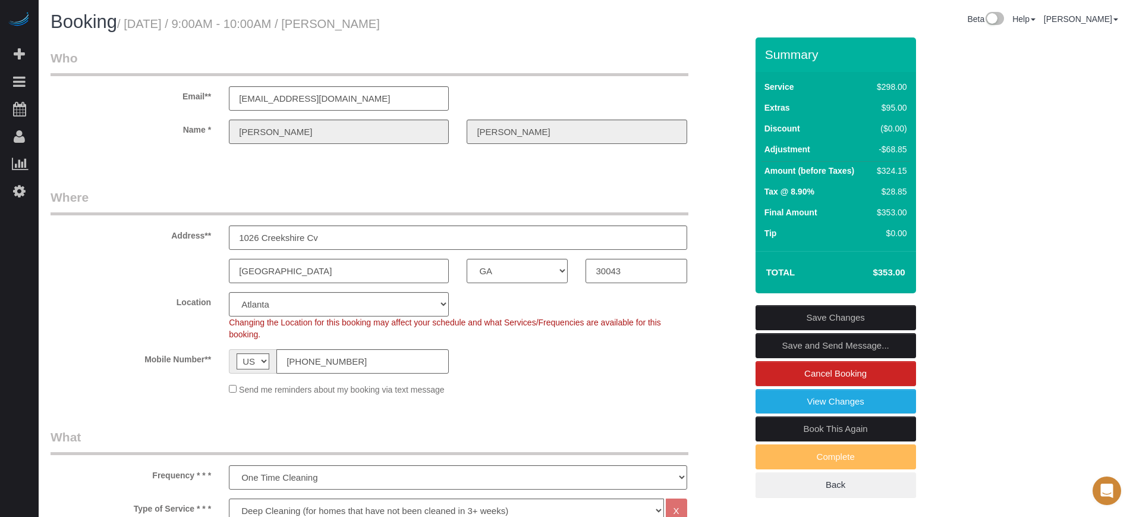
drag, startPoint x: 182, startPoint y: 94, endPoint x: 210, endPoint y: 360, distance: 267.3
click at [210, 360] on label "Mobile Number**" at bounding box center [131, 357] width 178 height 16
drag, startPoint x: 184, startPoint y: 94, endPoint x: 210, endPoint y: 369, distance: 276.6
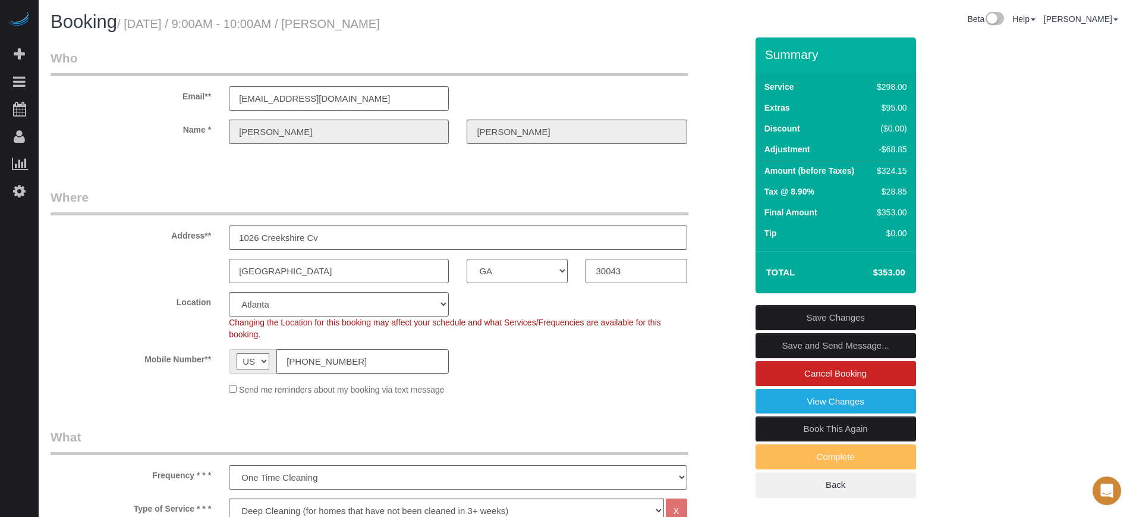
click at [181, 356] on label "Mobile Number**" at bounding box center [131, 357] width 178 height 16
drag, startPoint x: 766, startPoint y: 54, endPoint x: 891, endPoint y: 274, distance: 253.5
click at [891, 274] on div "Summary Service $298.00 Extras $95.00 Discount ($0.00) Adjustment -$68.85 Amoun…" at bounding box center [836, 165] width 161 height 256
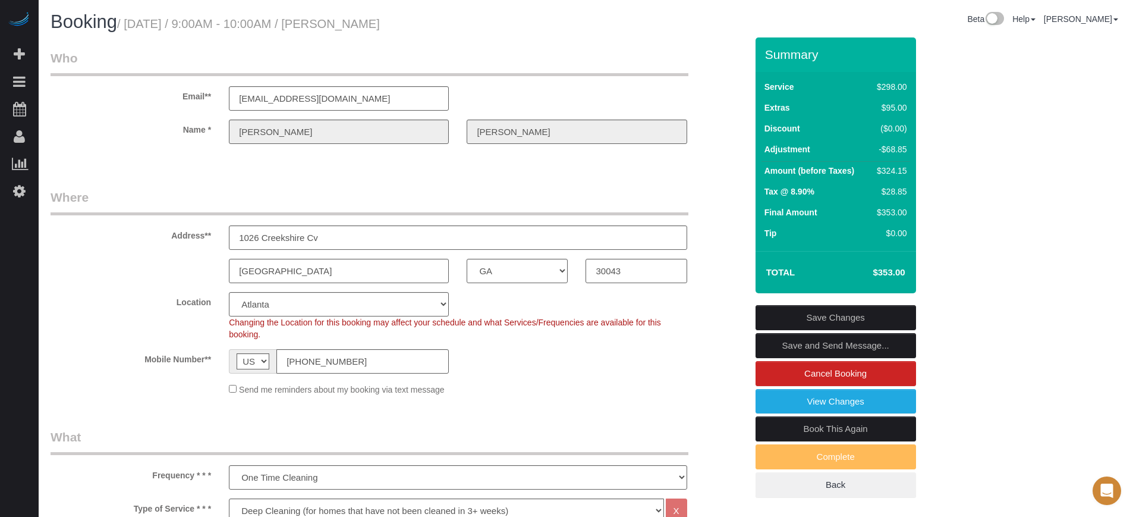
click at [891, 274] on h4 "$353.00" at bounding box center [871, 273] width 68 height 10
drag, startPoint x: 891, startPoint y: 274, endPoint x: 768, endPoint y: 53, distance: 252.6
click at [768, 53] on div "Summary Service $298.00 Extras $95.00 Discount ($0.00) Adjustment -$68.85 Amoun…" at bounding box center [836, 165] width 161 height 256
click at [768, 53] on h3 "Summary" at bounding box center [837, 55] width 145 height 14
drag, startPoint x: 768, startPoint y: 54, endPoint x: 890, endPoint y: 275, distance: 253.4
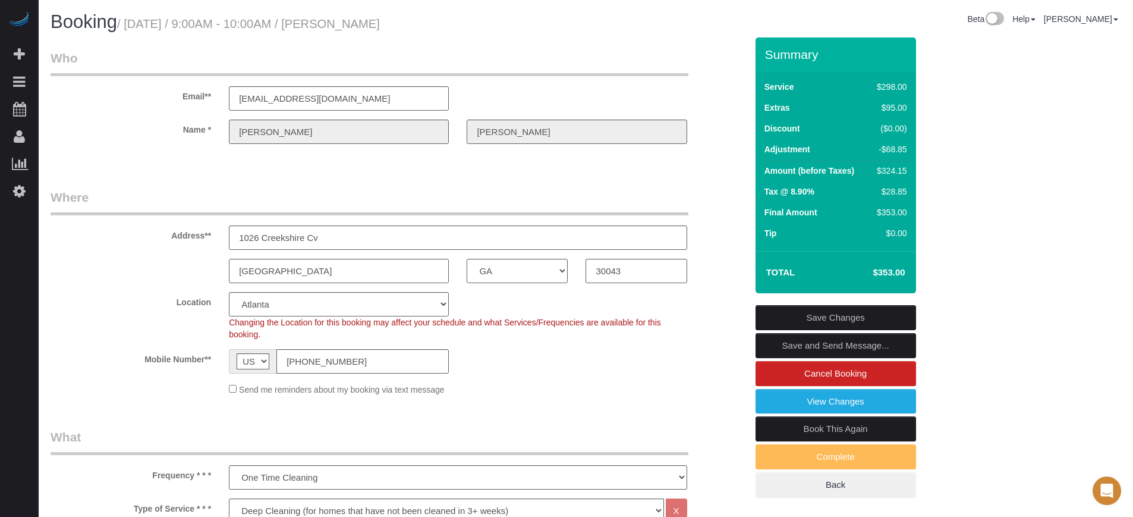
click at [890, 275] on div "Summary Service $298.00 Extras $95.00 Discount ($0.00) Adjustment -$68.85 Amoun…" at bounding box center [836, 165] width 161 height 256
click at [890, 275] on h4 "$353.00" at bounding box center [871, 273] width 68 height 10
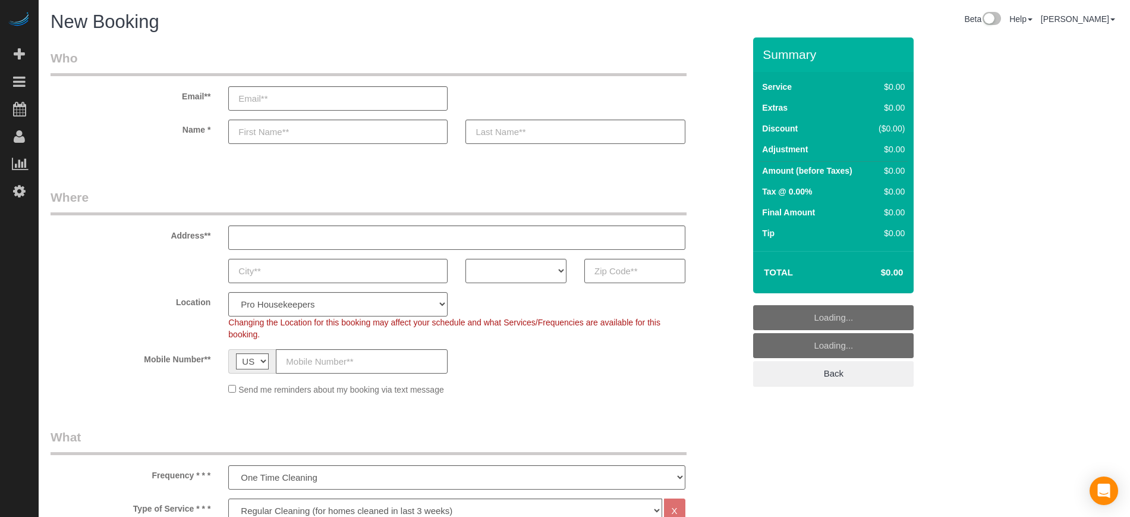
select select "4"
select select "number:9"
